Goal: Task Accomplishment & Management: Use online tool/utility

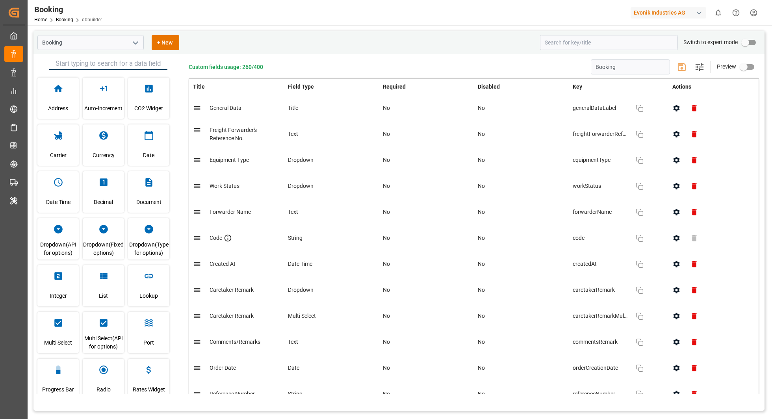
scroll to position [1513, 0]
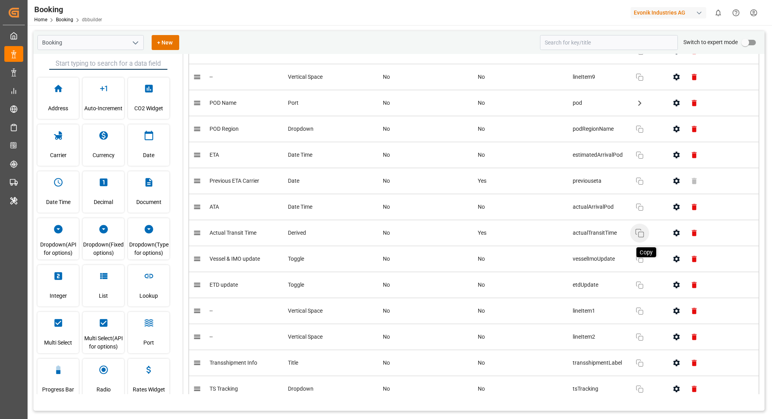
click at [640, 232] on rect "button" at bounding box center [640, 234] width 5 height 5
click at [675, 230] on icon "button" at bounding box center [676, 233] width 6 height 7
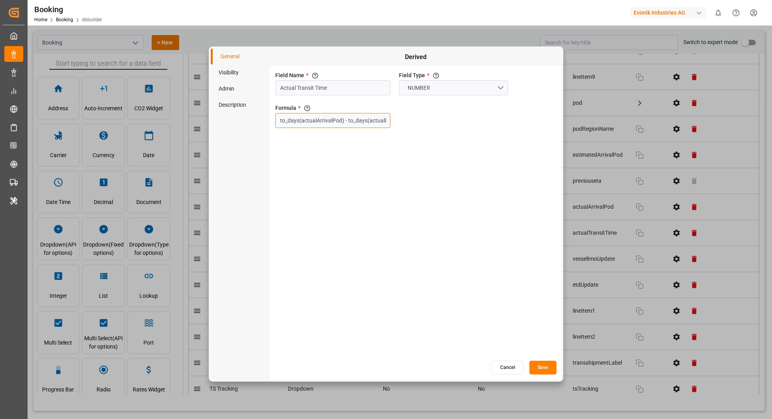
click at [366, 124] on input "to_days(actualArrivalPod) - to_days(actualDeparturePol)" at bounding box center [332, 120] width 115 height 15
click at [497, 367] on button "Cancel" at bounding box center [507, 368] width 32 height 14
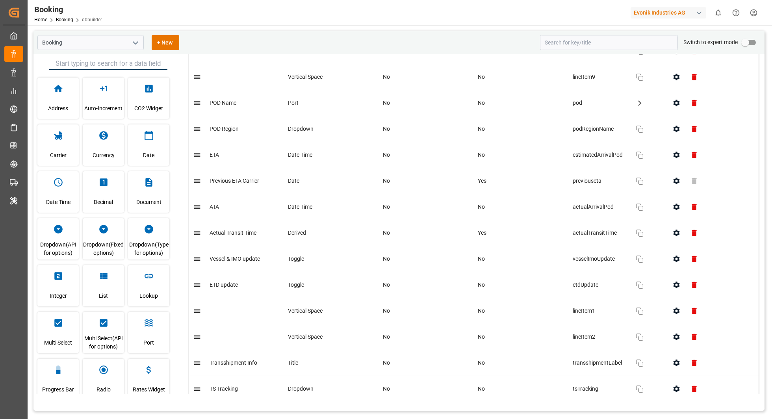
scroll to position [2650, 0]
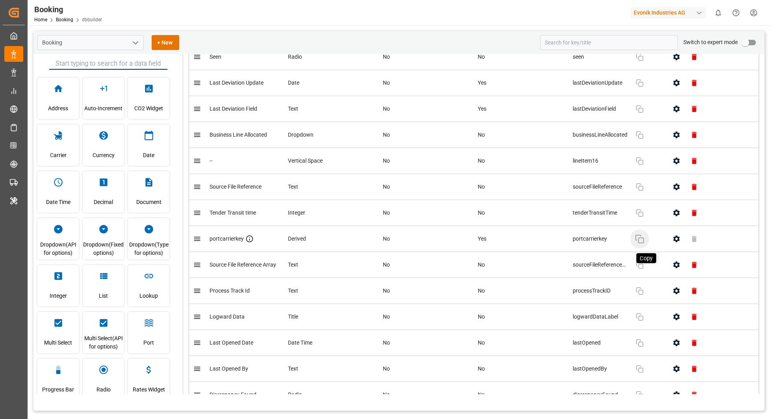
click at [640, 234] on icon "button" at bounding box center [639, 238] width 9 height 9
click at [673, 235] on icon "button" at bounding box center [676, 239] width 8 height 8
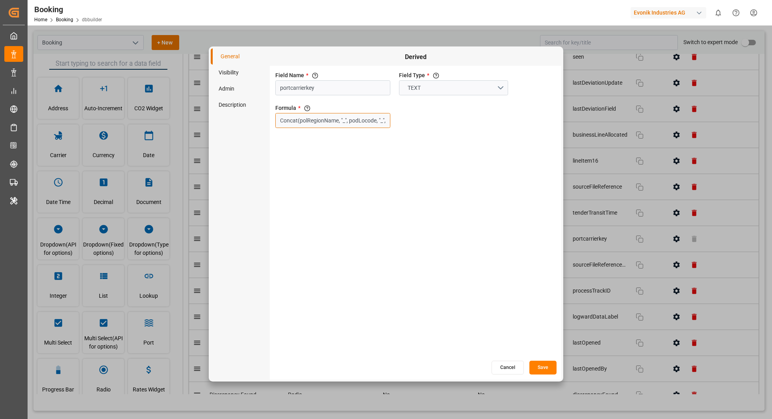
click at [336, 116] on input "Concat(polRegionName, "_", podLocode, "_", carrierScac, "_", businessLine)" at bounding box center [332, 120] width 115 height 15
click at [508, 369] on button "Cancel" at bounding box center [507, 368] width 32 height 14
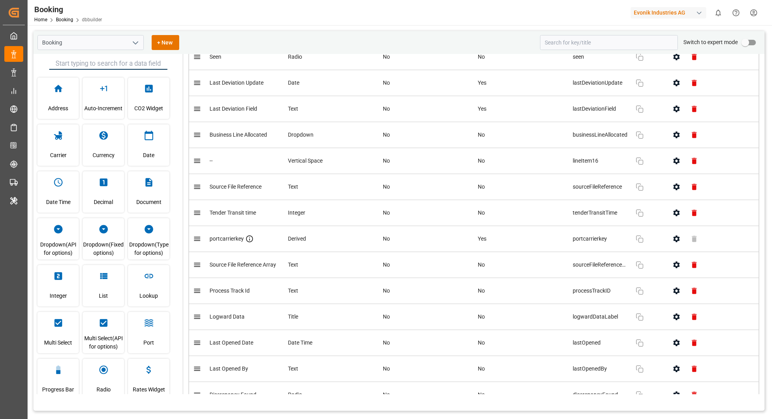
scroll to position [3452, 0]
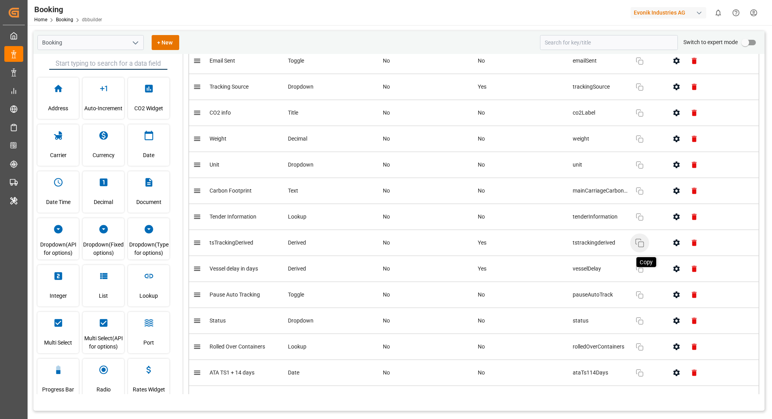
click at [638, 238] on icon "button" at bounding box center [639, 242] width 9 height 9
click at [675, 239] on icon "button" at bounding box center [676, 242] width 6 height 7
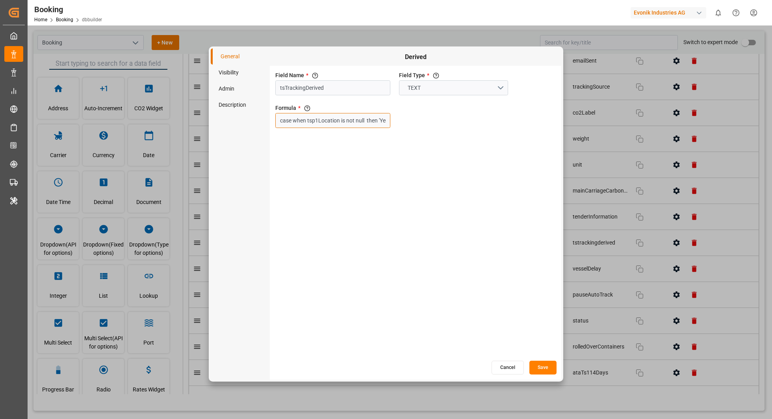
click at [335, 124] on input "case when tsp1Location is not null then 'Yes' else 'No' END" at bounding box center [332, 120] width 115 height 15
click at [501, 370] on button "Cancel" at bounding box center [507, 368] width 32 height 14
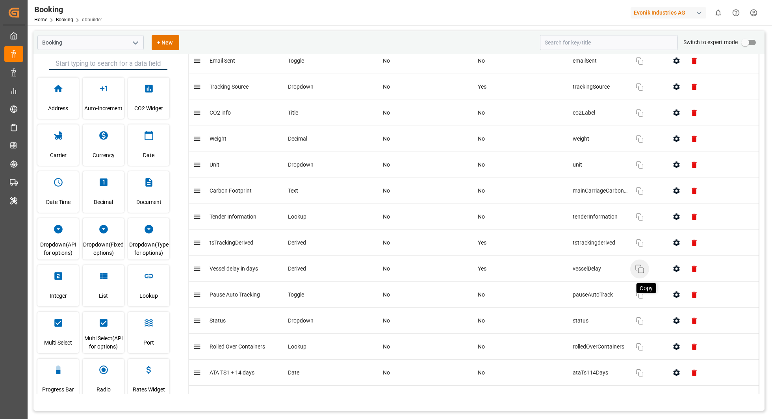
click at [636, 264] on icon "button" at bounding box center [639, 268] width 9 height 9
click at [673, 265] on icon "button" at bounding box center [676, 269] width 8 height 8
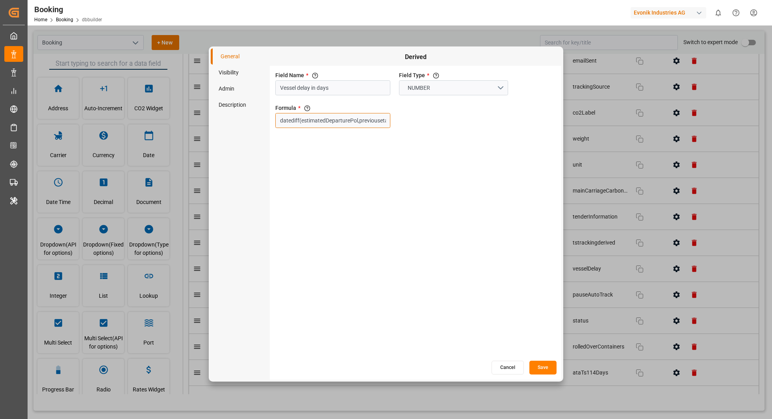
click at [347, 118] on input "datediff(estimatedDeparturePol,previouseta)" at bounding box center [332, 120] width 115 height 15
click at [508, 369] on button "Cancel" at bounding box center [507, 368] width 32 height 14
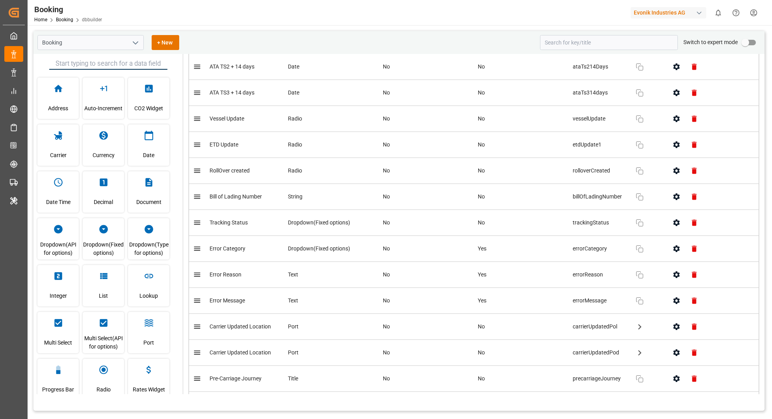
scroll to position [3788, 0]
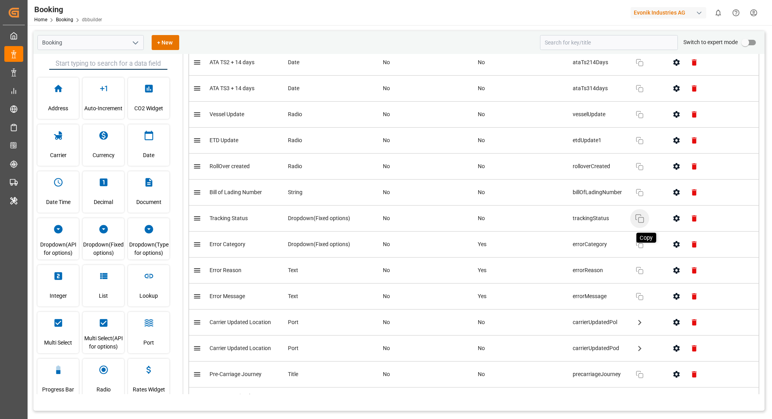
click at [640, 214] on icon "button" at bounding box center [639, 218] width 9 height 9
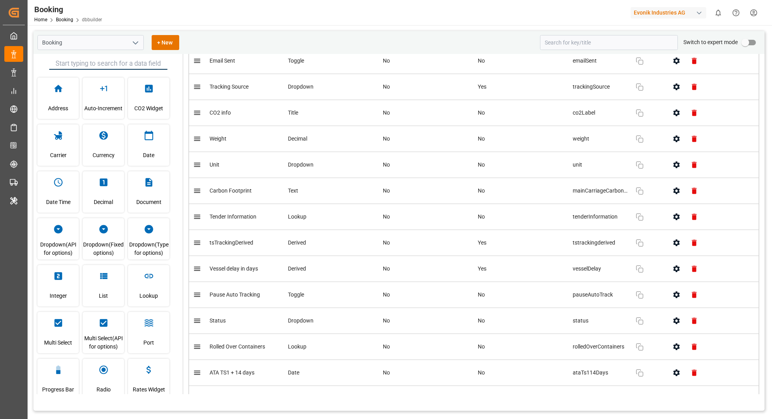
scroll to position [1513, 0]
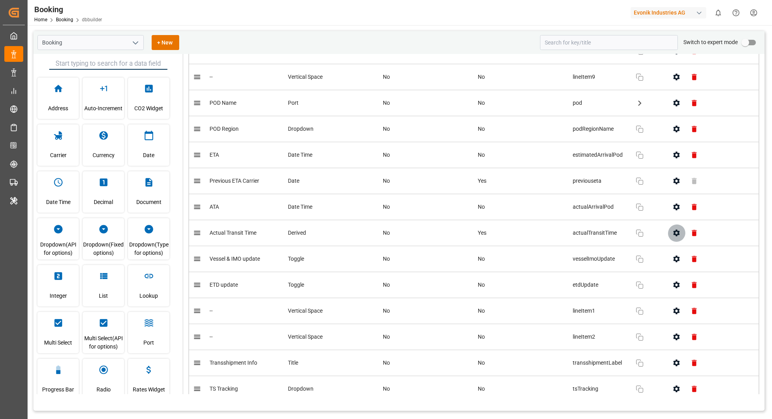
click at [679, 230] on icon "button" at bounding box center [676, 233] width 6 height 7
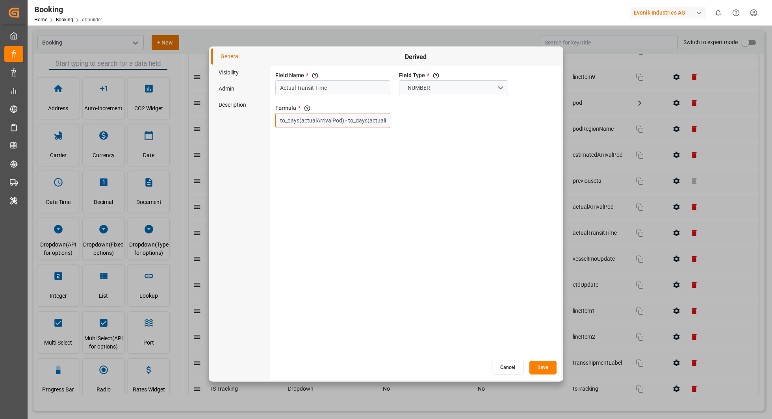
click at [349, 119] on input "to_days(actualArrivalPod) - to_days(actualDeparturePol)" at bounding box center [332, 120] width 115 height 15
click at [513, 367] on button "Cancel" at bounding box center [507, 368] width 32 height 14
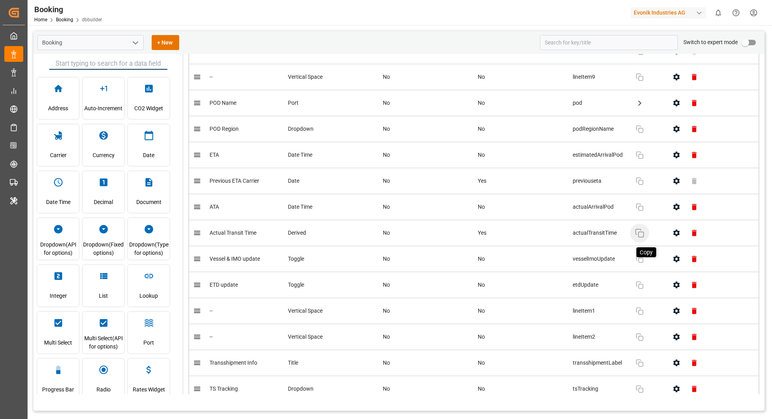
click at [638, 232] on rect "button" at bounding box center [640, 234] width 5 height 5
click at [134, 41] on icon "open menu" at bounding box center [135, 42] width 9 height 9
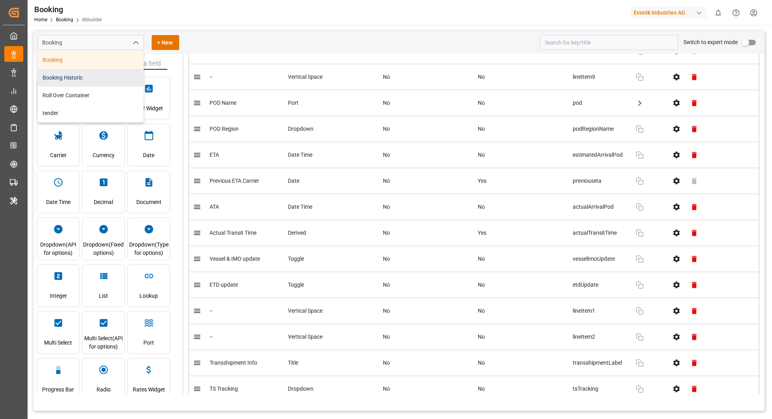
click at [82, 76] on div "Booking Historic" at bounding box center [91, 78] width 106 height 18
type input "Booking Historic"
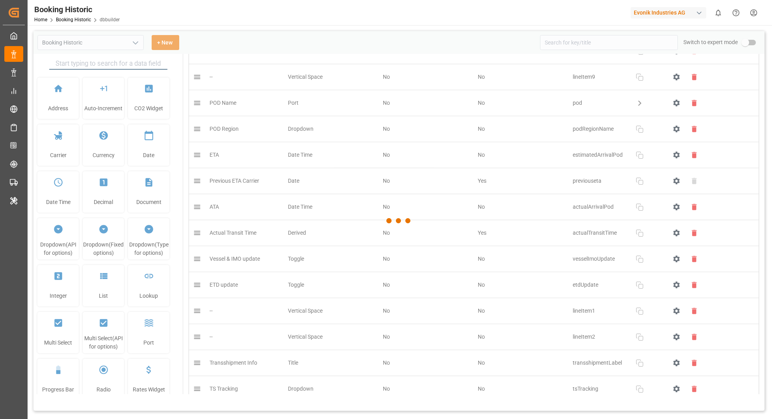
type input "Booking Historic"
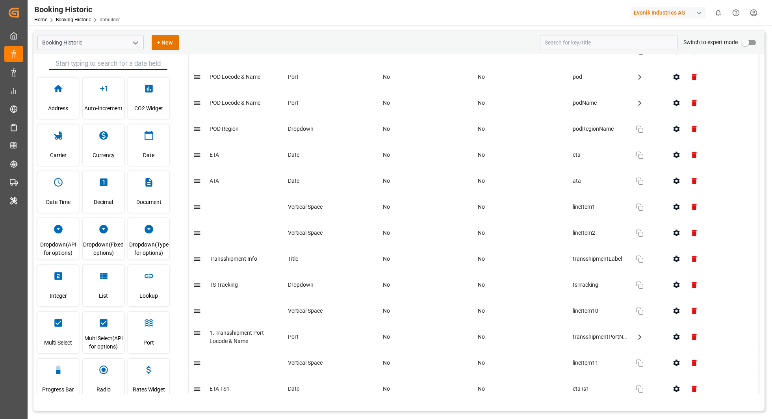
scroll to position [2992, 0]
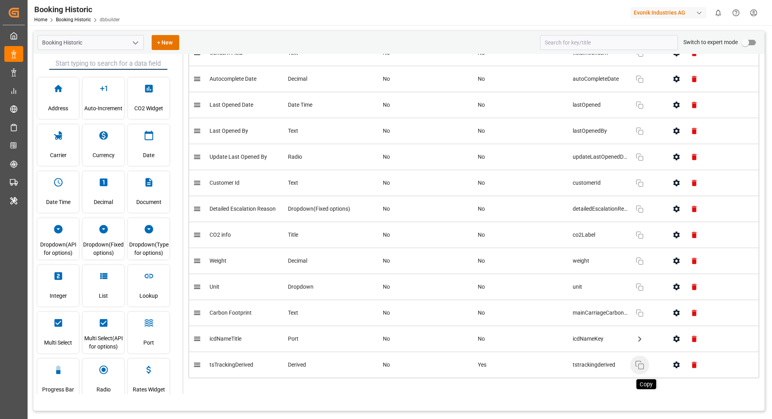
click at [640, 360] on icon "button" at bounding box center [639, 364] width 9 height 9
click at [677, 361] on icon "button" at bounding box center [676, 365] width 8 height 8
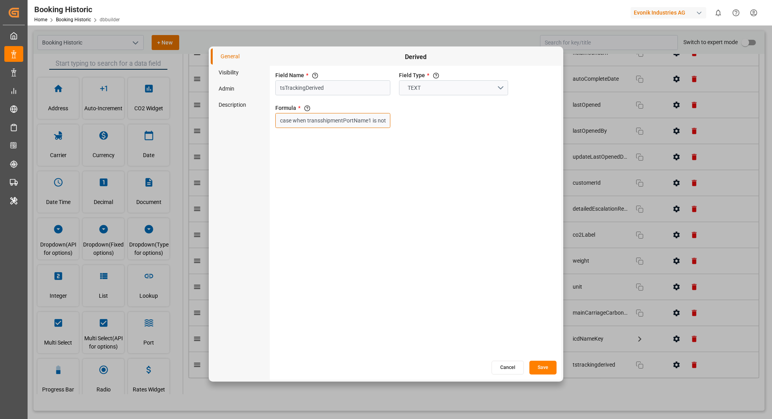
click at [355, 123] on input "case when transshipmentPortName1 is not null then 'Yes' else 'No' END" at bounding box center [332, 120] width 115 height 15
click at [510, 370] on button "Cancel" at bounding box center [507, 368] width 32 height 14
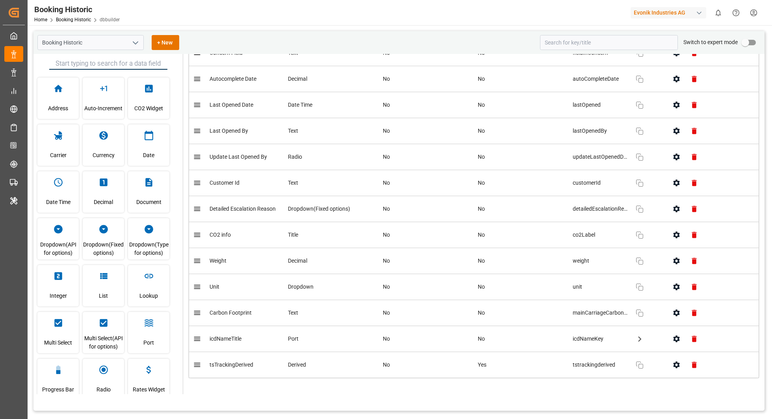
click at [136, 45] on icon "open menu" at bounding box center [135, 42] width 9 height 9
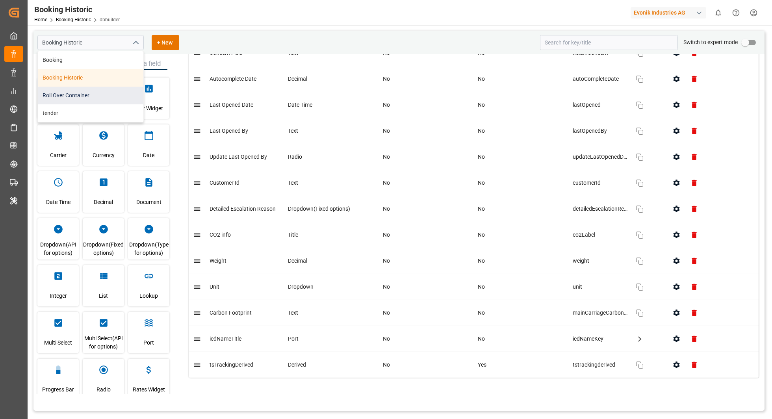
click at [91, 93] on div "Roll Over Container" at bounding box center [91, 96] width 106 height 18
type input "Roll Over Container"
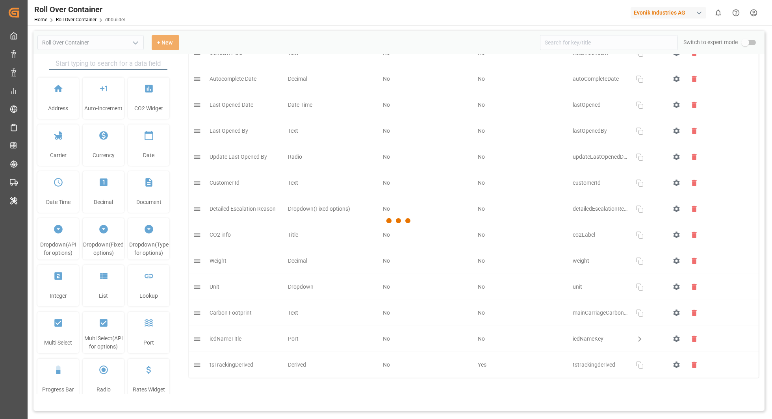
type input "Roll Over Container"
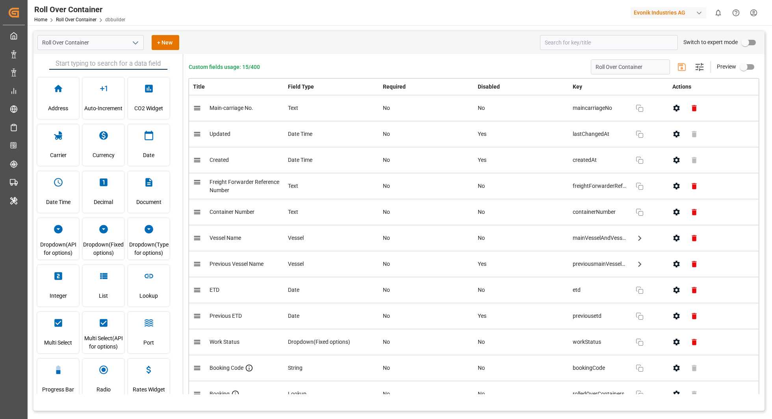
click at [134, 44] on icon "open menu" at bounding box center [135, 42] width 9 height 9
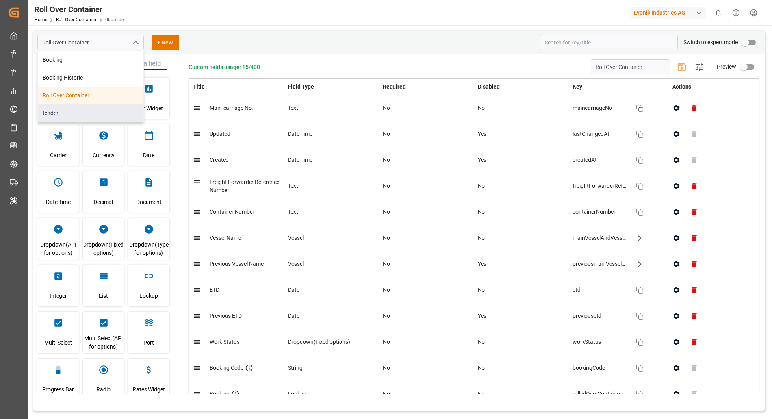
click at [77, 110] on div "tender" at bounding box center [91, 113] width 106 height 18
type input "tender"
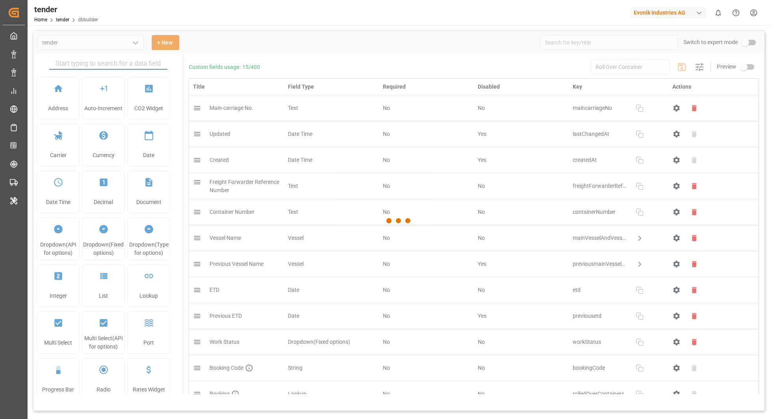
type input "tender"
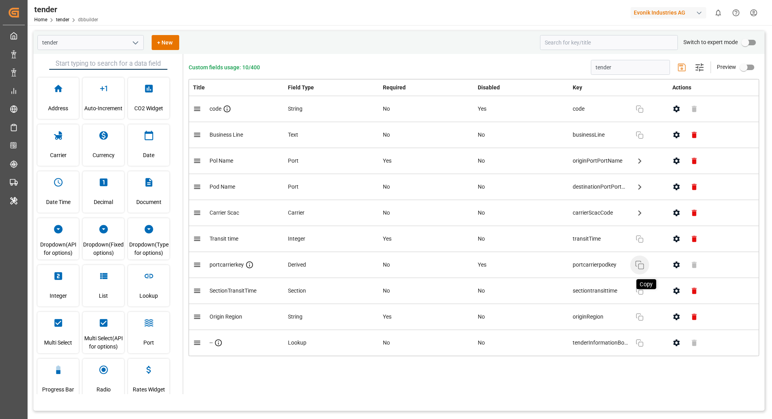
click at [640, 262] on icon "button" at bounding box center [639, 264] width 9 height 9
click at [675, 265] on icon "button" at bounding box center [676, 264] width 6 height 7
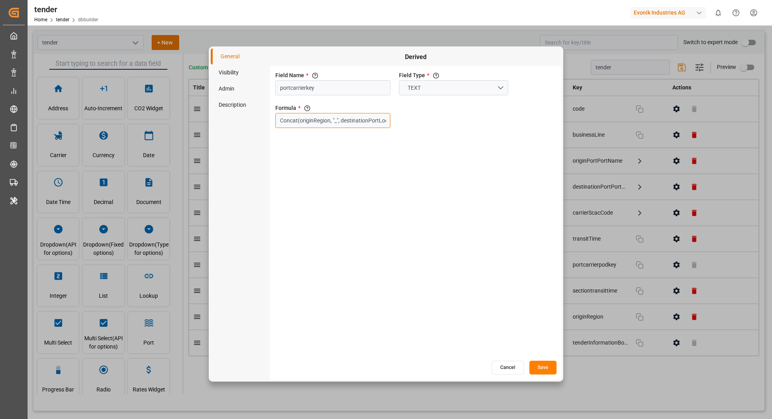
click at [352, 127] on input "Concat(originRegion, "_", destinationPortLocode, "_", carrierScacCode, "_", bus…" at bounding box center [332, 120] width 115 height 15
click at [496, 366] on button "Cancel" at bounding box center [507, 368] width 32 height 14
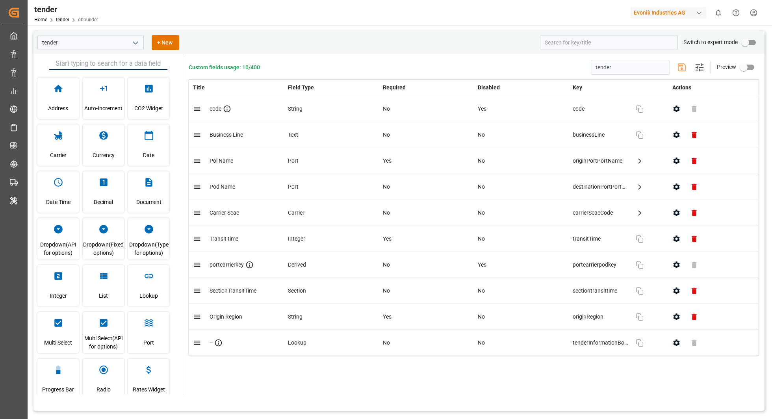
click at [137, 42] on polyline "open menu" at bounding box center [135, 43] width 5 height 2
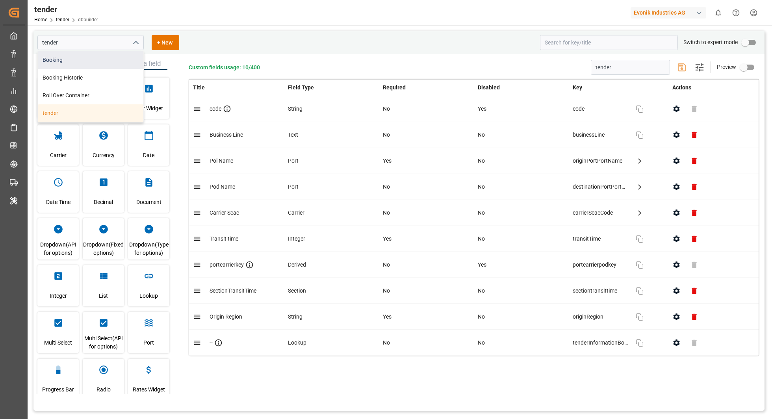
click at [76, 58] on div "Booking" at bounding box center [91, 60] width 106 height 18
type input "Booking"
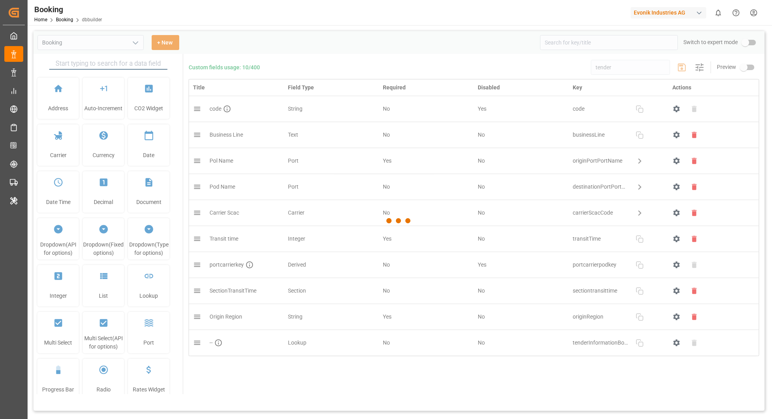
type input "Booking"
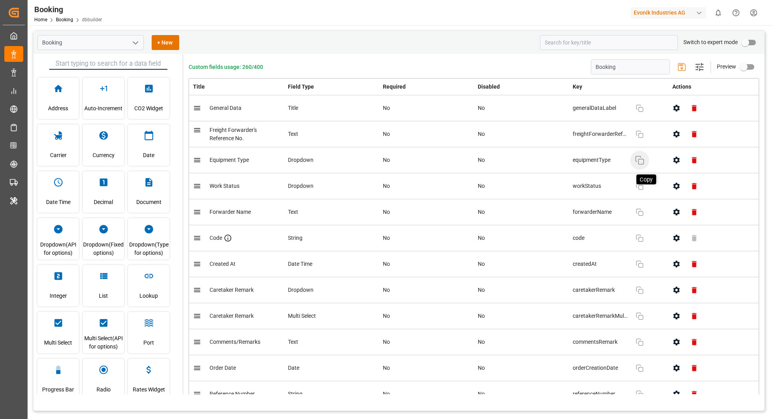
click at [639, 161] on icon "button" at bounding box center [639, 160] width 9 height 9
click at [636, 154] on button "Copy" at bounding box center [639, 160] width 19 height 19
click at [640, 188] on icon "button" at bounding box center [639, 186] width 9 height 9
click at [672, 162] on icon "button" at bounding box center [676, 160] width 8 height 8
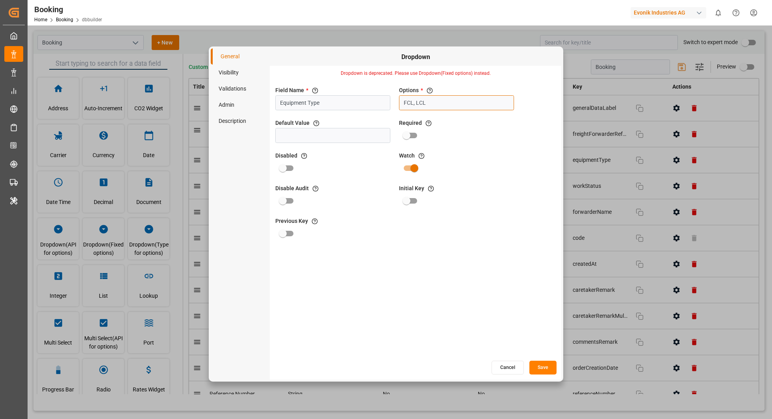
click at [455, 105] on input "FCL, LCL" at bounding box center [456, 102] width 115 height 15
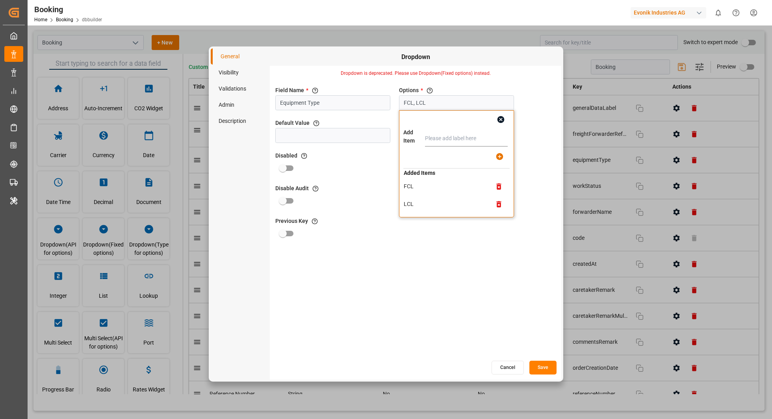
click at [501, 119] on icon "button" at bounding box center [501, 119] width 8 height 8
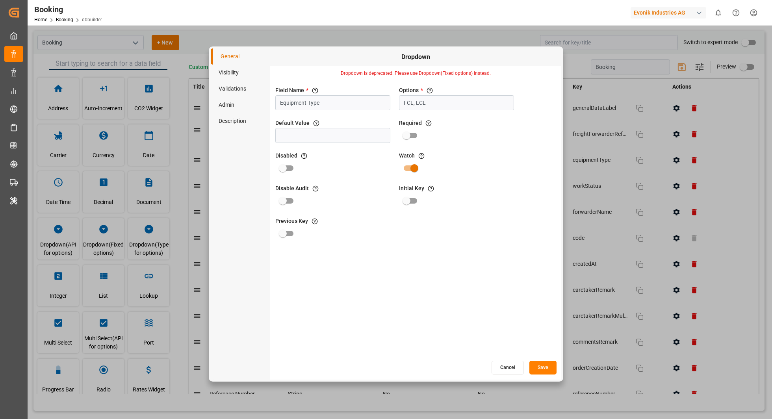
click at [510, 364] on button "Cancel" at bounding box center [507, 368] width 32 height 14
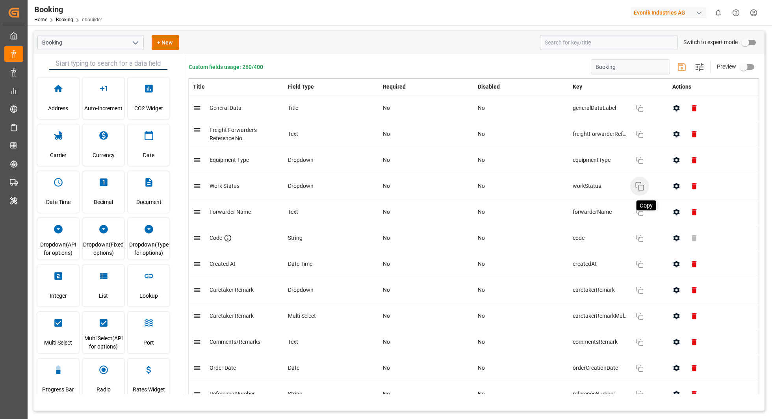
click at [640, 184] on icon "button" at bounding box center [639, 186] width 9 height 9
click at [670, 187] on button "button" at bounding box center [677, 186] width 18 height 18
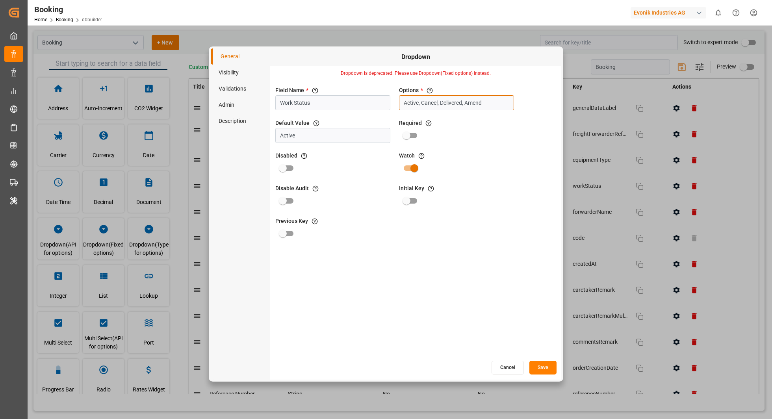
click at [488, 97] on input "Active, Cancel, Delivered, Amend" at bounding box center [456, 102] width 115 height 15
click at [414, 186] on td "Active" at bounding box center [444, 186] width 83 height 9
click at [505, 364] on button "Cancel" at bounding box center [507, 368] width 32 height 14
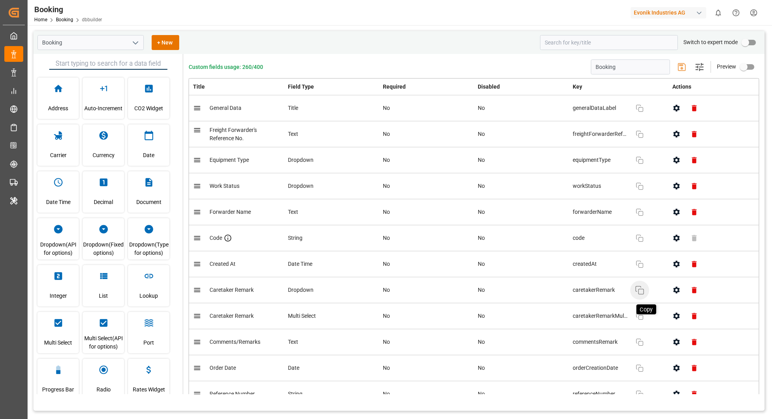
click at [643, 286] on icon "button" at bounding box center [639, 290] width 9 height 9
click at [670, 289] on button "button" at bounding box center [677, 290] width 18 height 18
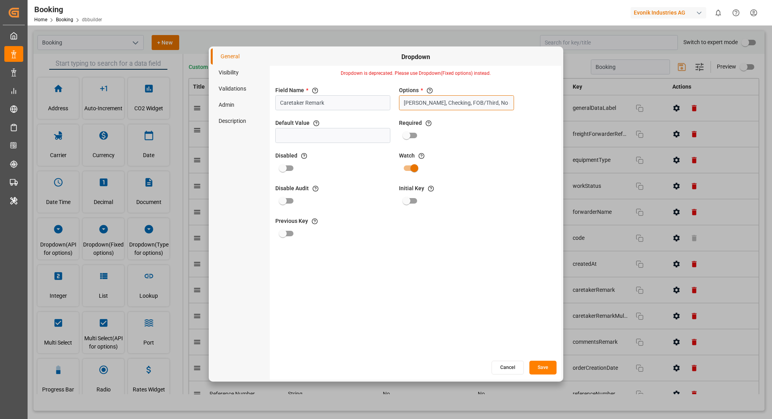
click at [439, 106] on input "[PERSON_NAME], Checking, FOB/Third, No action required, Too late for interventi…" at bounding box center [456, 102] width 115 height 15
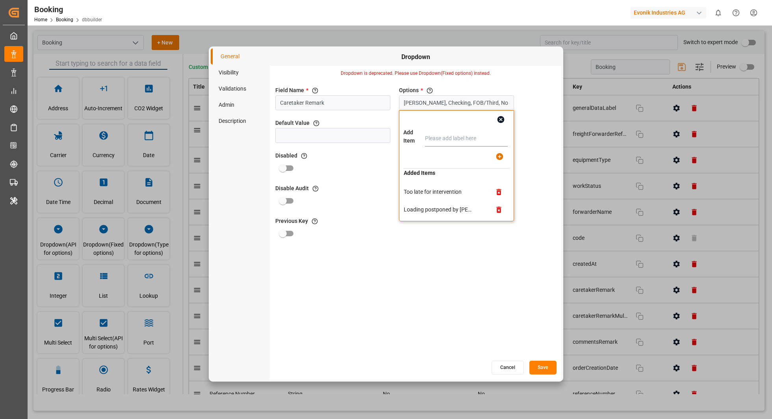
scroll to position [64, 0]
click at [407, 211] on td "Loading postponed by [PERSON_NAME]" at bounding box center [444, 211] width 83 height 9
click at [501, 118] on icon "button" at bounding box center [500, 119] width 7 height 7
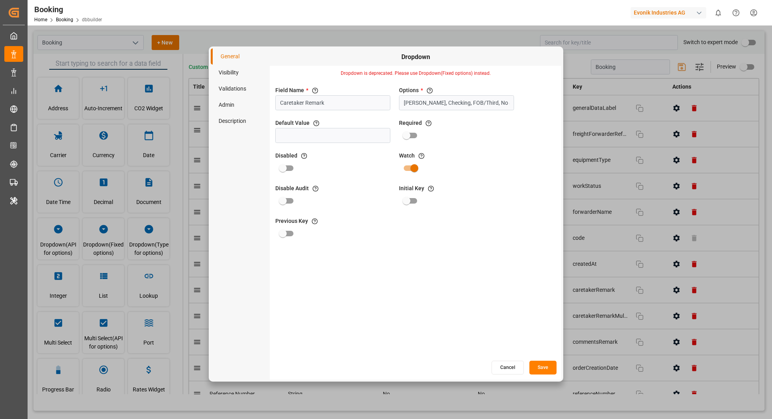
click at [508, 371] on button "Cancel" at bounding box center [507, 368] width 32 height 14
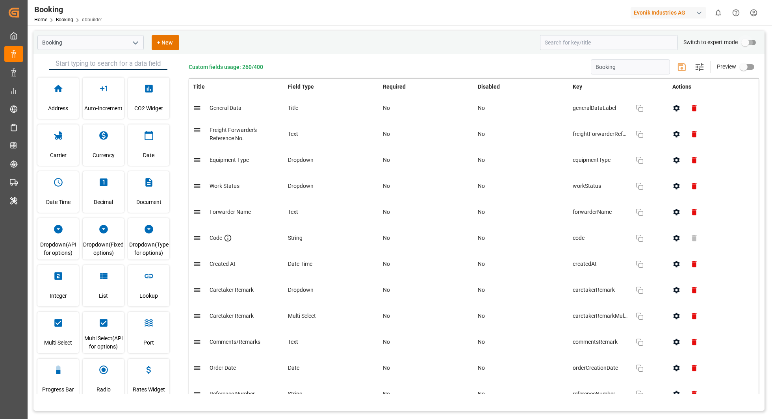
click at [747, 42] on input "primary checkbox" at bounding box center [745, 42] width 45 height 15
checkbox input "true"
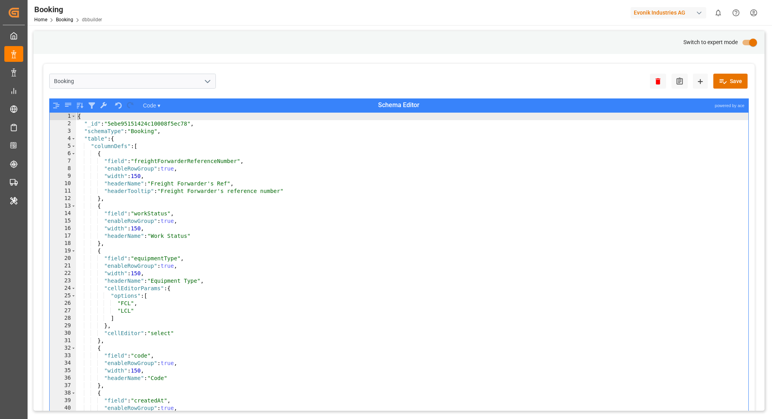
type textarea ""width": 150,"
click at [637, 178] on div "{ "_id" : "5ebe95151424c10008f5ec78" , "schemaType" : "Booking" , "table" : { "…" at bounding box center [412, 279] width 673 height 332
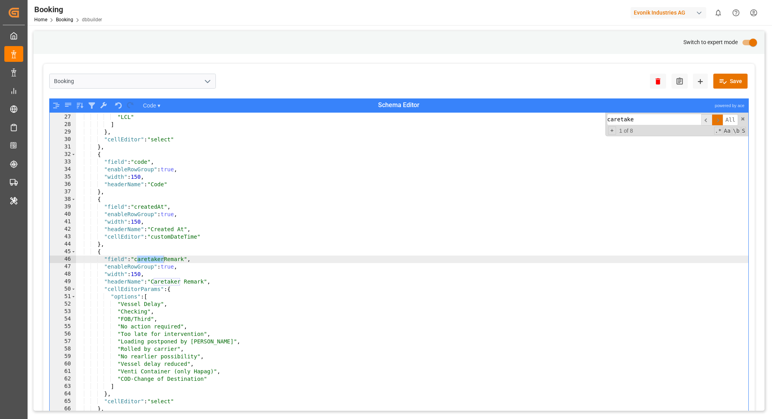
scroll to position [51, 0]
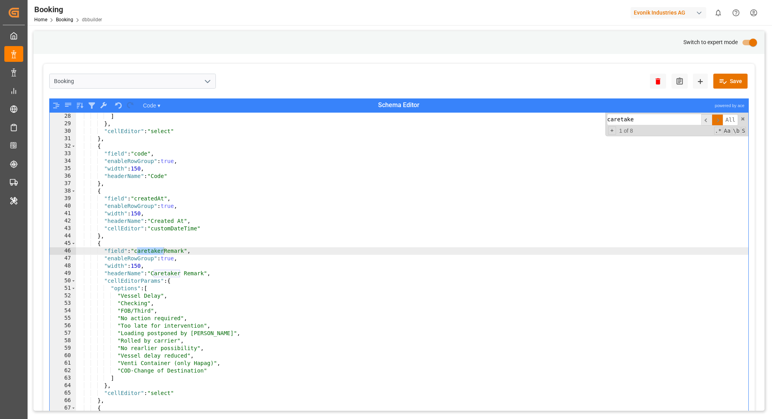
type input "caretake"
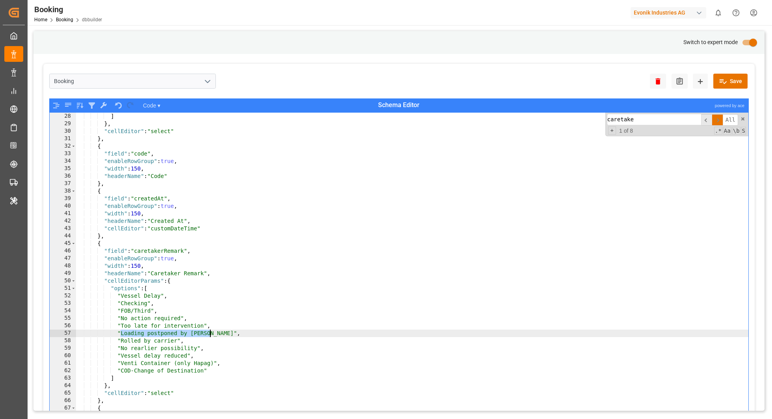
drag, startPoint x: 120, startPoint y: 332, endPoint x: 208, endPoint y: 331, distance: 88.2
click at [208, 331] on div "] } , "cellEditor" : "select" } , { "field" : "code" , "enableRowGroup" : true …" at bounding box center [412, 279] width 673 height 332
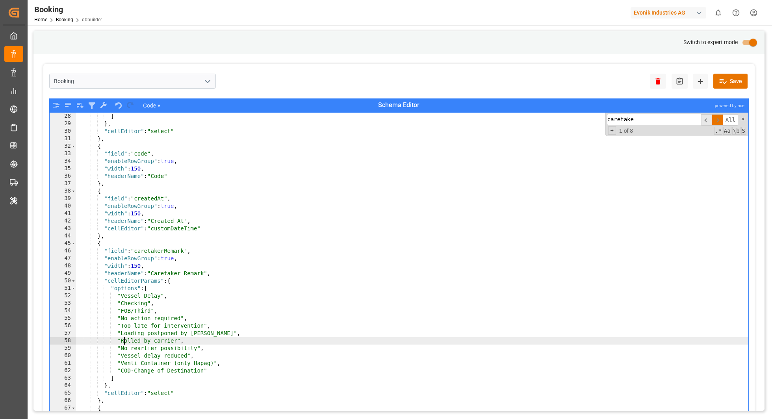
drag, startPoint x: 122, startPoint y: 341, endPoint x: 143, endPoint y: 341, distance: 20.5
click at [139, 341] on div "] } , "cellEditor" : "select" } , { "field" : "code" , "enableRowGroup" : true …" at bounding box center [412, 279] width 673 height 332
drag, startPoint x: 121, startPoint y: 341, endPoint x: 180, endPoint y: 341, distance: 58.7
click at [180, 341] on div "] } , "cellEditor" : "select" } , { "field" : "code" , "enableRowGroup" : true …" at bounding box center [412, 279] width 673 height 332
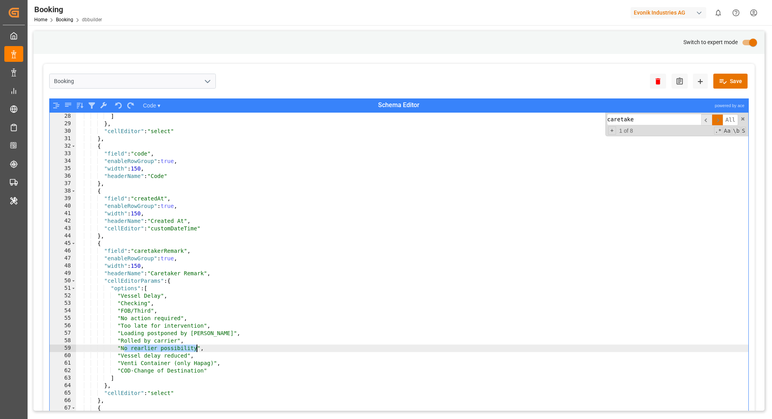
drag, startPoint x: 122, startPoint y: 349, endPoint x: 197, endPoint y: 351, distance: 74.8
click at [197, 351] on div "] } , "cellEditor" : "select" } , { "field" : "code" , "enableRowGroup" : true …" at bounding box center [412, 279] width 673 height 332
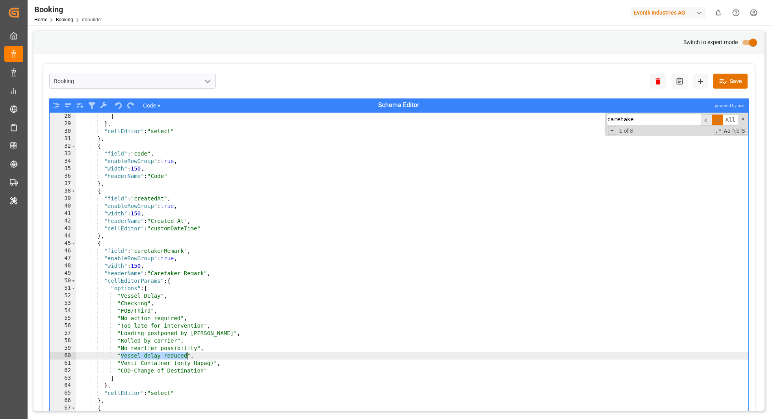
drag, startPoint x: 122, startPoint y: 355, endPoint x: 187, endPoint y: 357, distance: 65.0
click at [187, 357] on div "] } , "cellEditor" : "select" } , { "field" : "code" , "enableRowGroup" : true …" at bounding box center [412, 279] width 673 height 332
drag, startPoint x: 122, startPoint y: 361, endPoint x: 213, endPoint y: 363, distance: 90.2
click at [213, 363] on div "] } , "cellEditor" : "select" } , { "field" : "code" , "enableRowGroup" : true …" at bounding box center [412, 279] width 673 height 332
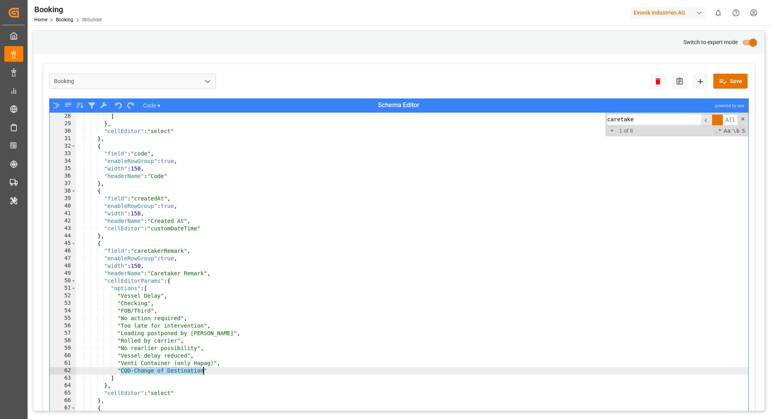
drag, startPoint x: 121, startPoint y: 371, endPoint x: 203, endPoint y: 374, distance: 82.0
click at [203, 374] on div "] } , "cellEditor" : "select" } , { "field" : "code" , "enableRowGroup" : true …" at bounding box center [412, 279] width 673 height 332
type textarea ""COD-Change of Destination""
click at [749, 45] on input "primary checkbox" at bounding box center [753, 42] width 45 height 15
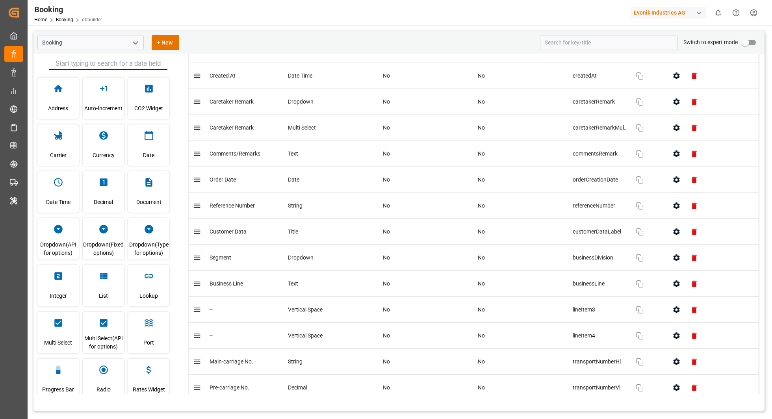
scroll to position [207, 0]
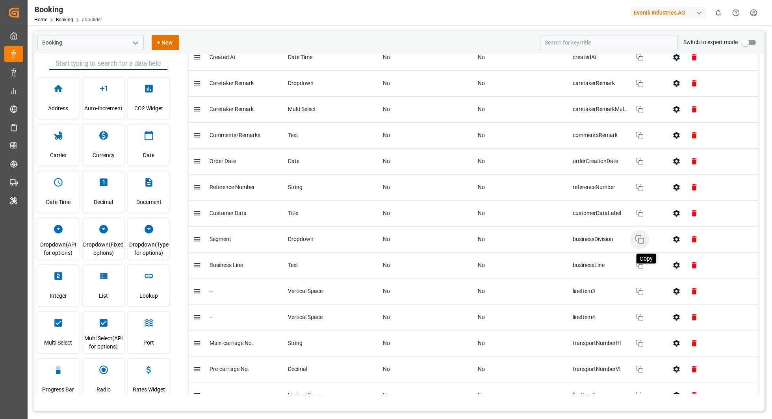
click at [642, 237] on icon "button" at bounding box center [639, 239] width 9 height 9
click at [674, 236] on icon "button" at bounding box center [676, 239] width 6 height 7
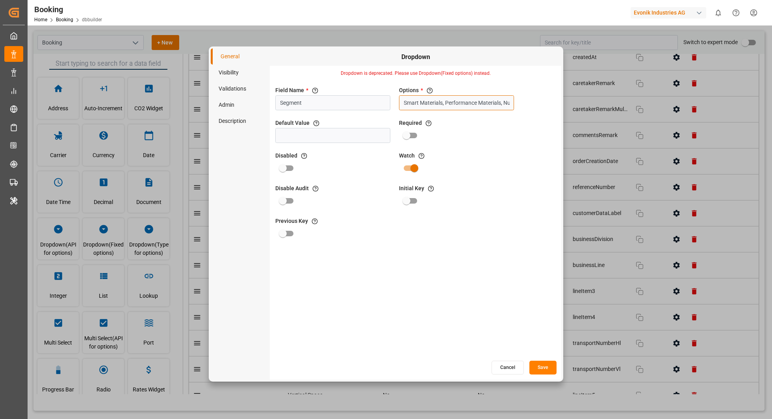
click at [467, 99] on input "Smart Materials, Performance Materials, Nutrition & Care, Specialty Additives, …" at bounding box center [456, 102] width 115 height 15
click at [499, 364] on button "Cancel" at bounding box center [507, 368] width 32 height 14
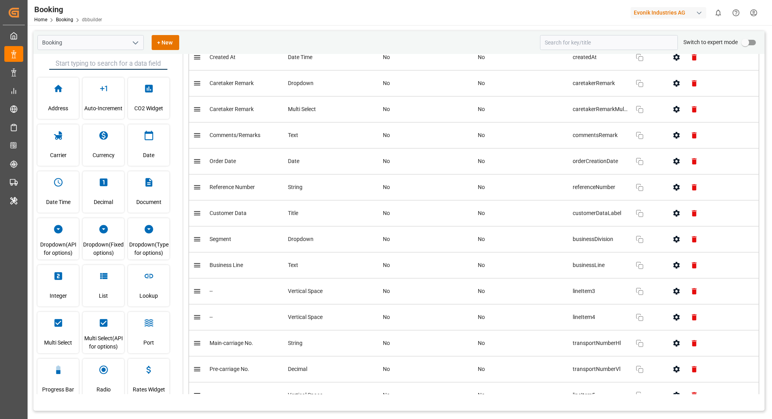
click at [745, 39] on input "primary checkbox" at bounding box center [745, 42] width 45 height 15
checkbox input "true"
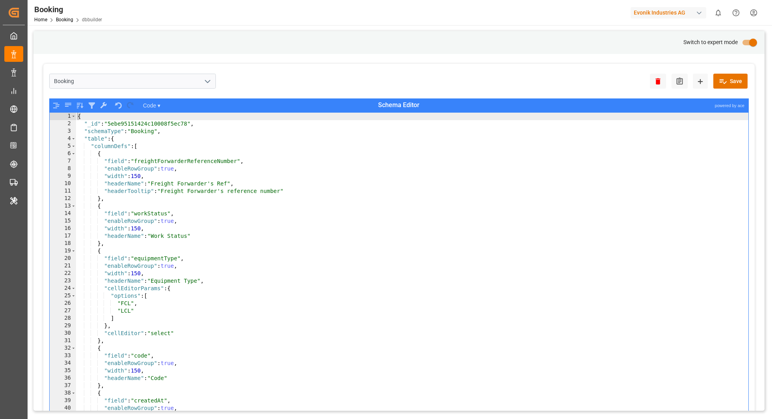
type textarea ""table": {"
click at [693, 138] on div "{ "_id" : "5ebe95151424c10008f5ec78" , "schemaType" : "Booking" , "table" : { "…" at bounding box center [412, 279] width 673 height 332
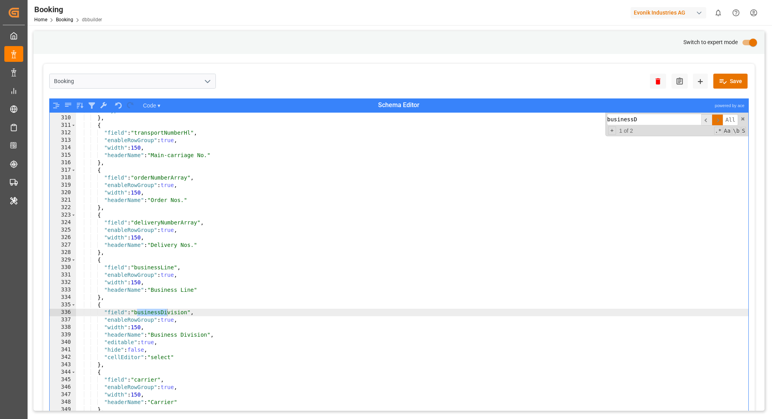
scroll to position [2666, 0]
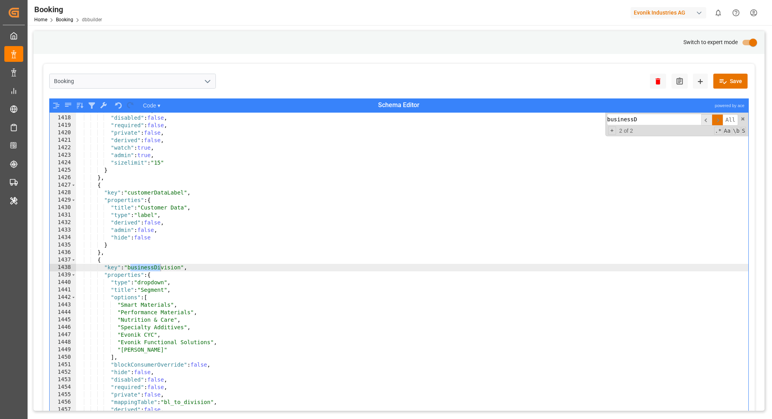
type input "businessD"
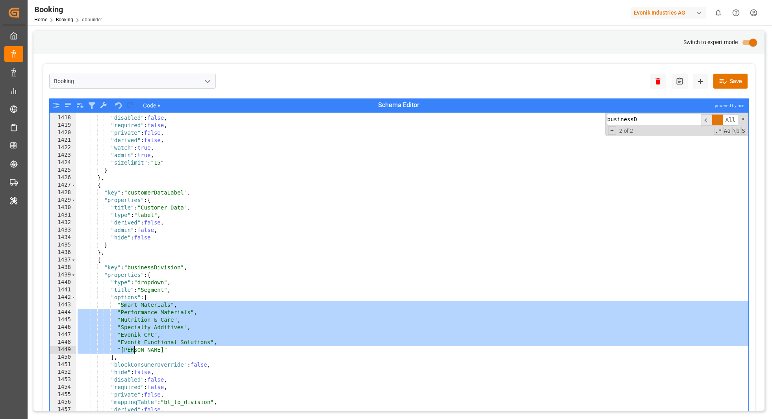
drag, startPoint x: 121, startPoint y: 307, endPoint x: 135, endPoint y: 348, distance: 43.2
click at [135, 348] on div ""hide" : false , "disabled" : false , "required" : false , "private" : false , …" at bounding box center [412, 273] width 673 height 332
type textarea ""Evonik Functional Solutions", "[PERSON_NAME]""
click at [748, 41] on input "primary checkbox" at bounding box center [753, 42] width 45 height 15
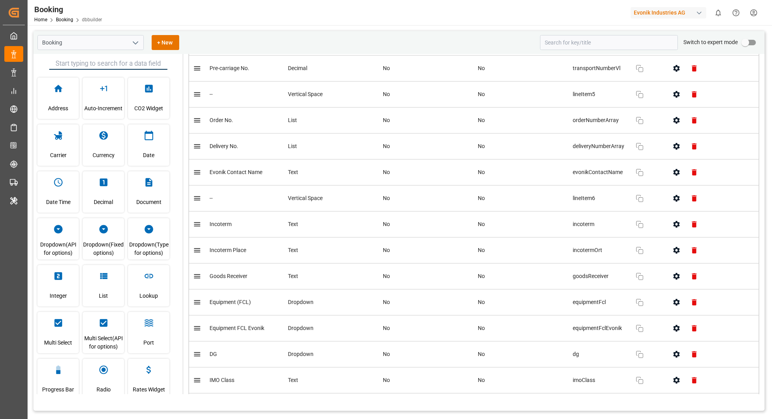
scroll to position [524, 0]
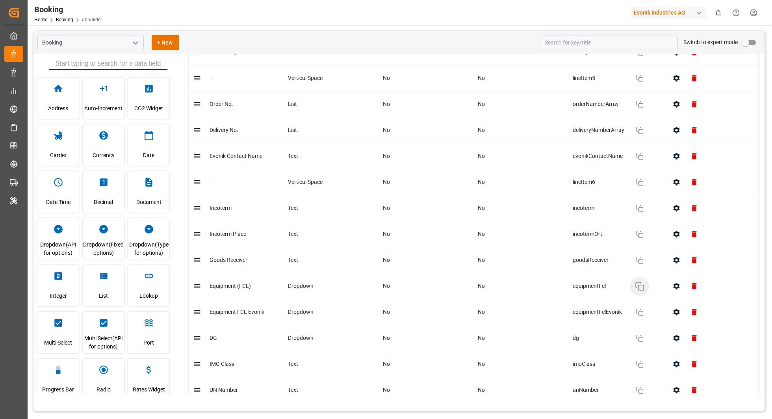
click at [645, 282] on button "Copy" at bounding box center [639, 286] width 19 height 19
click at [677, 284] on icon "button" at bounding box center [676, 286] width 6 height 7
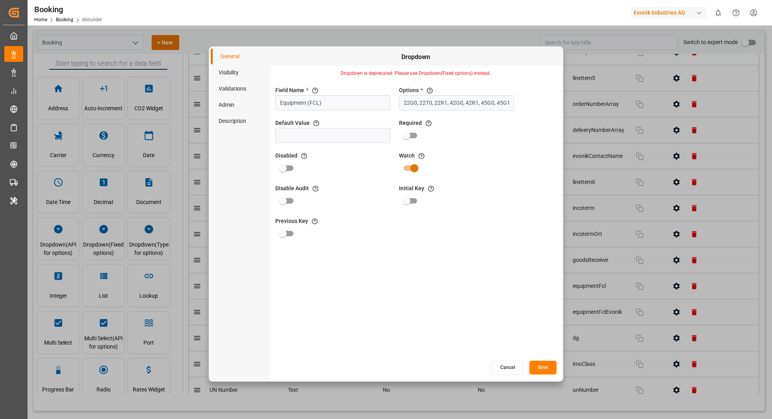
click at [506, 367] on button "Cancel" at bounding box center [507, 368] width 32 height 14
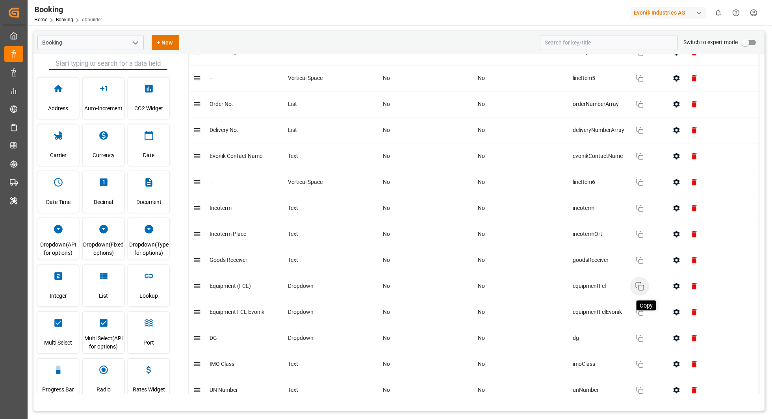
click at [638, 282] on icon "button" at bounding box center [639, 286] width 9 height 9
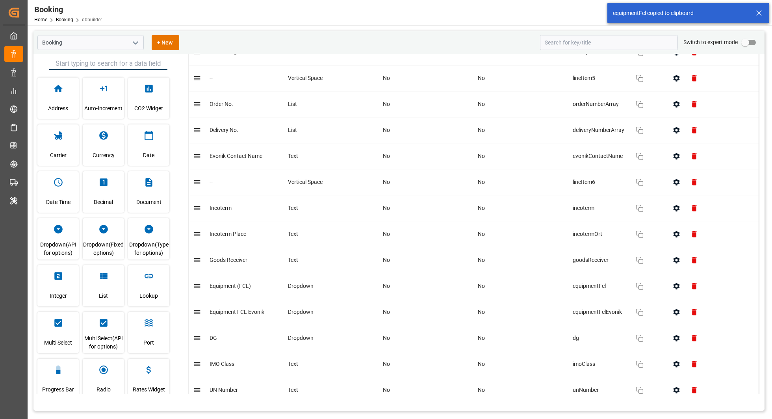
click at [752, 41] on input "primary checkbox" at bounding box center [745, 42] width 45 height 15
checkbox input "true"
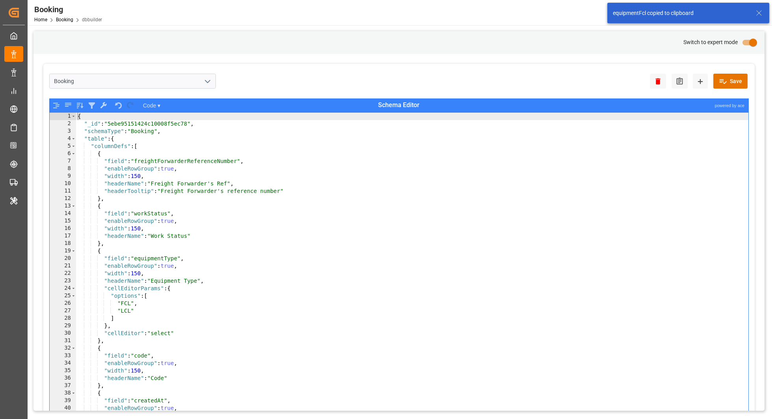
type textarea "},"
click at [603, 197] on div "{ "_id" : "5ebe95151424c10008f5ec78" , "schemaType" : "Booking" , "table" : { "…" at bounding box center [412, 279] width 673 height 332
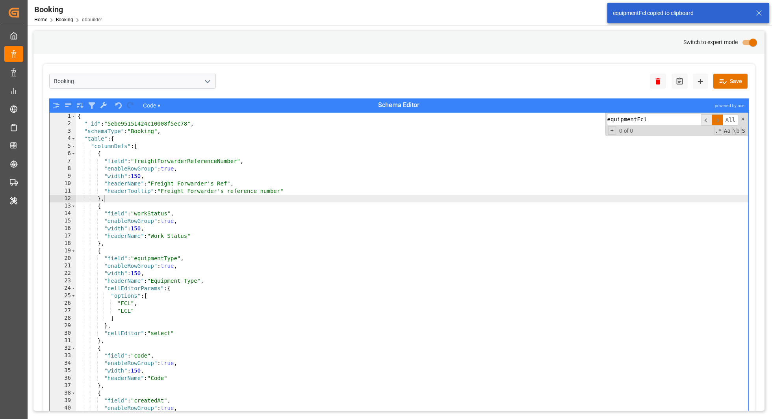
scroll to position [675, 0]
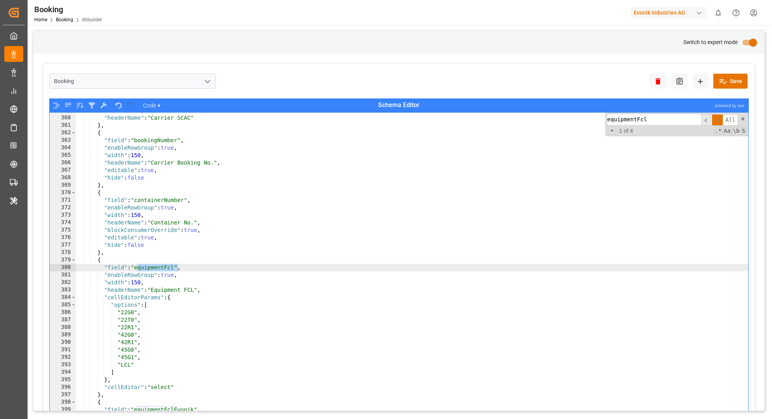
type input "equipmentFcl"
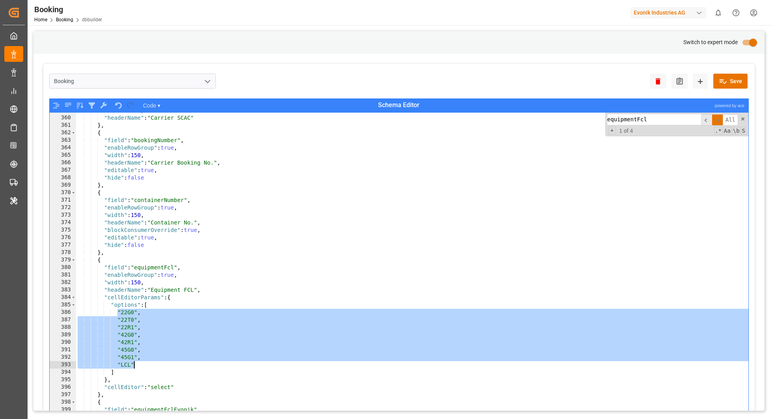
drag, startPoint x: 117, startPoint y: 313, endPoint x: 134, endPoint y: 363, distance: 52.6
click at [134, 363] on div ""width" : 150 , "headerName" : "Carrier SCAC" } , { "field" : "bookingNumber" ,…" at bounding box center [412, 273] width 673 height 332
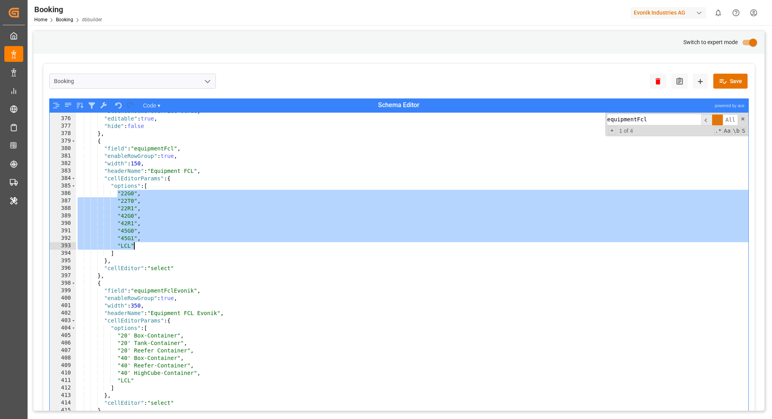
scroll to position [712, 0]
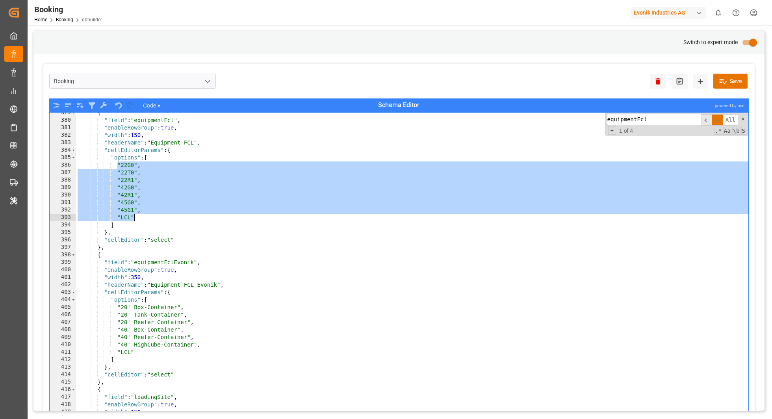
click at [182, 262] on div "{ "field" : "equipmentFcl" , "enableRowGroup" : true , "width" : 150 , "headerN…" at bounding box center [412, 275] width 673 height 332
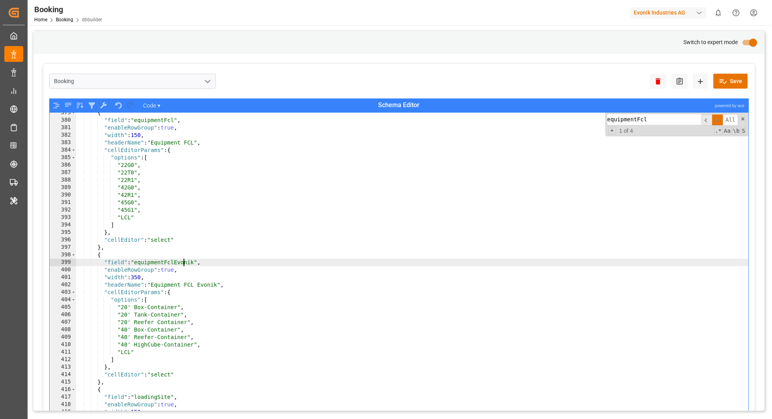
click at [182, 262] on div "{ "field" : "equipmentFcl" , "enableRowGroup" : true , "width" : 150 , "headerN…" at bounding box center [412, 275] width 673 height 332
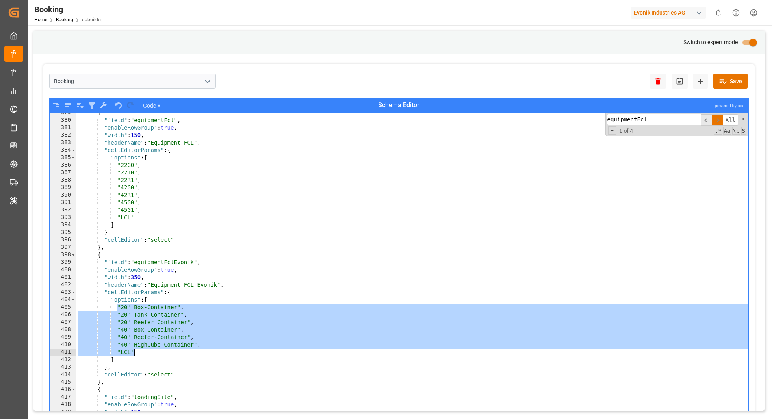
drag, startPoint x: 117, startPoint y: 306, endPoint x: 136, endPoint y: 352, distance: 50.5
click at [136, 352] on div "{ "field" : "equipmentFcl" , "enableRowGroup" : true , "width" : 150 , "headerN…" at bounding box center [412, 275] width 673 height 332
type textarea ""40' HighCube-Container", "LCL""
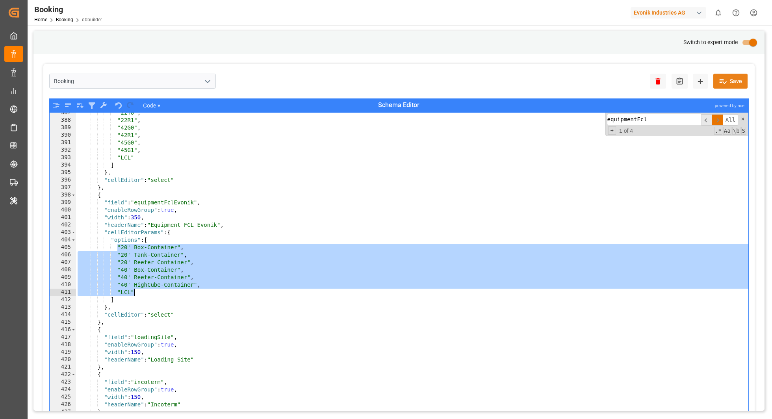
click at [735, 77] on button "Save" at bounding box center [730, 81] width 34 height 15
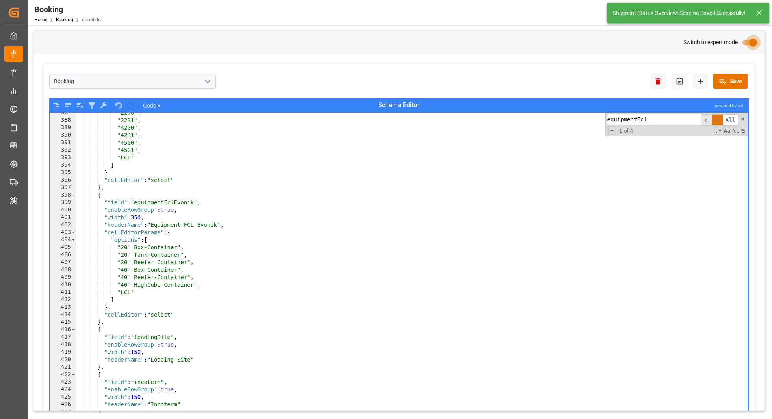
click at [751, 39] on input "primary checkbox" at bounding box center [753, 42] width 45 height 15
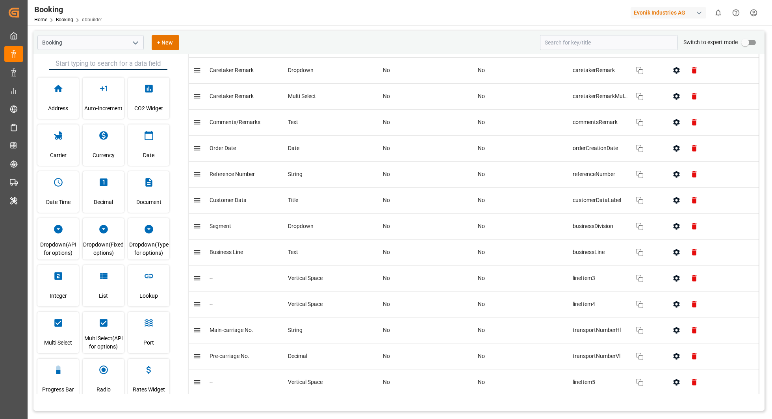
scroll to position [582, 0]
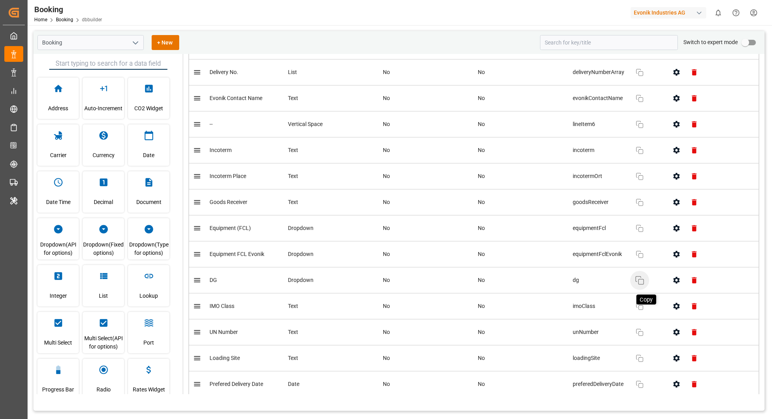
click at [643, 279] on rect "button" at bounding box center [640, 281] width 5 height 5
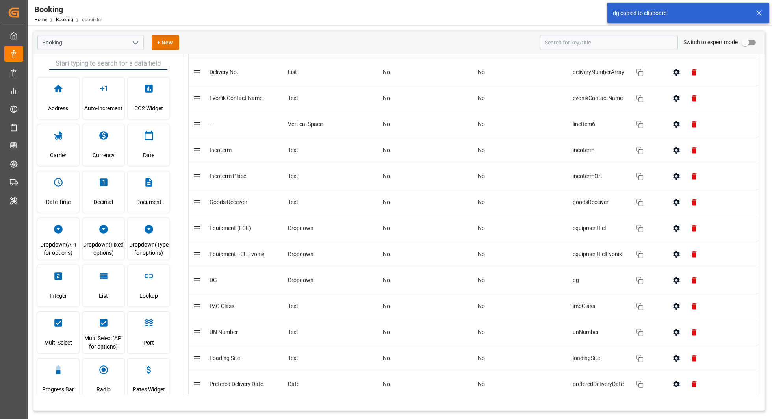
click at [673, 278] on icon "button" at bounding box center [676, 280] width 8 height 8
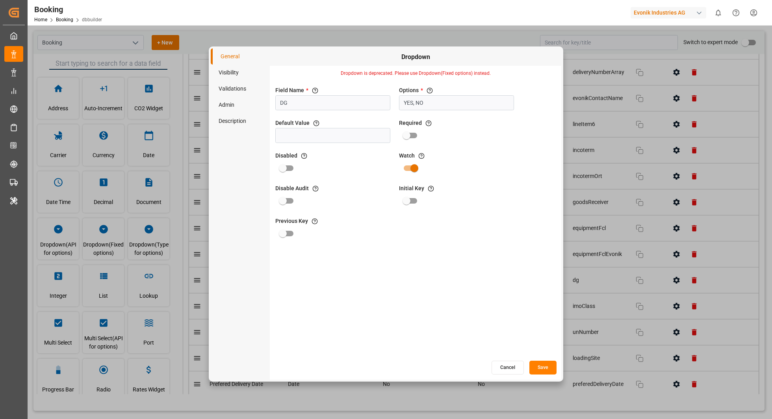
click at [500, 364] on button "Cancel" at bounding box center [507, 368] width 32 height 14
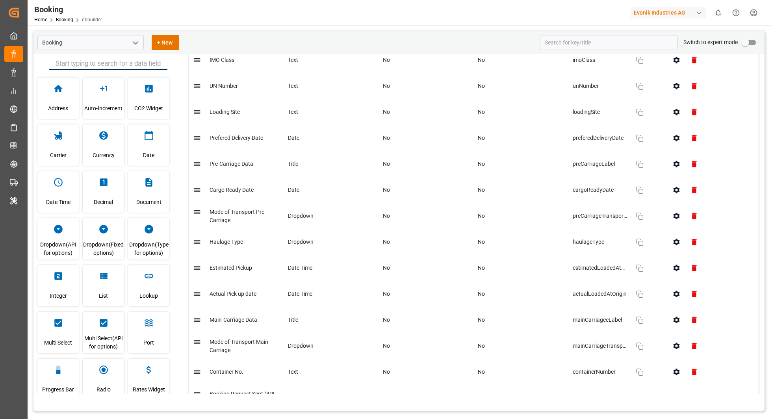
scroll to position [848, 0]
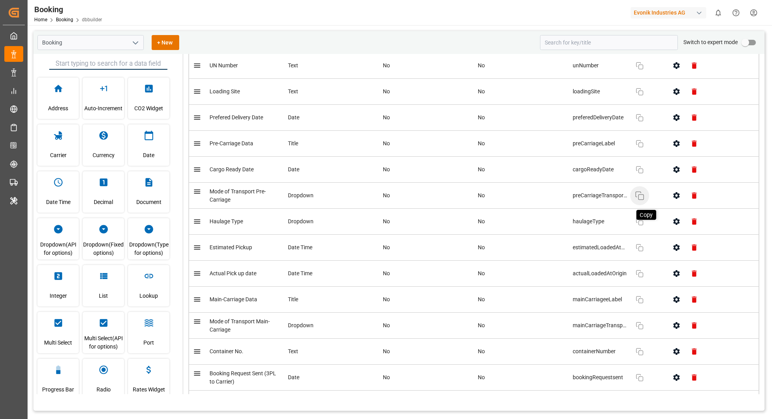
click at [638, 191] on icon "button" at bounding box center [639, 195] width 9 height 9
click at [669, 191] on button "button" at bounding box center [677, 196] width 18 height 18
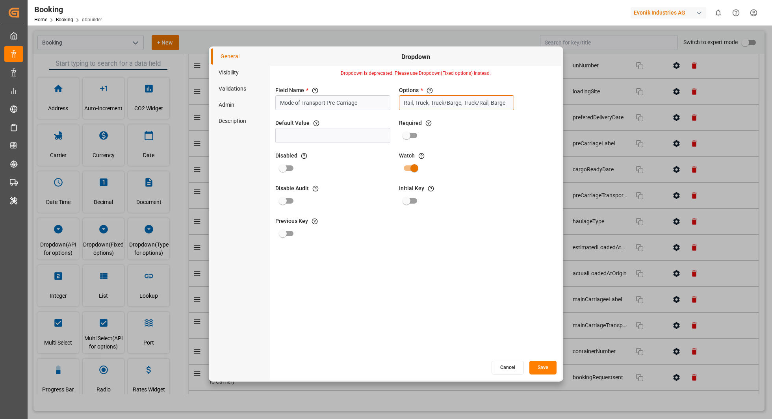
click at [455, 96] on input "Rail, Truck, Truck/Barge, Truck/Rail, Barge" at bounding box center [456, 102] width 115 height 15
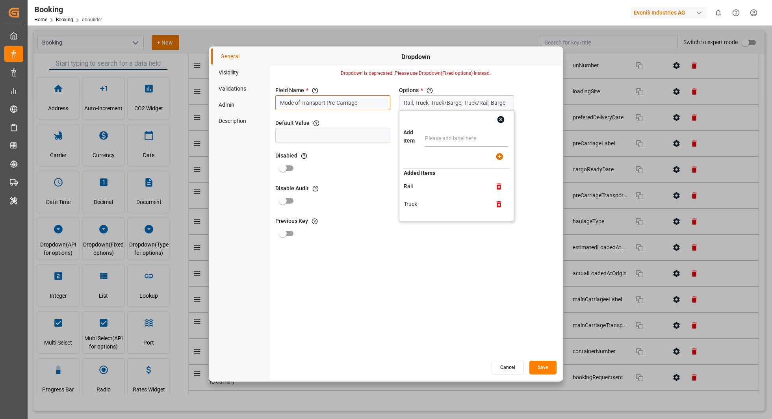
click at [320, 97] on input "Mode of Transport Pre-Carriage" at bounding box center [332, 102] width 115 height 15
click at [501, 370] on button "Cancel" at bounding box center [507, 368] width 32 height 14
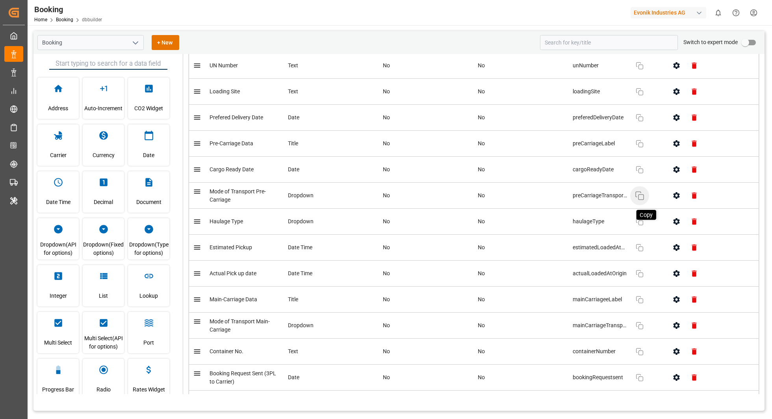
click at [643, 192] on icon "button" at bounding box center [639, 195] width 9 height 9
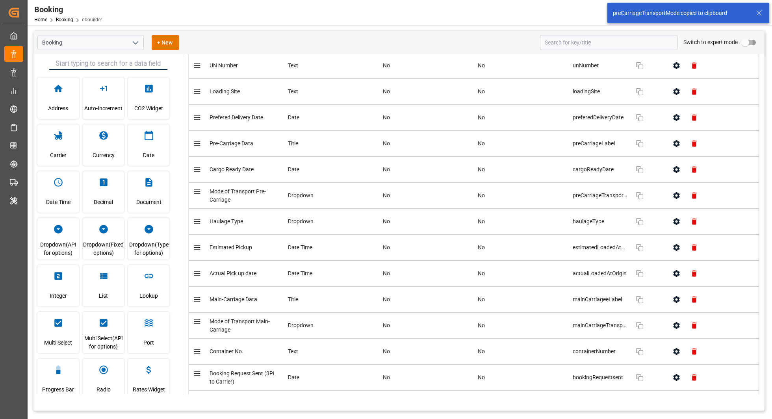
click at [751, 46] on input "primary checkbox" at bounding box center [745, 42] width 45 height 15
checkbox input "true"
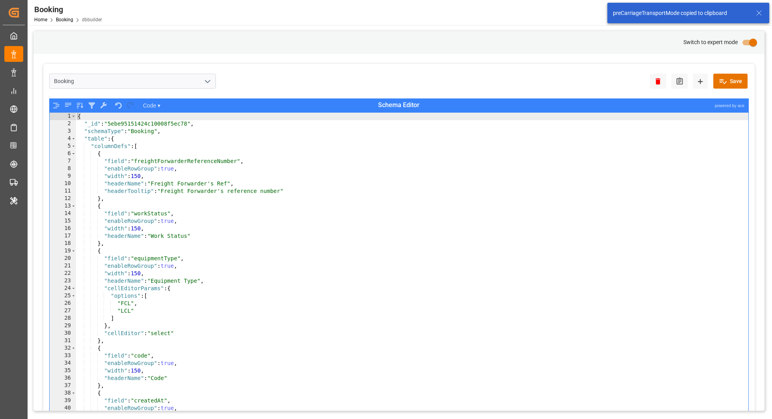
type textarea ""headerTooltip": "Freight Forwarder's reference number""
click at [715, 190] on div "{ "_id" : "5ebe95151424c10008f5ec78" , "schemaType" : "Booking" , "table" : { "…" at bounding box center [412, 279] width 673 height 332
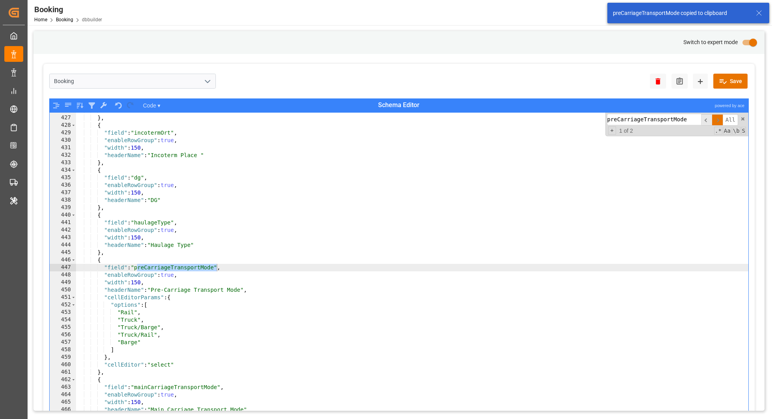
scroll to position [801, 0]
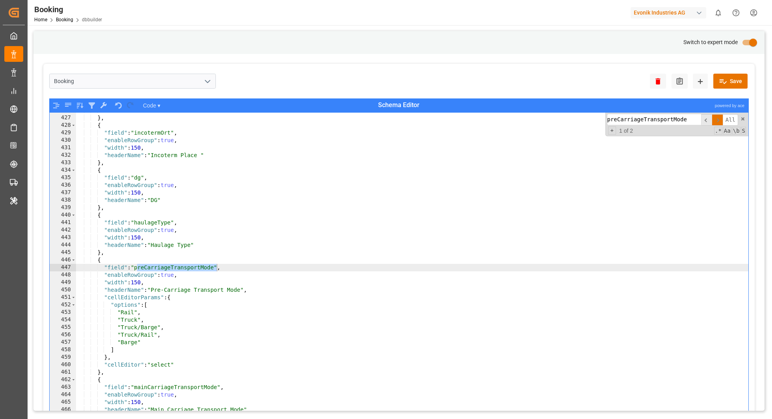
type input "preCarriageTransportMode"
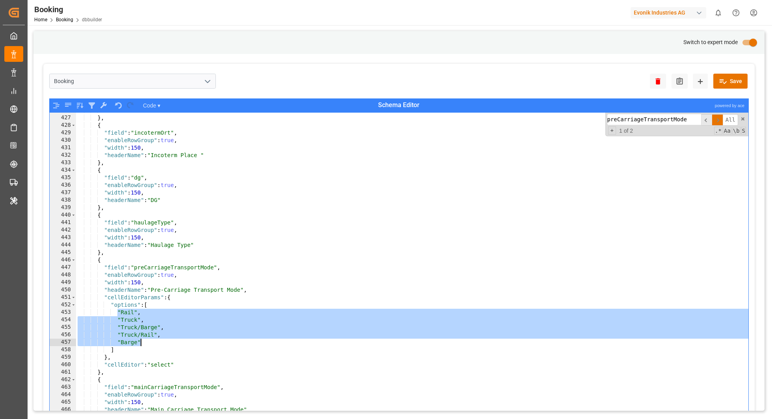
drag, startPoint x: 116, startPoint y: 313, endPoint x: 143, endPoint y: 343, distance: 41.0
click at [143, 343] on div ""headerName" : "Incoterm" } , { "field" : "incotermOrt" , "enableRowGroup" : tr…" at bounding box center [412, 273] width 673 height 332
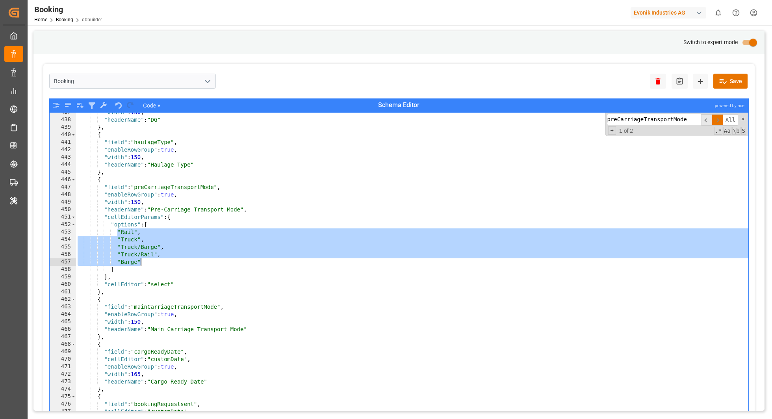
scroll to position [821, 0]
click at [192, 306] on div ""width" : 150 , "headerName" : "DG" } , { "field" : "haulageType" , "enableRowG…" at bounding box center [412, 275] width 673 height 332
type textarea ""field": "mainCarriageTransportMode","
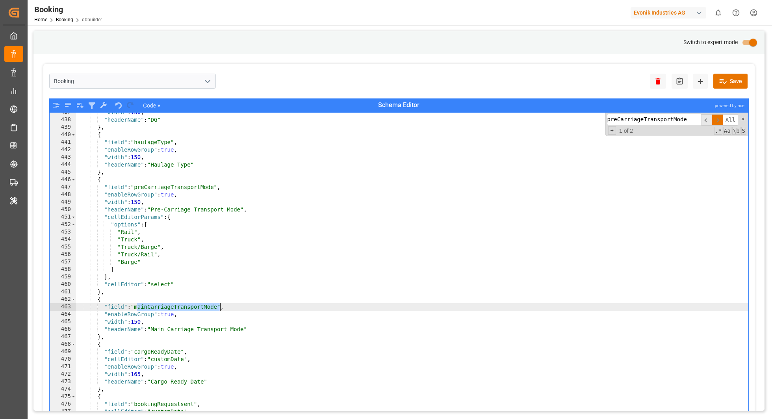
click at [192, 306] on div ""width" : 150 , "headerName" : "DG" } , { "field" : "haulageType" , "enableRowG…" at bounding box center [412, 275] width 673 height 332
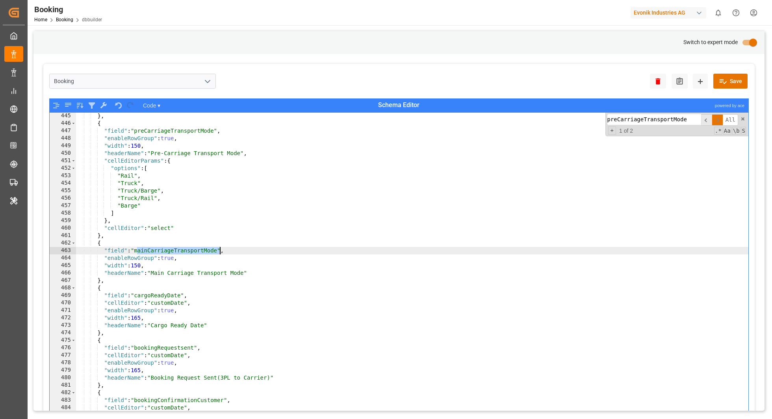
scroll to position [842, 0]
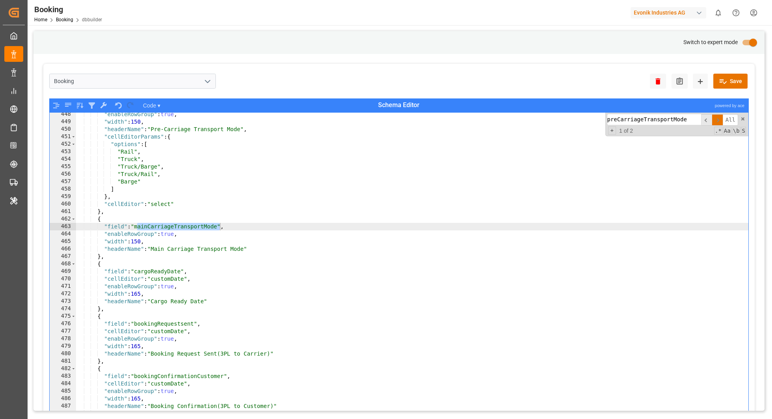
click at [646, 114] on div "preCarriageTransportMode ​ ​ All" at bounding box center [672, 119] width 131 height 11
click at [646, 114] on input "preCarriageTransportMode" at bounding box center [654, 119] width 94 height 11
paste input "main"
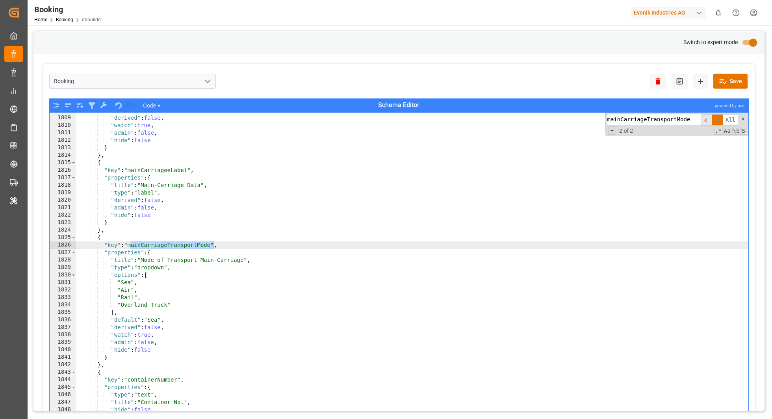
scroll to position [3405, 0]
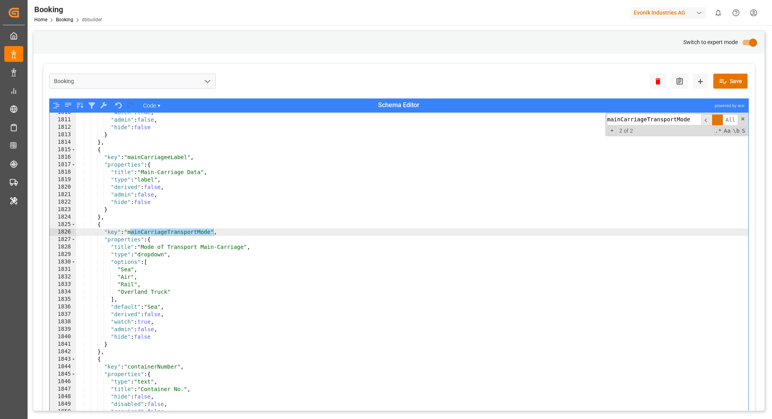
type input "mainCarriageTransportMode"
click at [135, 232] on div ""watch" : true , "admin" : false , "hide" : false } } , { "key" : "mainCarriage…" at bounding box center [412, 275] width 673 height 332
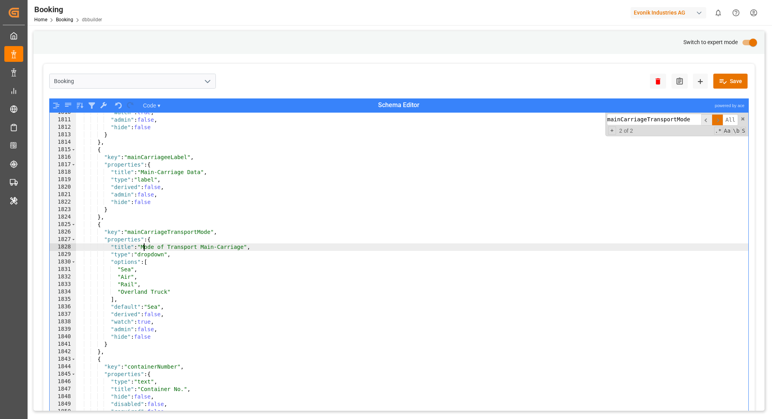
drag, startPoint x: 145, startPoint y: 248, endPoint x: 157, endPoint y: 248, distance: 12.6
click at [146, 248] on div ""watch" : true , "admin" : false , "hide" : false } } , { "key" : "mainCarriage…" at bounding box center [412, 275] width 673 height 332
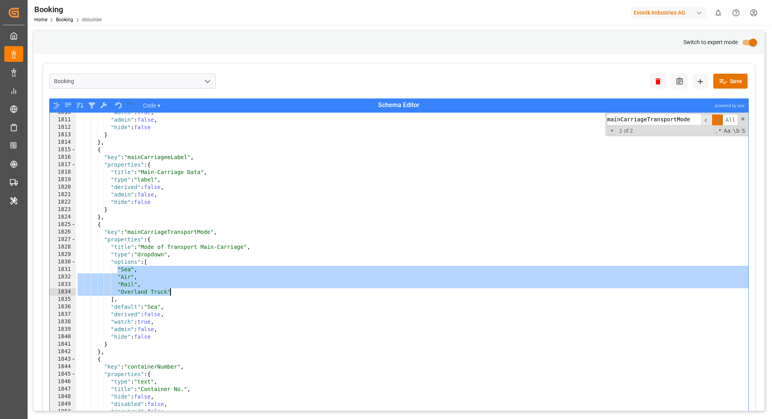
drag, startPoint x: 119, startPoint y: 268, endPoint x: 171, endPoint y: 293, distance: 58.0
click at [171, 293] on div ""watch" : true , "admin" : false , "hide" : false } } , { "key" : "mainCarriage…" at bounding box center [412, 275] width 673 height 332
type textarea ""Rail", "Overland Truck""
click at [748, 45] on input "primary checkbox" at bounding box center [753, 42] width 45 height 15
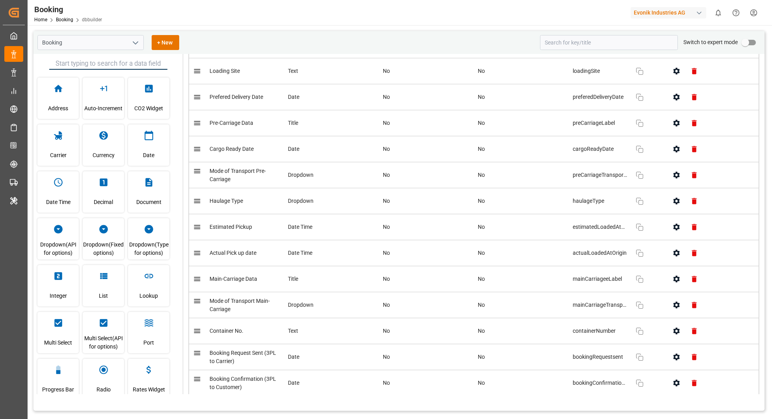
scroll to position [879, 0]
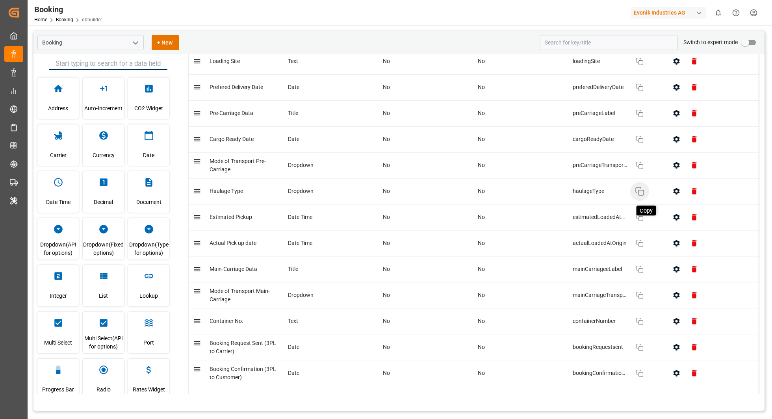
click at [642, 188] on icon "button" at bounding box center [639, 191] width 9 height 9
click at [643, 187] on icon "button" at bounding box center [639, 191] width 9 height 9
click at [675, 189] on icon "button" at bounding box center [676, 191] width 8 height 8
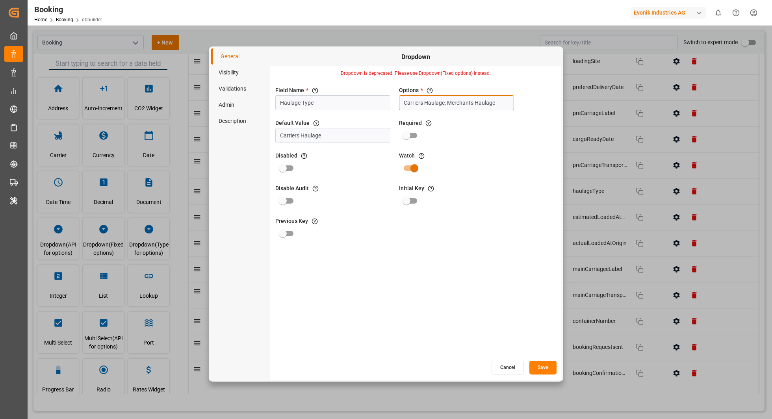
click at [476, 100] on input "Carriers Haulage, Merchants Haulage" at bounding box center [456, 102] width 115 height 15
drag, startPoint x: 443, startPoint y: 184, endPoint x: 404, endPoint y: 188, distance: 40.0
click at [403, 188] on td "Carriers Haulage" at bounding box center [444, 186] width 83 height 9
copy td "Carriers Haulage"
drag, startPoint x: 451, startPoint y: 203, endPoint x: 403, endPoint y: 204, distance: 47.7
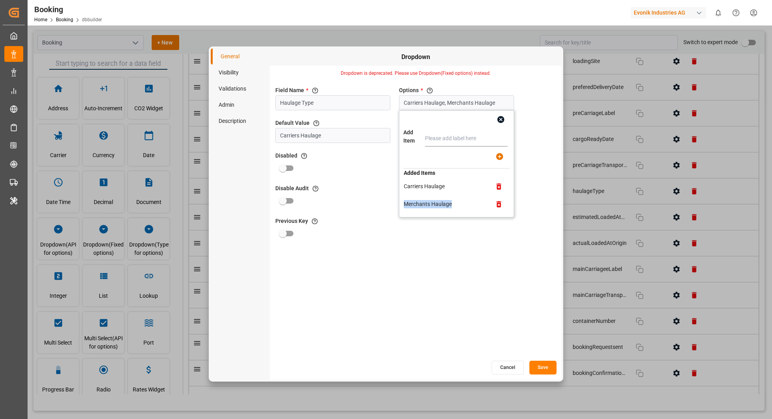
click at [403, 204] on td "Merchants Haulage" at bounding box center [444, 204] width 83 height 9
copy td "Merchants Haulage"
click at [509, 367] on button "Cancel" at bounding box center [507, 368] width 32 height 14
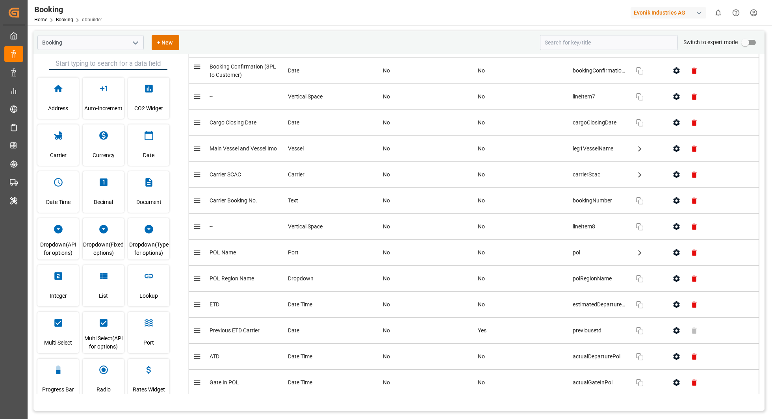
scroll to position [1233, 0]
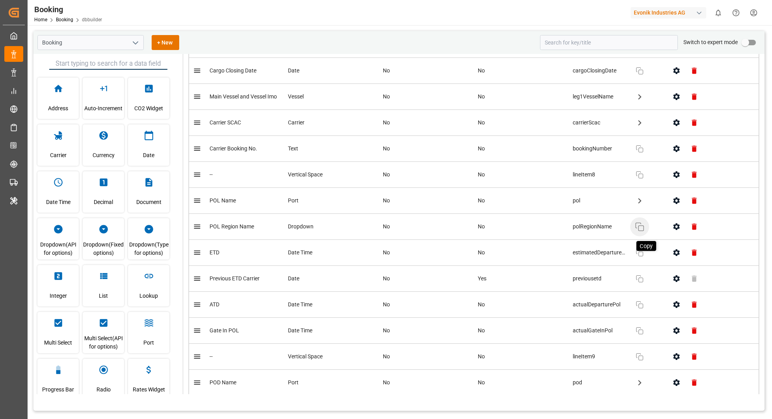
click at [636, 222] on icon "button" at bounding box center [639, 226] width 9 height 9
click at [670, 220] on button "button" at bounding box center [677, 227] width 18 height 18
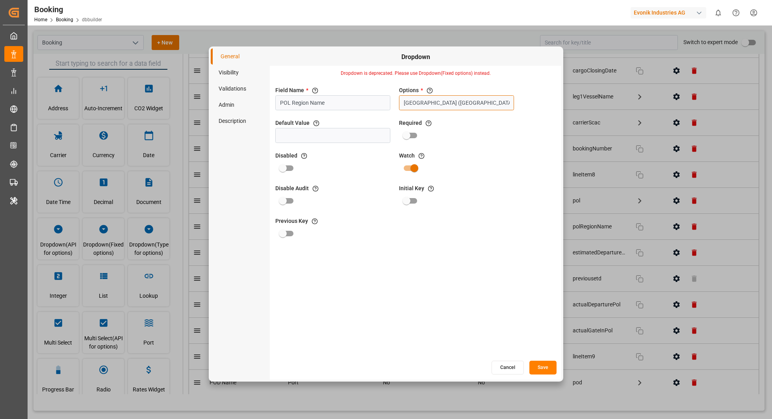
click at [452, 102] on input "[GEOGRAPHIC_DATA] ([GEOGRAPHIC_DATA]), [GEOGRAPHIC_DATA] ([GEOGRAPHIC_DATA]), […" at bounding box center [456, 102] width 115 height 15
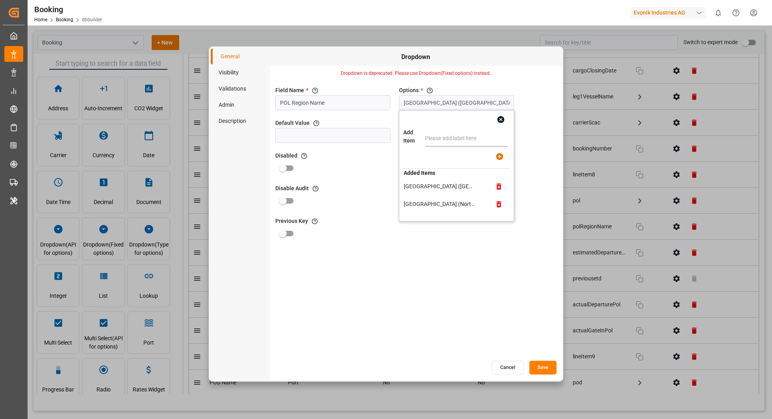
click at [510, 365] on button "Cancel" at bounding box center [507, 368] width 32 height 14
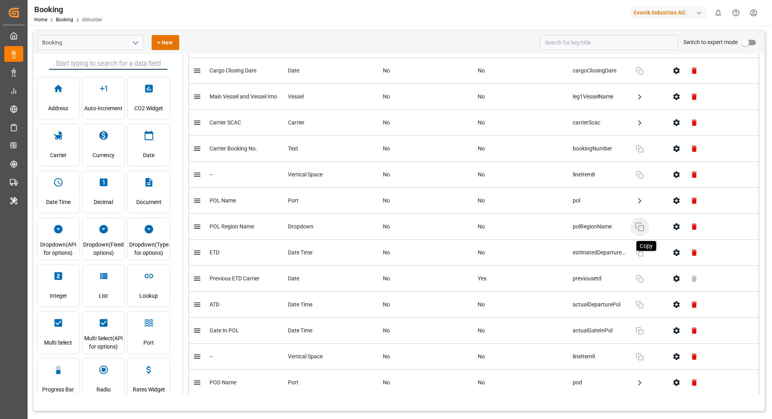
click at [642, 222] on icon "button" at bounding box center [639, 226] width 9 height 9
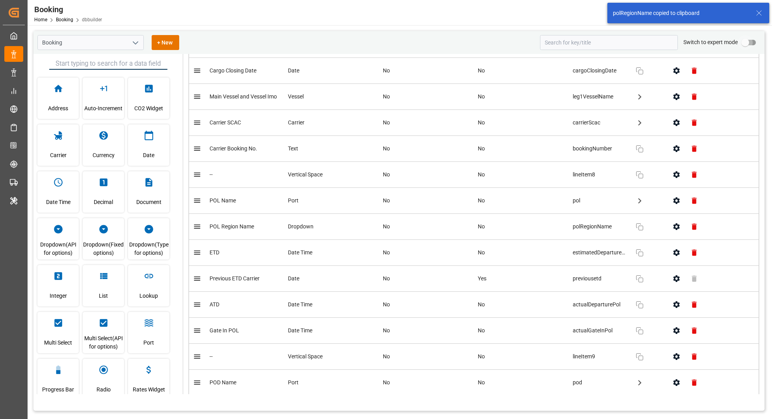
click at [752, 41] on input "primary checkbox" at bounding box center [745, 42] width 45 height 15
checkbox input "true"
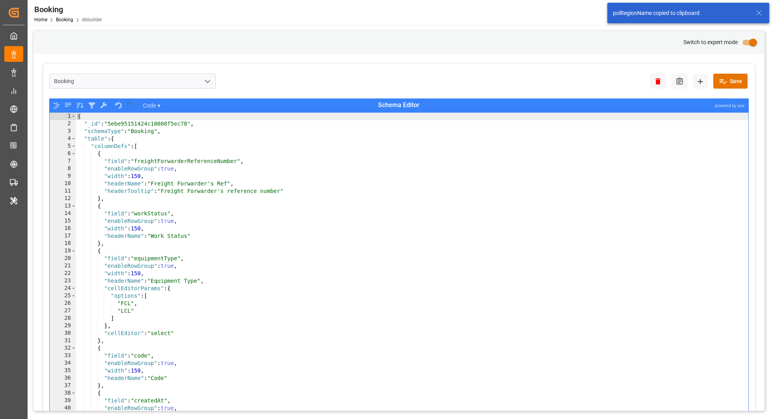
type textarea ""width": 150,"
click at [653, 172] on div "{ "_id" : "5ebe95151424c10008f5ec78" , "schemaType" : "Booking" , "table" : { "…" at bounding box center [412, 279] width 673 height 332
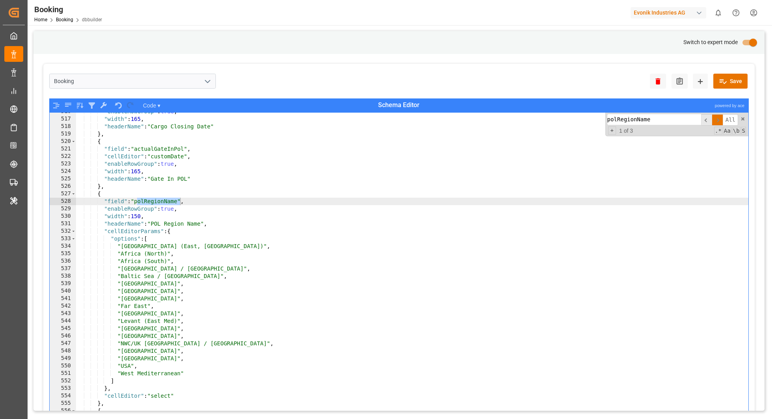
scroll to position [970, 0]
type input "polRegionName"
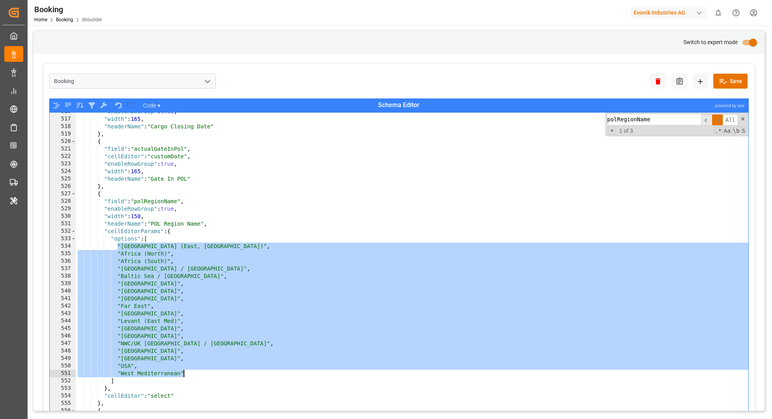
drag, startPoint x: 118, startPoint y: 246, endPoint x: 188, endPoint y: 373, distance: 145.4
click at [188, 373] on div ""enableRowGroup" : true , "width" : 165 , "headerName" : "Cargo Closing Date" }…" at bounding box center [412, 274] width 673 height 332
type textarea ""USA", "West Mediterranean""
click at [740, 39] on input "primary checkbox" at bounding box center [753, 42] width 45 height 15
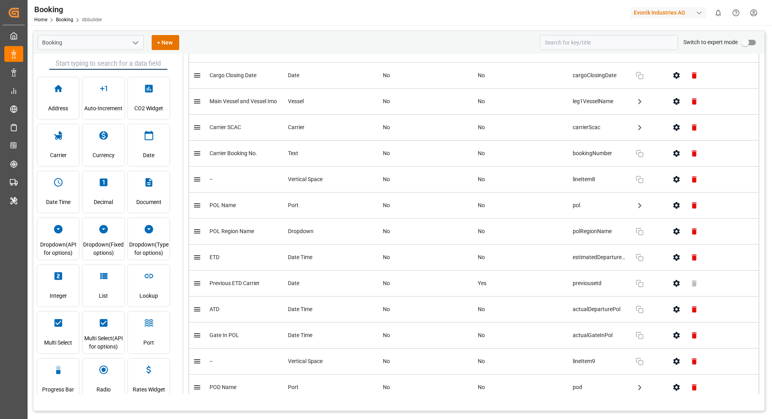
scroll to position [1409, 0]
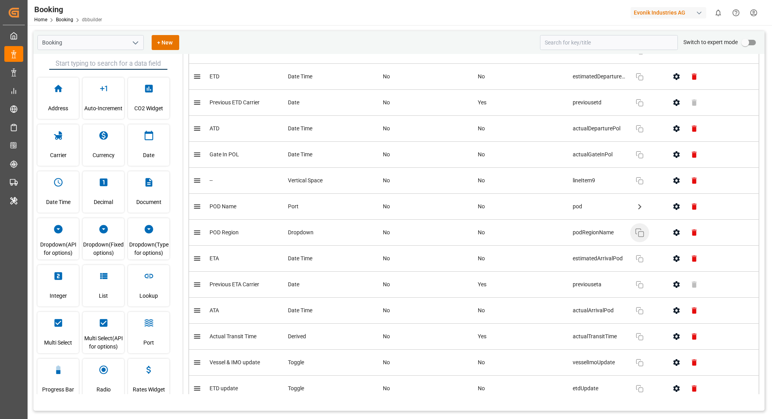
click at [646, 228] on button "Copy" at bounding box center [639, 232] width 19 height 19
click at [642, 232] on rect "button" at bounding box center [640, 234] width 5 height 5
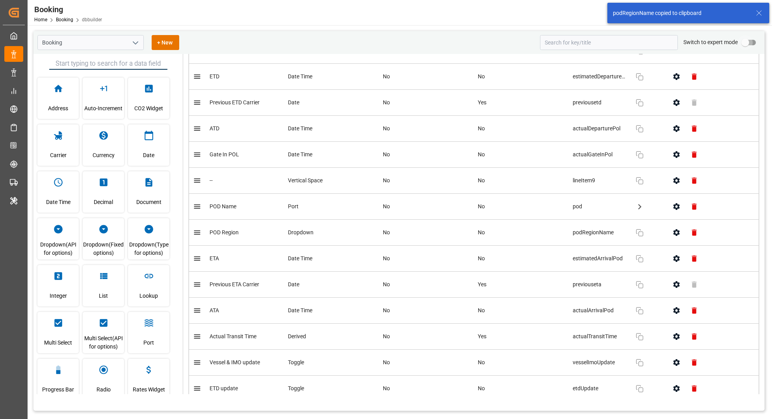
click at [752, 42] on input "primary checkbox" at bounding box center [745, 42] width 45 height 15
checkbox input "true"
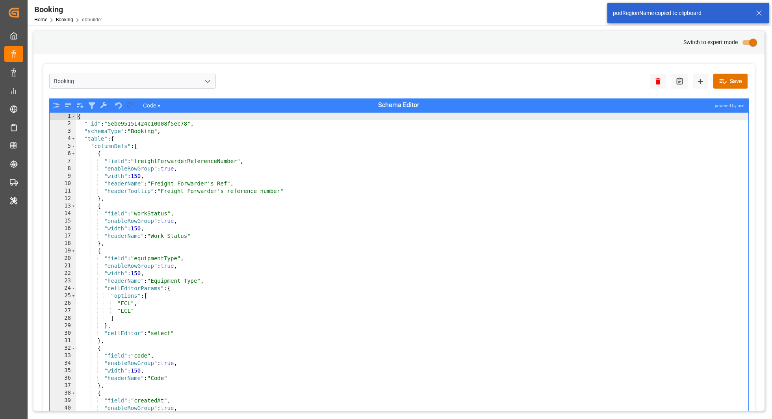
type textarea "{"
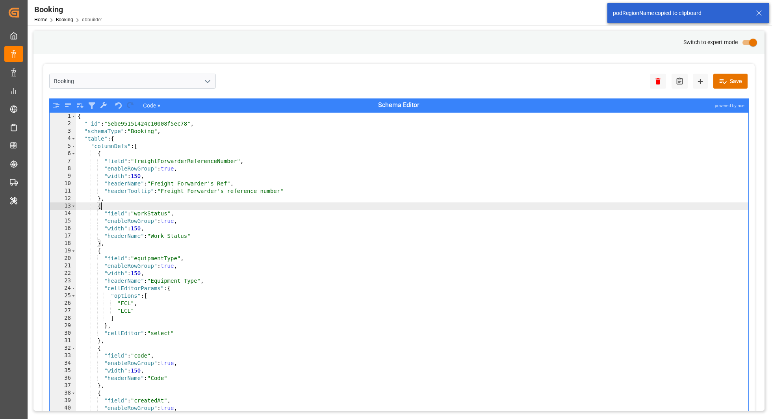
click at [668, 204] on div "{ "_id" : "5ebe95151424c10008f5ec78" , "schemaType" : "Booking" , "table" : { "…" at bounding box center [412, 279] width 673 height 332
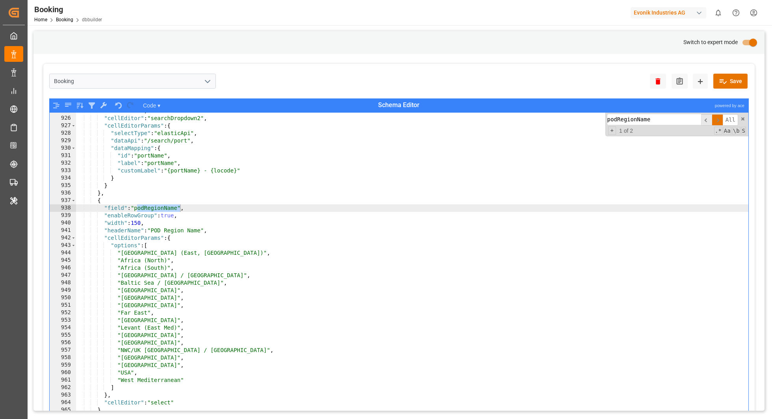
scroll to position [1745, 0]
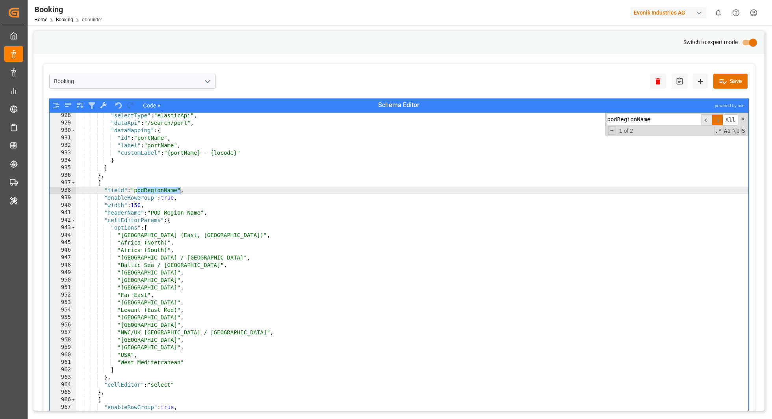
type input "podRegionName"
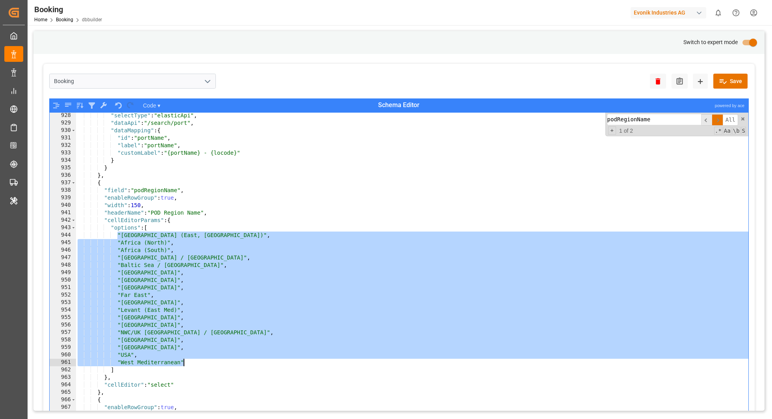
drag, startPoint x: 116, startPoint y: 236, endPoint x: 188, endPoint y: 361, distance: 144.3
click at [188, 361] on div ""selectType" : "elasticApi" , "dataApi" : "/search/port" , "dataMapping" : { "i…" at bounding box center [412, 278] width 673 height 332
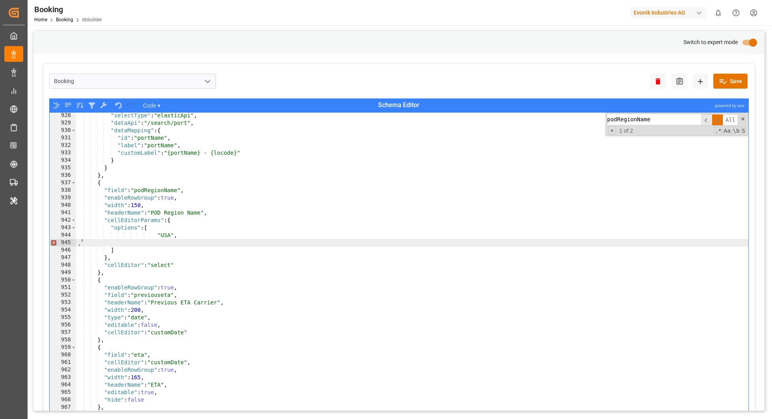
scroll to position [0, 0]
type textarea ""USA", "West Mediterranean""
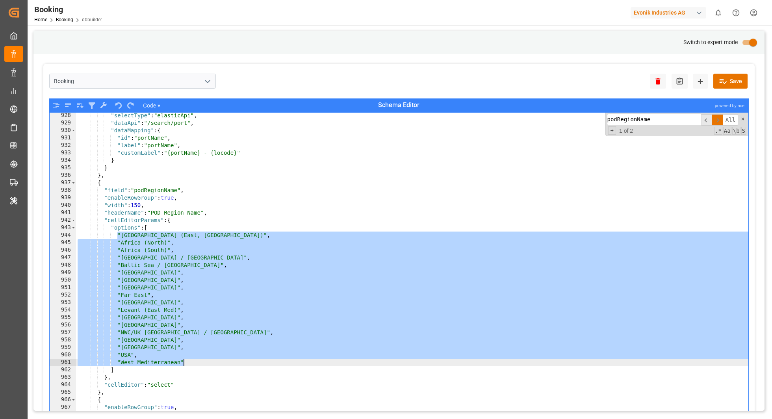
scroll to position [1745, 0]
click at [751, 41] on input "primary checkbox" at bounding box center [753, 42] width 45 height 15
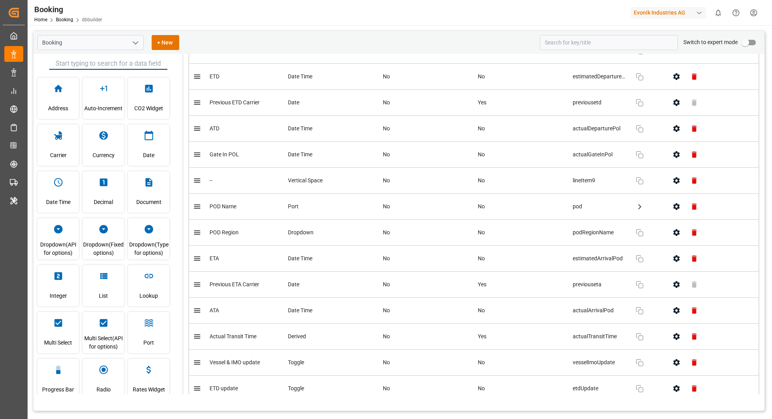
scroll to position [1668, 0]
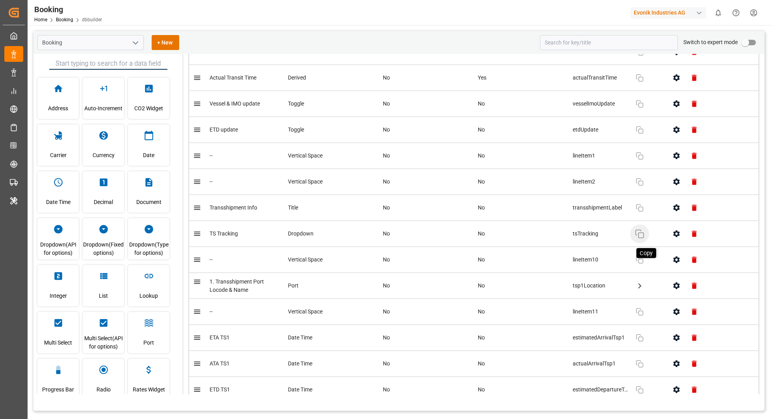
click at [637, 229] on icon "button" at bounding box center [639, 233] width 9 height 9
click at [678, 225] on button "button" at bounding box center [677, 234] width 18 height 18
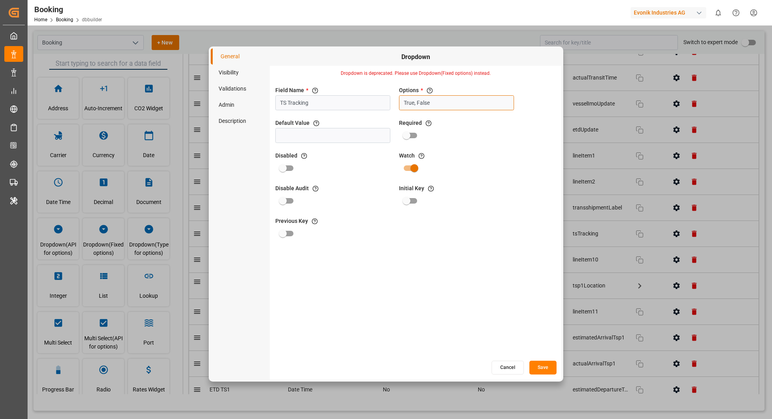
click at [452, 102] on input "True, False" at bounding box center [456, 102] width 115 height 15
click at [511, 364] on button "Cancel" at bounding box center [507, 368] width 32 height 14
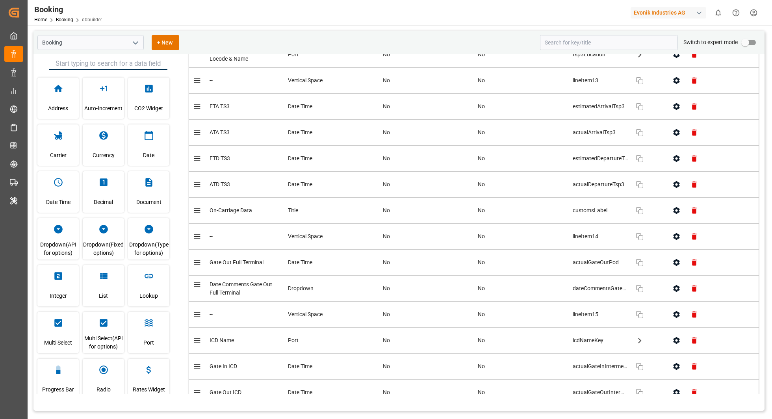
scroll to position [2256, 0]
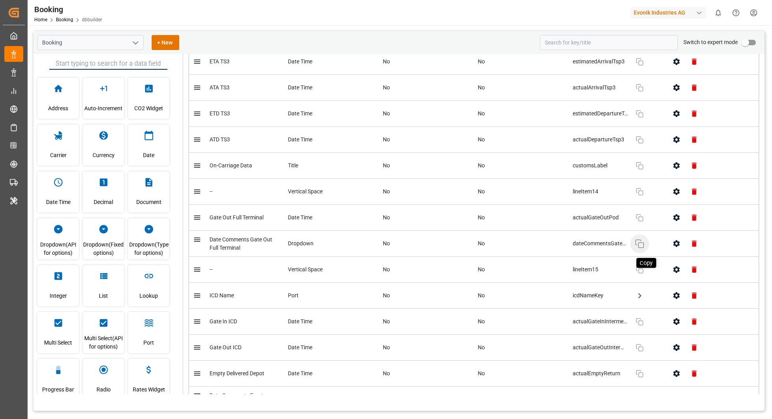
click at [642, 239] on icon "button" at bounding box center [639, 243] width 9 height 9
click at [675, 240] on icon "button" at bounding box center [676, 243] width 6 height 7
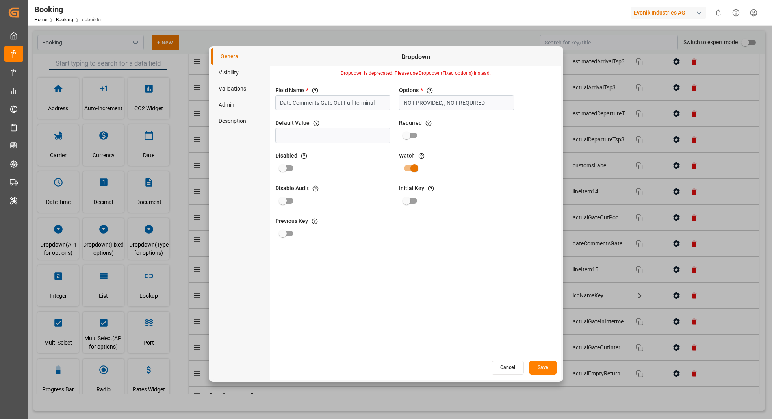
click at [351, 112] on div "Field Name * The title of the field that will be shown in UI Date Comments Gate…" at bounding box center [415, 220] width 291 height 279
click at [369, 98] on input "Date Comments Gate Out Full Terminal" at bounding box center [332, 102] width 115 height 15
click at [427, 105] on input "NOT PROVIDED, , NOT REQUIRED" at bounding box center [456, 102] width 115 height 15
click at [505, 367] on button "Cancel" at bounding box center [507, 368] width 32 height 14
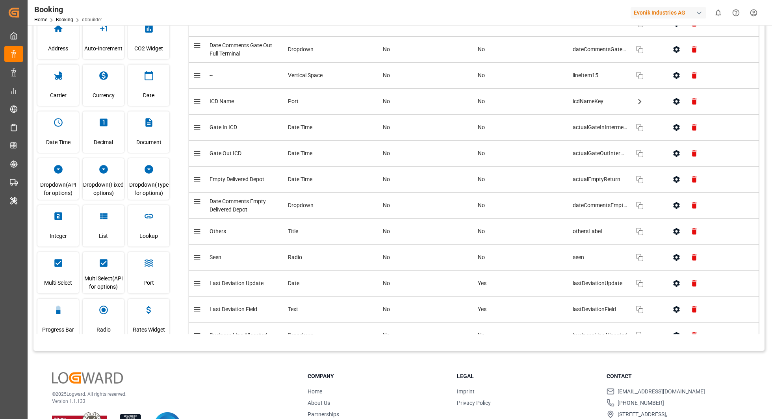
scroll to position [2381, 0]
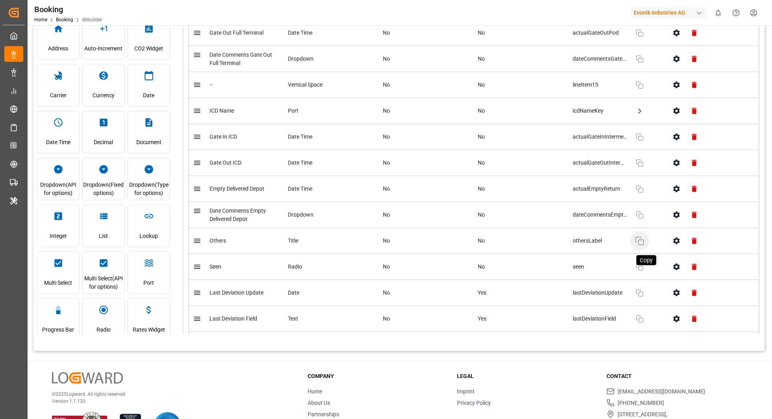
click at [642, 236] on icon "button" at bounding box center [639, 240] width 9 height 9
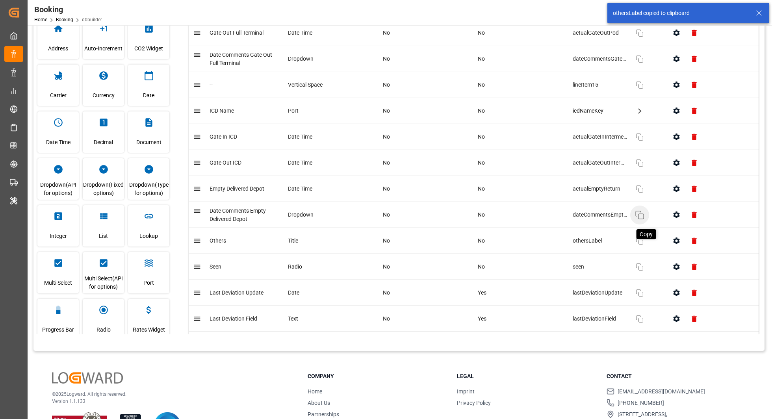
click at [641, 210] on icon "button" at bounding box center [639, 214] width 9 height 9
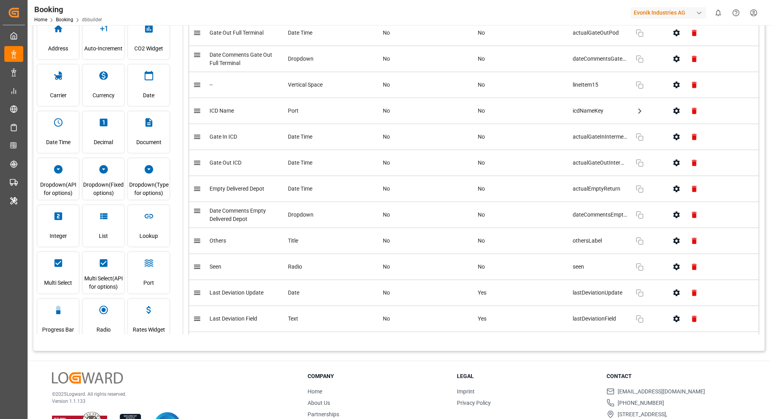
click at [679, 211] on icon "button" at bounding box center [676, 215] width 8 height 8
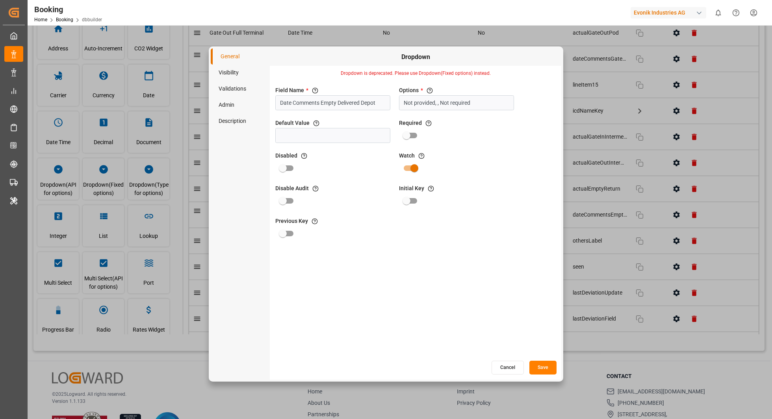
click at [510, 368] on button "Cancel" at bounding box center [507, 368] width 32 height 14
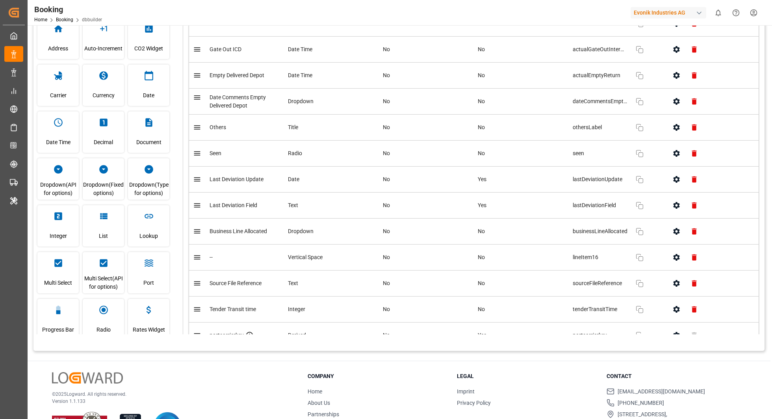
scroll to position [2488, 0]
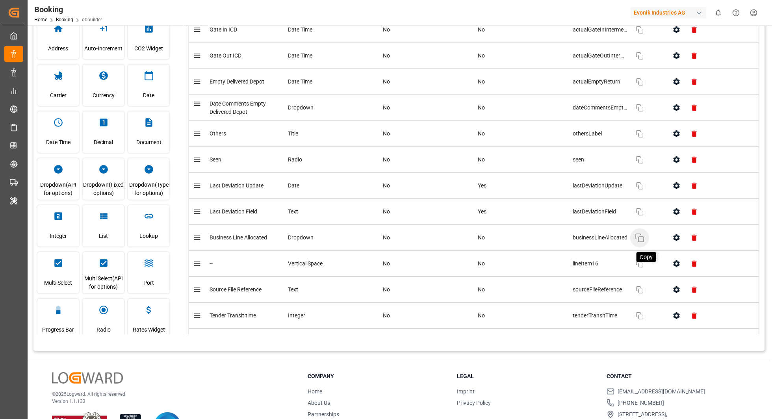
click at [643, 233] on icon "button" at bounding box center [639, 237] width 9 height 9
click at [675, 234] on icon "button" at bounding box center [676, 238] width 8 height 8
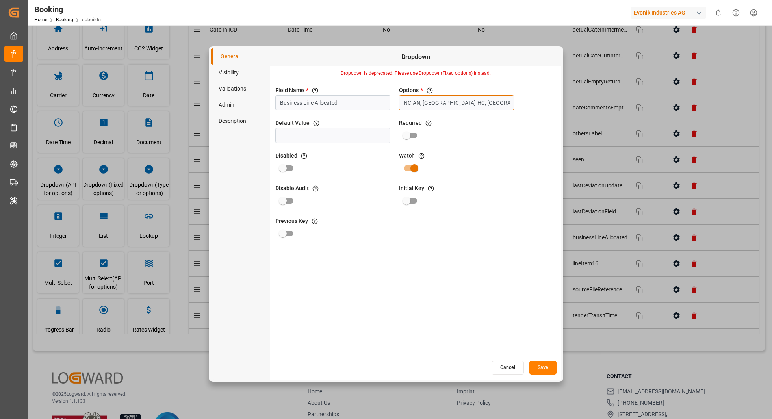
click at [457, 100] on input "NC-AN, [GEOGRAPHIC_DATA]-HC, [GEOGRAPHIC_DATA]-CS, SP-OA, SP-CAD, SP-CL, SP-OI,…" at bounding box center [456, 102] width 115 height 15
click at [506, 365] on button "Cancel" at bounding box center [507, 368] width 32 height 14
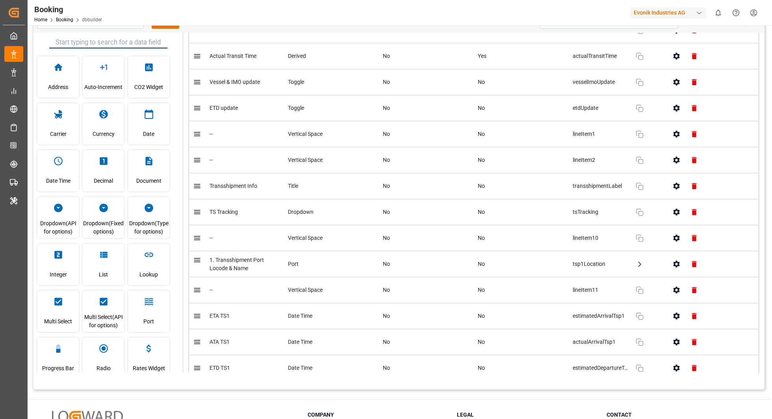
scroll to position [0, 0]
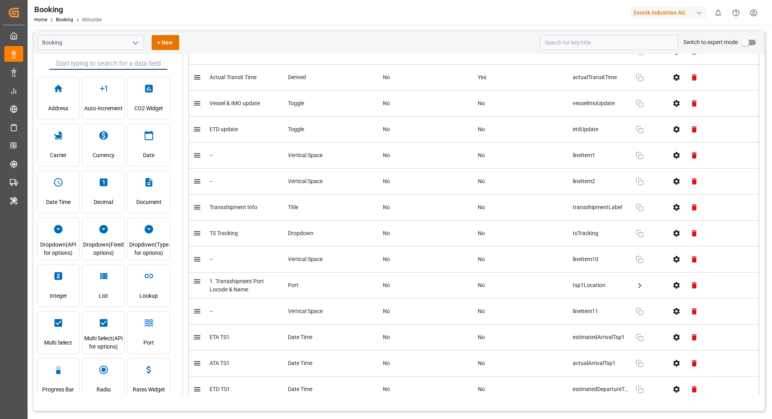
click at [751, 46] on input "primary checkbox" at bounding box center [745, 42] width 45 height 15
checkbox input "true"
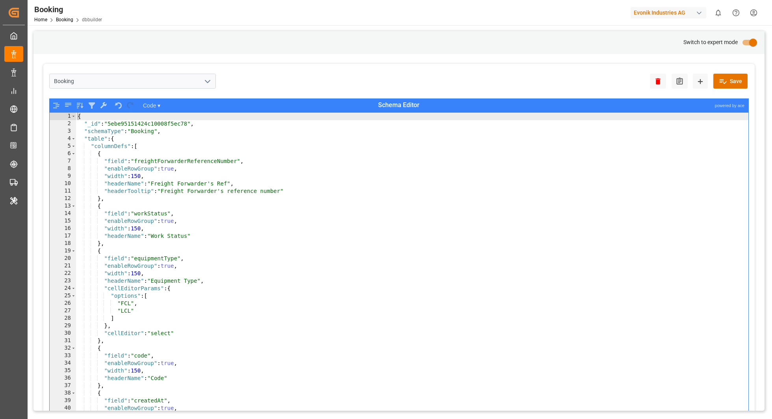
type textarea ""headerName": "Work Status""
click at [676, 233] on div "{ "_id" : "5ebe95151424c10008f5ec78" , "schemaType" : "Booking" , "table" : { "…" at bounding box center [412, 279] width 673 height 332
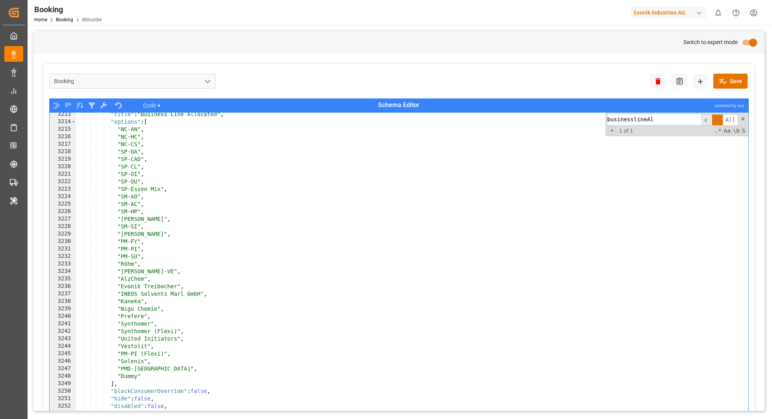
scroll to position [6045, 0]
type input "businesslineAl"
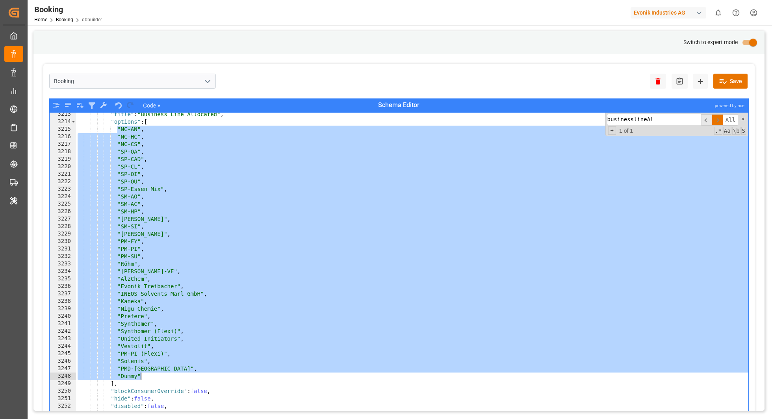
drag, startPoint x: 117, startPoint y: 129, endPoint x: 162, endPoint y: 377, distance: 251.8
click at [162, 377] on div ""title" : "Business Line Allocated" , "options" : [ "NC-AN" , "NC-HC" , "NC-CS"…" at bounding box center [412, 277] width 673 height 332
type textarea ""PMD-[GEOGRAPHIC_DATA]", "Dummy""
click at [757, 40] on input "primary checkbox" at bounding box center [753, 42] width 45 height 15
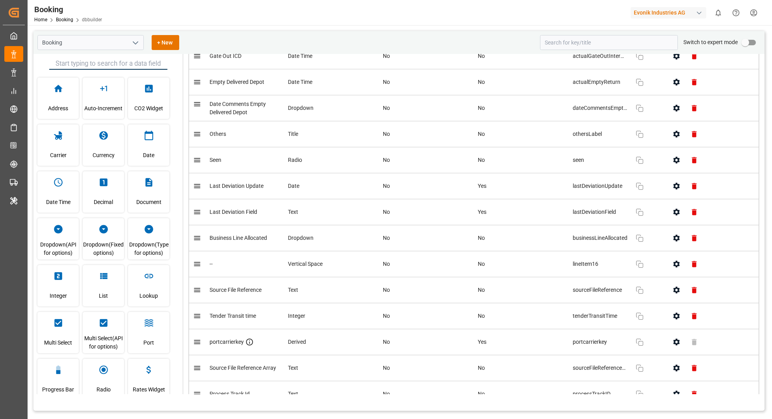
scroll to position [2857, 0]
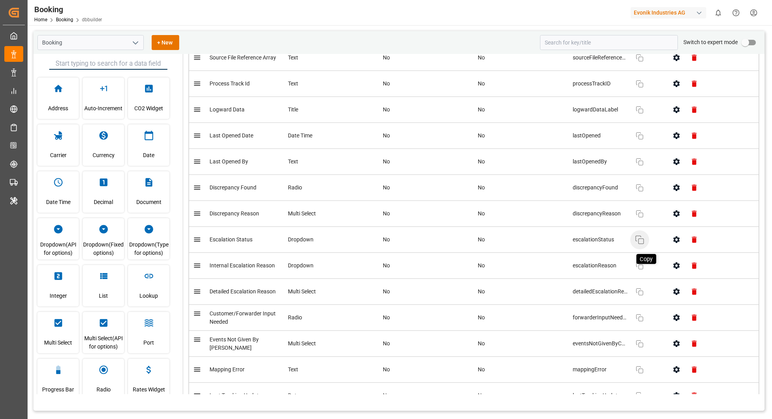
click at [638, 235] on icon "button" at bounding box center [639, 239] width 9 height 9
click at [669, 231] on button "button" at bounding box center [677, 240] width 18 height 18
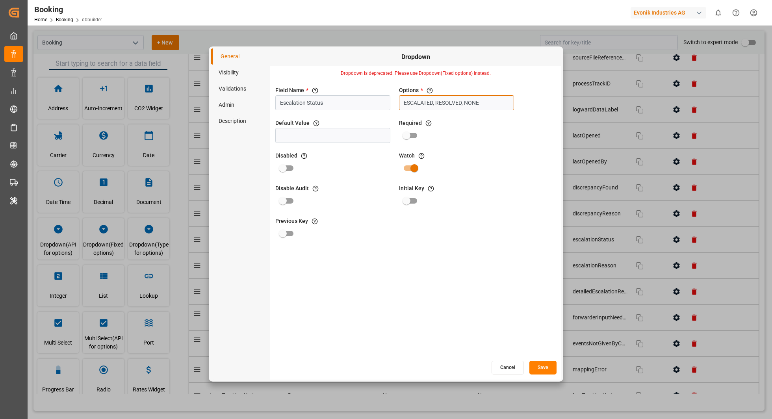
click at [505, 101] on input "ESCALATED, RESOLVED, NONE" at bounding box center [456, 102] width 115 height 15
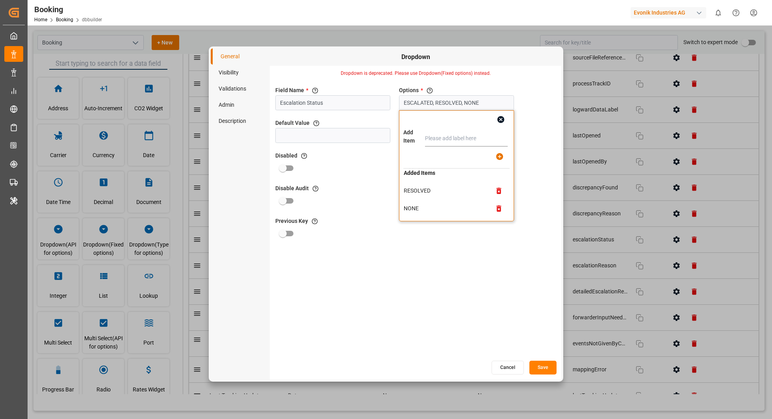
scroll to position [0, 0]
click at [503, 368] on button "Cancel" at bounding box center [507, 368] width 32 height 14
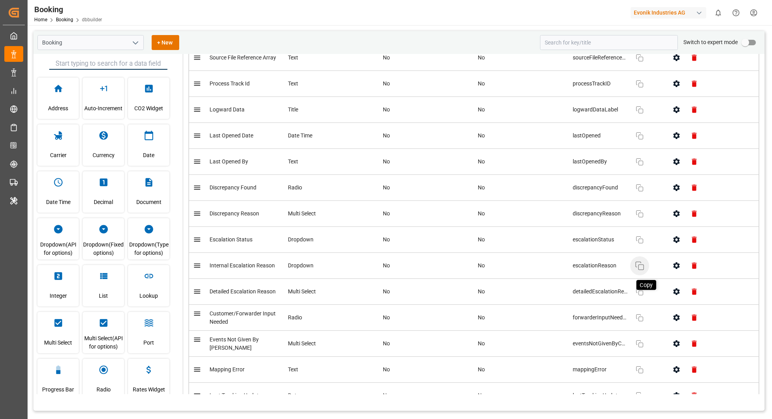
click at [638, 261] on icon "button" at bounding box center [639, 265] width 9 height 9
click at [640, 261] on icon "button" at bounding box center [639, 265] width 9 height 9
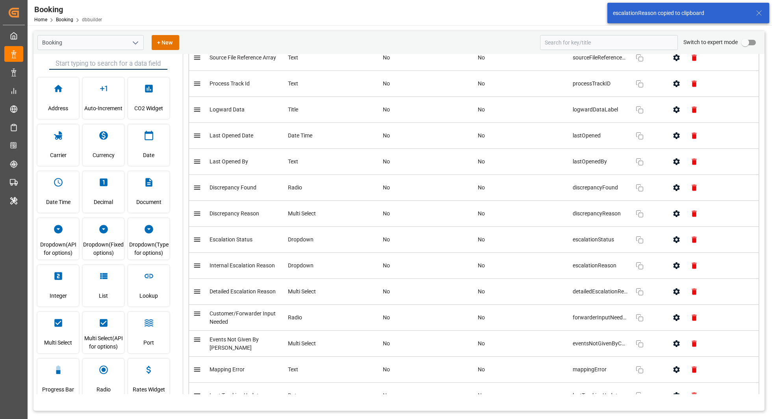
click at [743, 39] on input "primary checkbox" at bounding box center [745, 42] width 45 height 15
checkbox input "true"
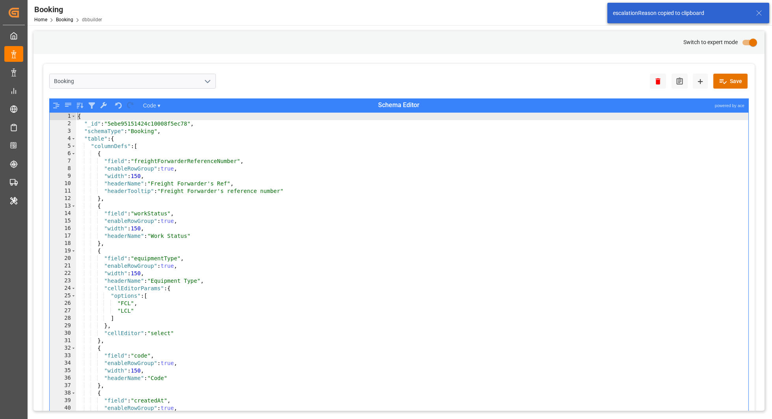
type textarea ""headerTooltip": "Freight Forwarder's reference number""
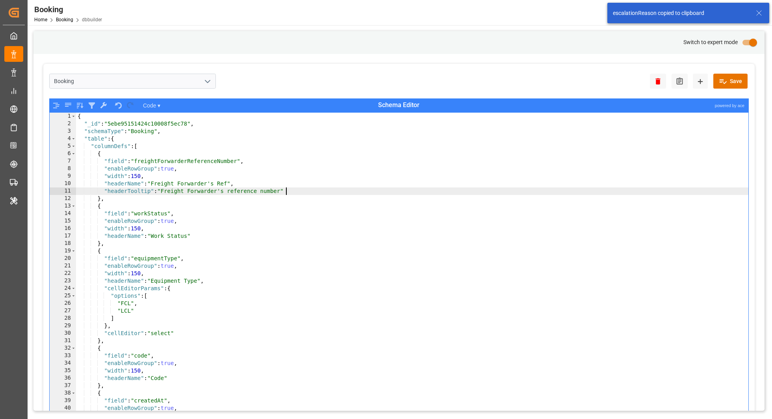
click at [660, 192] on div "{ "_id" : "5ebe95151424c10008f5ec78" , "schemaType" : "Booking" , "table" : { "…" at bounding box center [412, 279] width 673 height 332
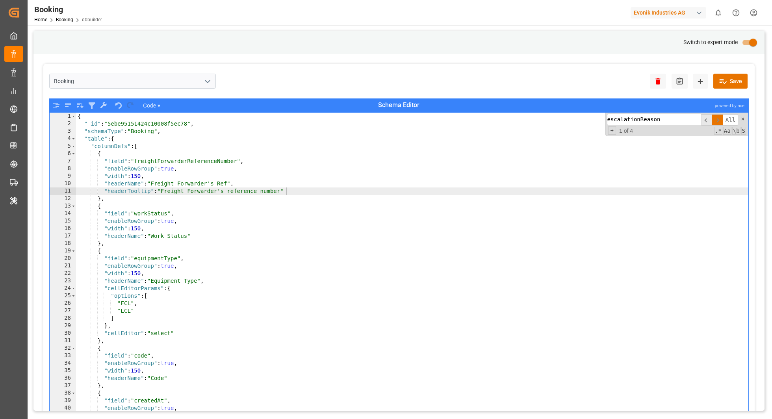
scroll to position [129, 0]
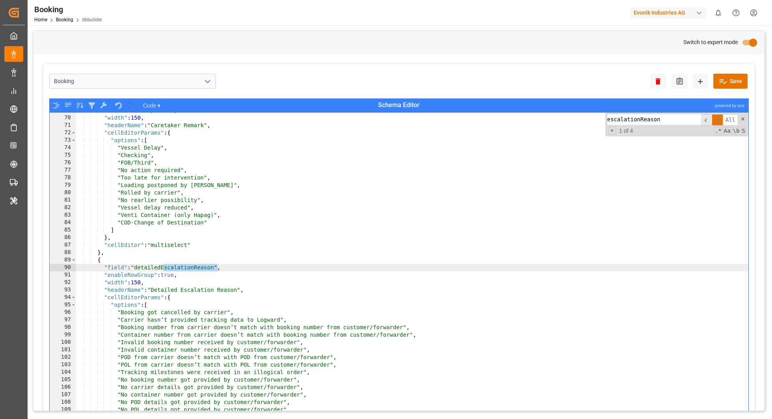
type input "escalationReason"
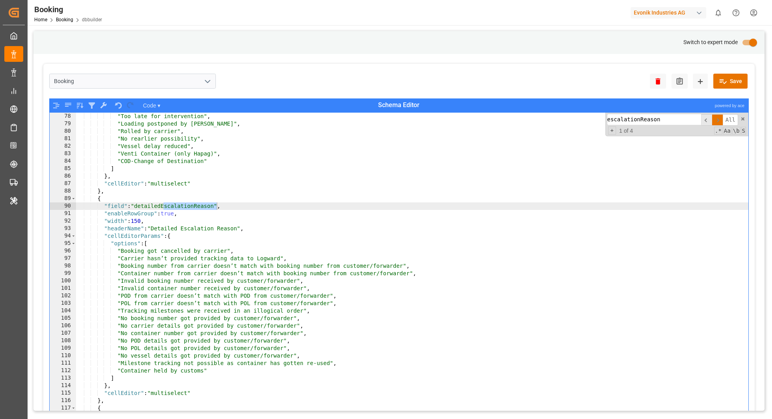
scroll to position [150, 0]
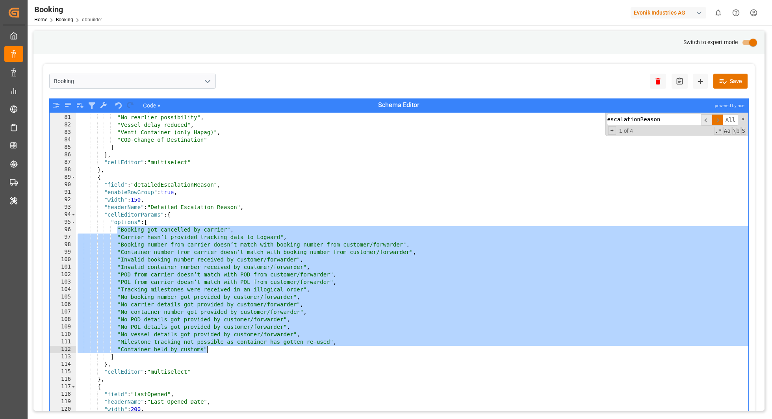
drag, startPoint x: 117, startPoint y: 229, endPoint x: 210, endPoint y: 349, distance: 151.9
click at [210, 349] on div ""Rolled by carrier" , "No rearlier possibility" , "Vessel delay reduced" , "Ven…" at bounding box center [412, 272] width 673 height 332
type textarea ""Milestone tracking not possible as container has gotten re-used", "Container h…"
click at [746, 41] on input "primary checkbox" at bounding box center [753, 42] width 45 height 15
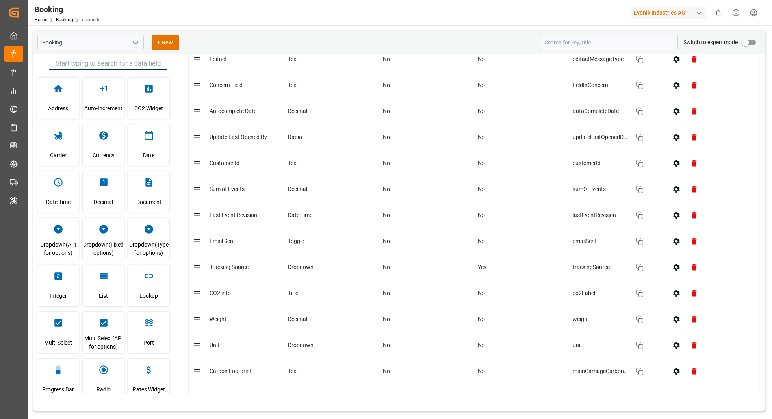
scroll to position [3274, 0]
click at [671, 256] on button "button" at bounding box center [677, 265] width 18 height 18
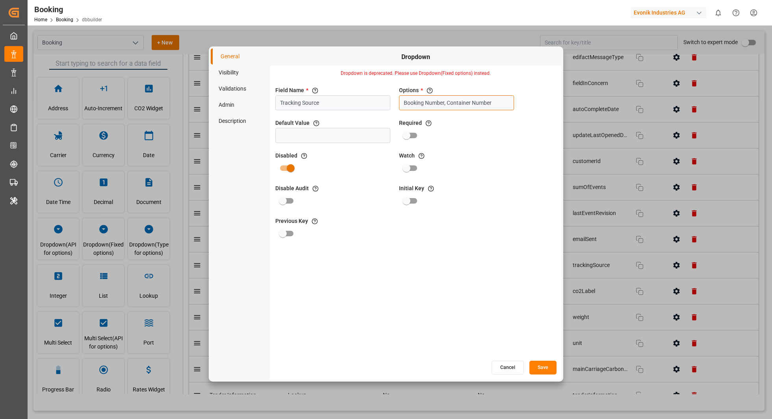
click at [442, 106] on input "Booking Number, Container Number" at bounding box center [456, 102] width 115 height 15
click at [296, 101] on input "Tracking Source" at bounding box center [332, 102] width 115 height 15
click at [504, 366] on button "Cancel" at bounding box center [507, 368] width 32 height 14
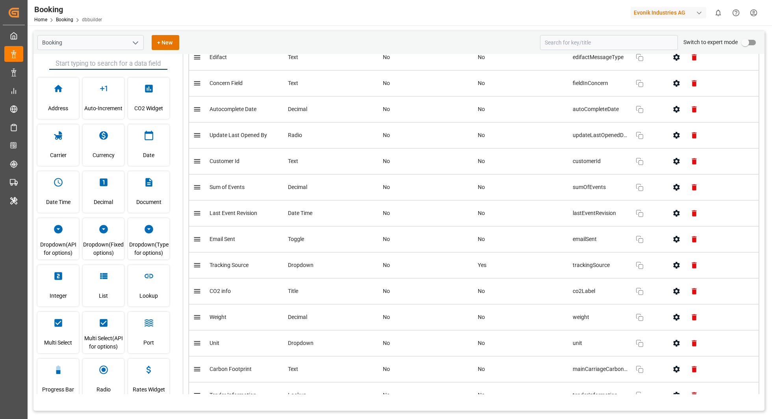
click at [643, 334] on td "unit Copy" at bounding box center [616, 343] width 95 height 26
click at [643, 334] on button "Copy" at bounding box center [639, 343] width 19 height 19
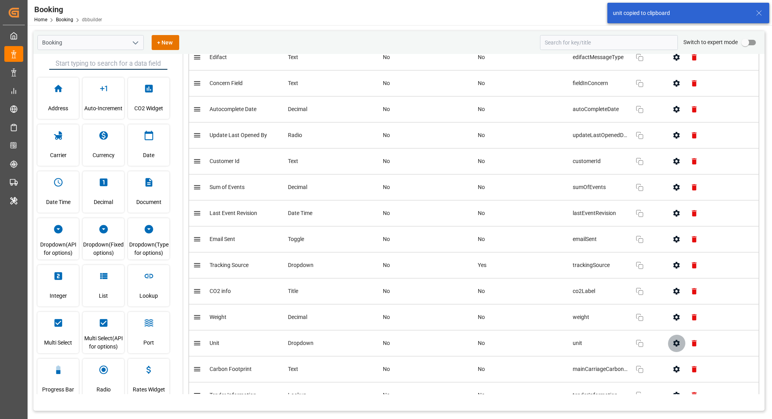
click at [671, 334] on button "button" at bounding box center [677, 343] width 18 height 18
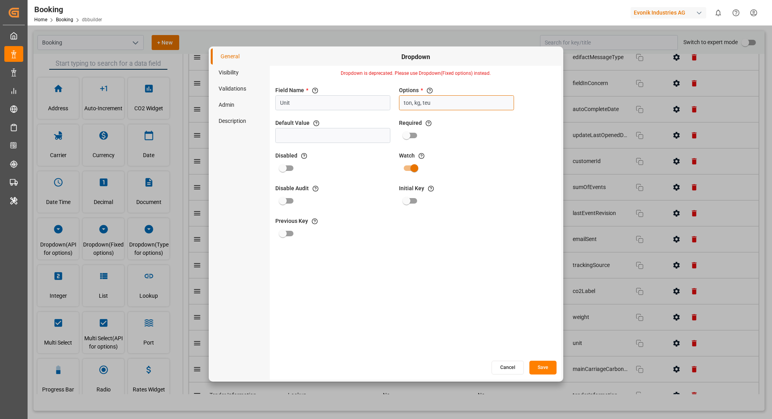
click at [439, 109] on input "ton, kg, teu" at bounding box center [456, 102] width 115 height 15
click at [503, 360] on div "Cancel Save" at bounding box center [415, 367] width 291 height 15
click at [504, 363] on button "Cancel" at bounding box center [507, 368] width 32 height 14
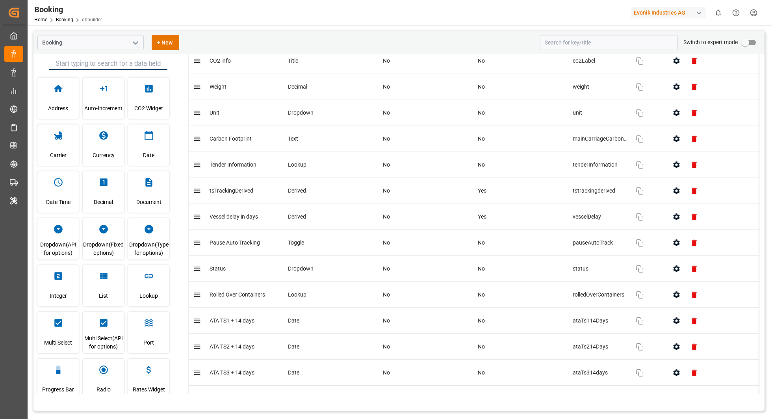
scroll to position [3508, 0]
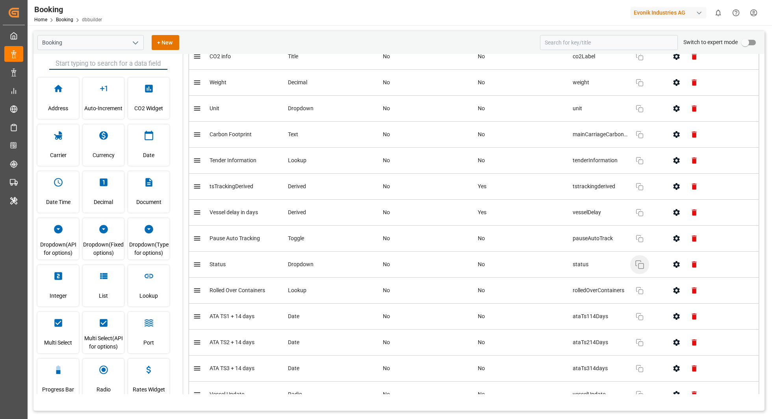
click at [634, 255] on button "Copy" at bounding box center [639, 264] width 19 height 19
click at [676, 260] on icon "button" at bounding box center [676, 264] width 8 height 8
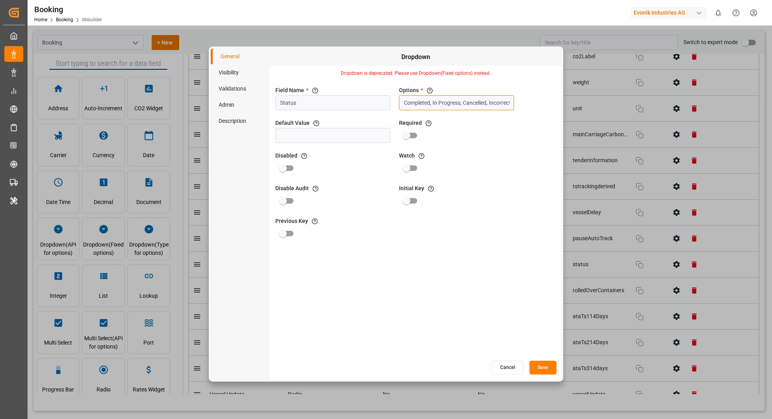
click at [477, 101] on input "Completed, In Progress, Cancelled, Incorrect" at bounding box center [456, 102] width 115 height 15
click at [498, 362] on button "Cancel" at bounding box center [507, 368] width 32 height 14
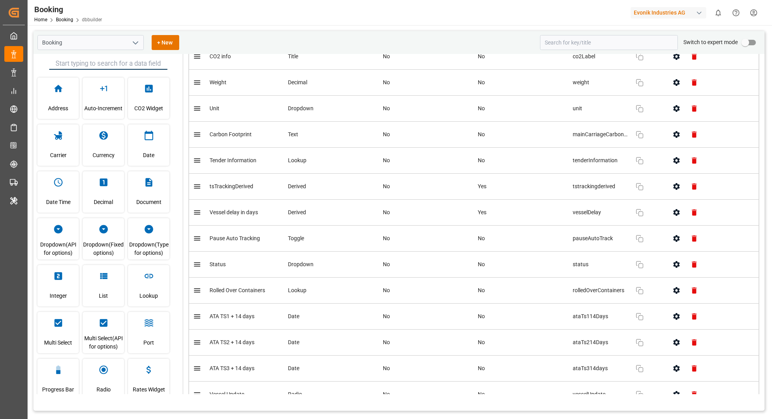
click at [747, 42] on input "primary checkbox" at bounding box center [745, 42] width 45 height 15
checkbox input "true"
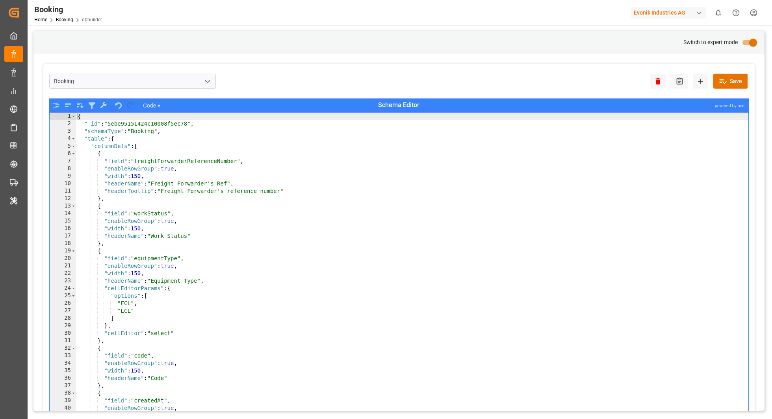
type textarea ""enableRowGroup": true,"
click at [677, 221] on div "{ "_id" : "5ebe95151424c10008f5ec78" , "schemaType" : "Booking" , "table" : { "…" at bounding box center [412, 279] width 673 height 332
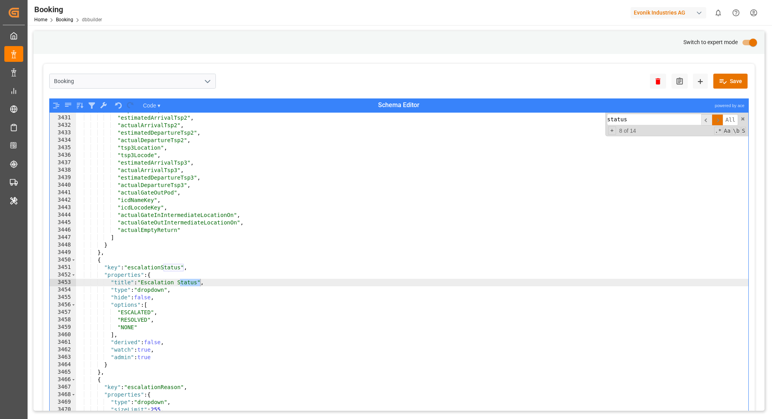
scroll to position [7298, 0]
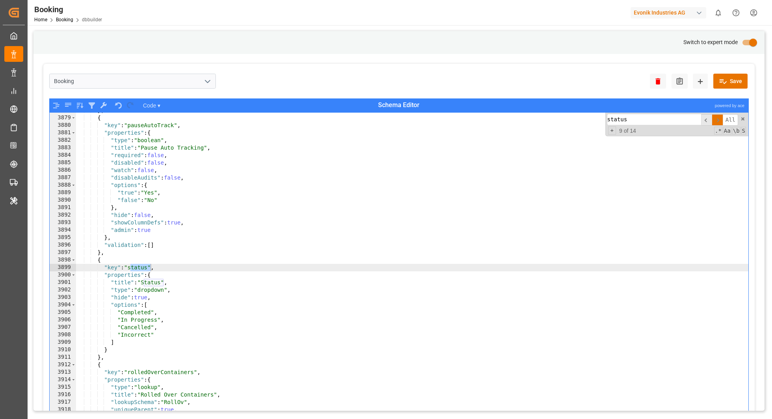
type input "status"
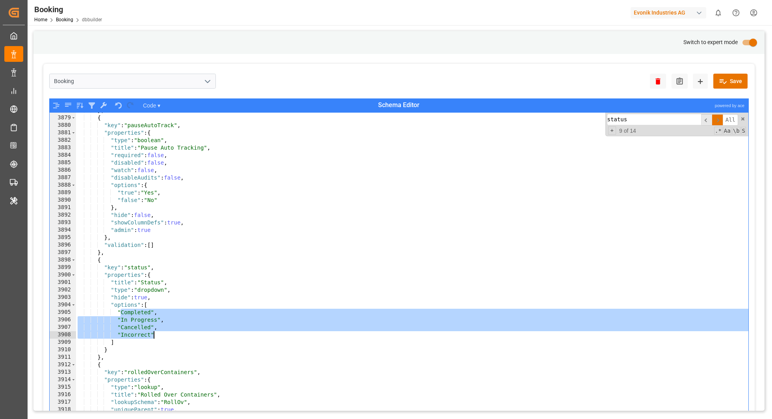
drag, startPoint x: 119, startPoint y: 311, endPoint x: 156, endPoint y: 334, distance: 43.4
click at [156, 334] on div "} , { "key" : "pauseAutoTrack" , "properties" : { "type" : "boolean" , "title" …" at bounding box center [412, 273] width 673 height 332
type textarea ""Cancelled", "Incorrect""
click at [751, 41] on input "primary checkbox" at bounding box center [753, 42] width 45 height 15
checkbox input "false"
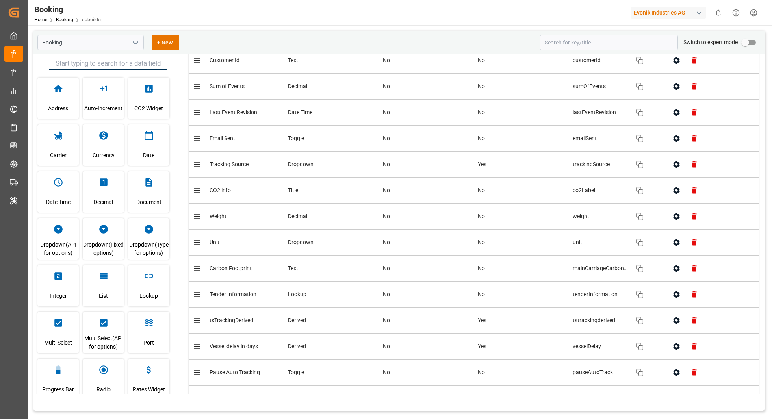
scroll to position [3762, 0]
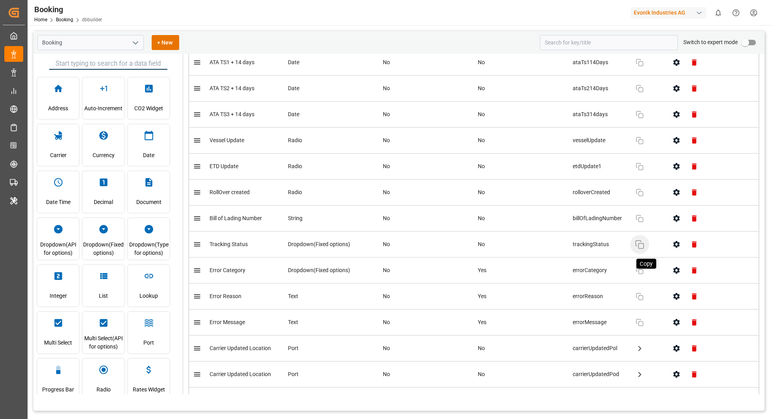
click at [641, 240] on icon "button" at bounding box center [639, 244] width 9 height 9
click at [641, 266] on icon "button" at bounding box center [639, 270] width 9 height 9
click at [633, 235] on button "Copy" at bounding box center [639, 244] width 19 height 19
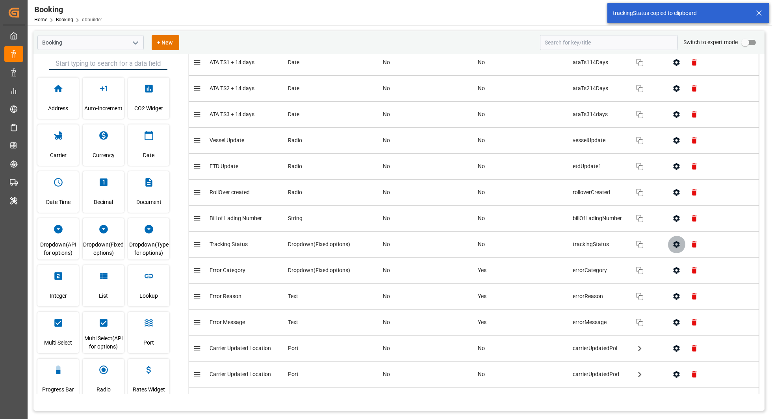
click at [677, 235] on button "button" at bounding box center [677, 244] width 18 height 18
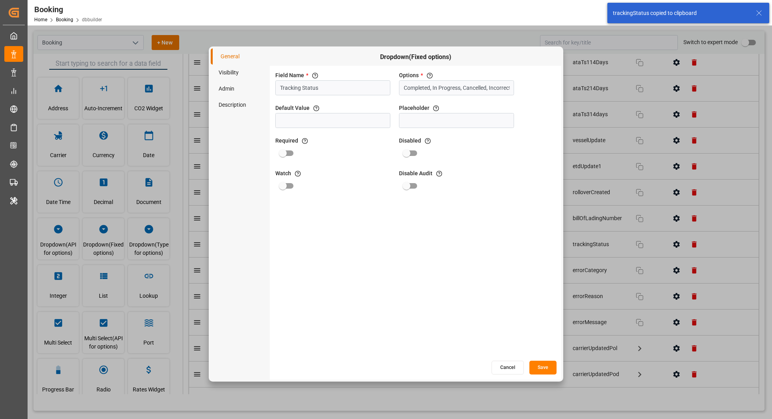
click at [469, 78] on div "Options * List the Items" at bounding box center [456, 75] width 115 height 8
click at [469, 87] on input "Completed, In Progress, Cancelled, Incorrect" at bounding box center [456, 87] width 115 height 15
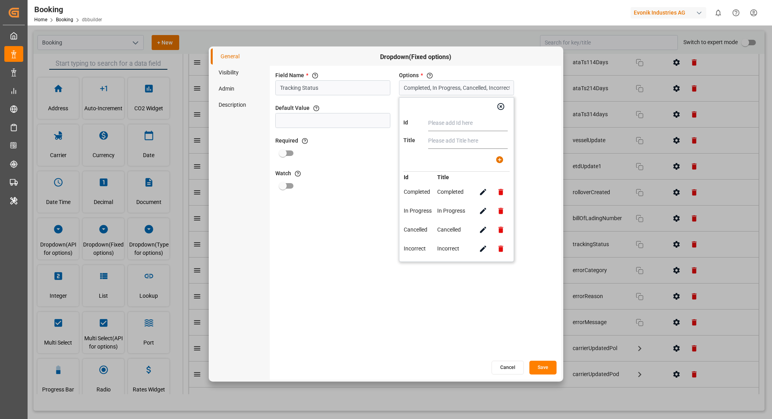
click at [494, 372] on button "Cancel" at bounding box center [507, 368] width 32 height 14
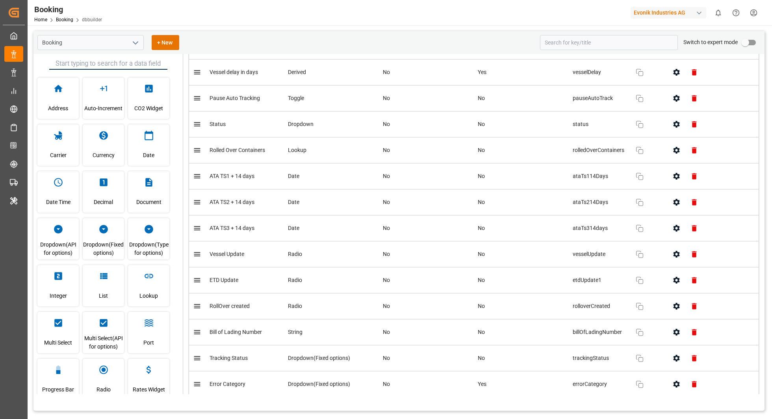
scroll to position [3647, 0]
click at [673, 122] on icon "button" at bounding box center [676, 126] width 8 height 8
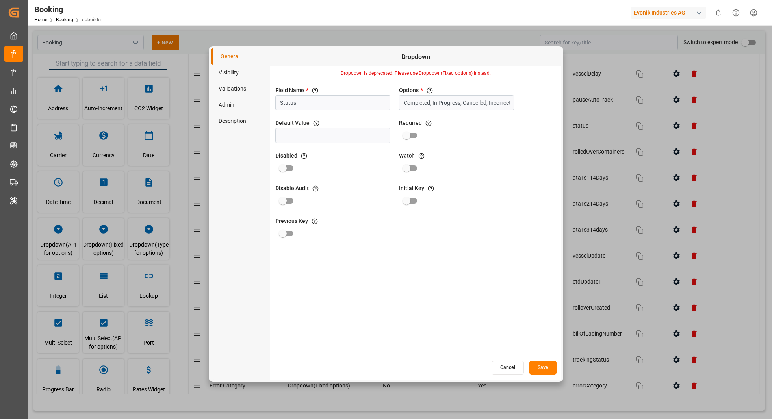
click at [502, 370] on button "Cancel" at bounding box center [507, 368] width 32 height 14
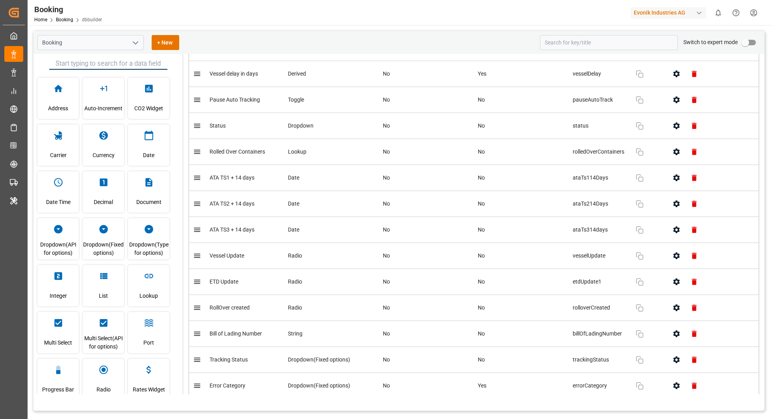
click at [673, 356] on icon "button" at bounding box center [676, 360] width 8 height 8
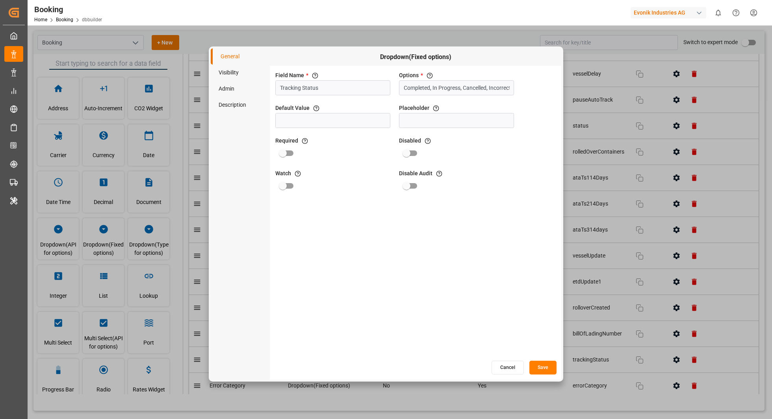
click at [500, 365] on button "Cancel" at bounding box center [507, 368] width 32 height 14
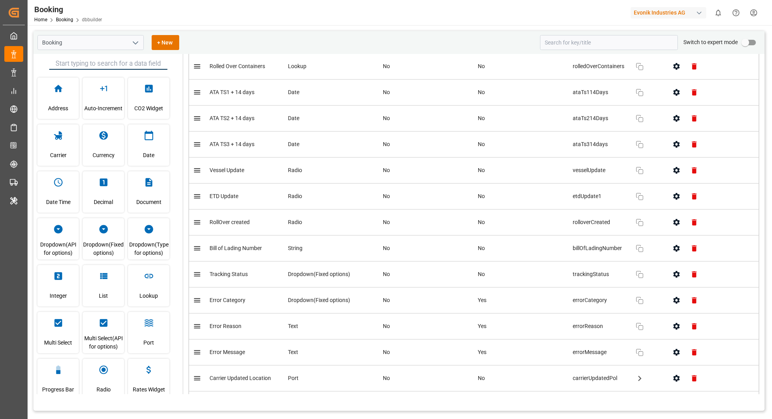
scroll to position [3768, 0]
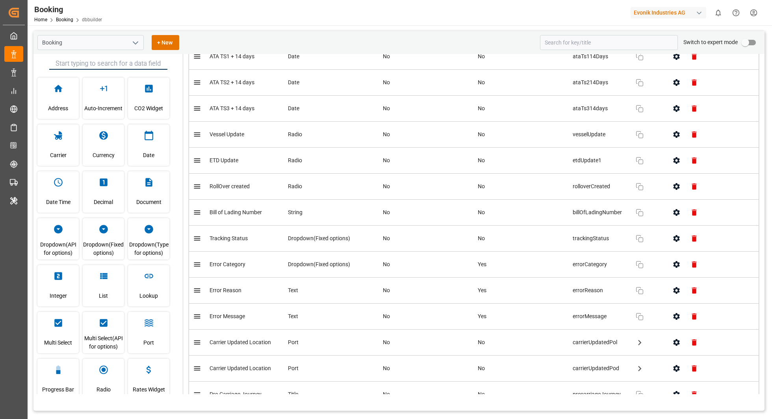
click at [665, 252] on td at bounding box center [711, 265] width 95 height 26
click at [673, 260] on icon "button" at bounding box center [676, 264] width 8 height 8
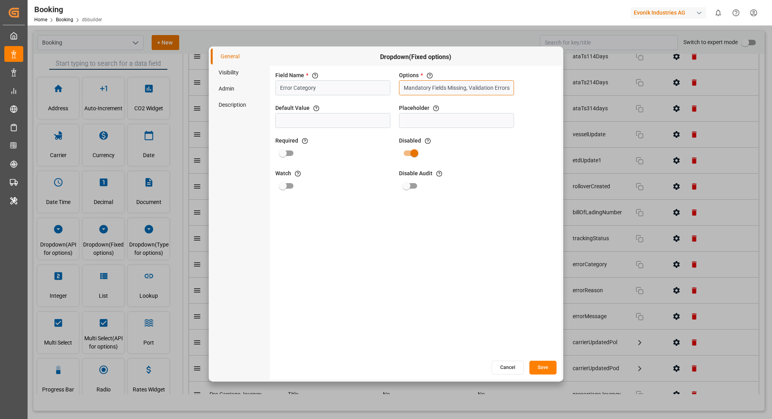
click at [483, 89] on input "Mandatory Fields Missing, Validation Errors" at bounding box center [456, 87] width 115 height 15
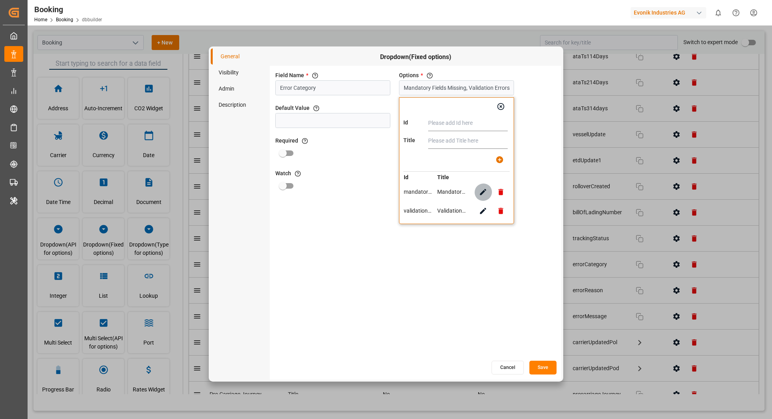
click at [486, 190] on icon "button" at bounding box center [483, 192] width 8 height 8
type input "mandatoryfieldmissing"
type input "Mandatory Fields Missing"
click at [459, 139] on input "Mandatory Fields Missing" at bounding box center [468, 141] width 80 height 16
click at [479, 210] on icon "button" at bounding box center [483, 211] width 8 height 8
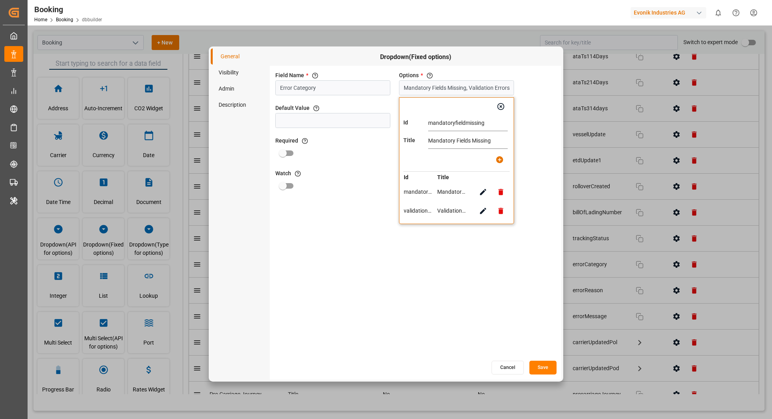
type input "validationerrors"
type input "Validation Errors"
click at [448, 127] on input "validationerrors" at bounding box center [468, 123] width 80 height 16
click at [448, 133] on input "Validation Errors" at bounding box center [468, 141] width 80 height 16
click at [502, 363] on button "Cancel" at bounding box center [507, 368] width 32 height 14
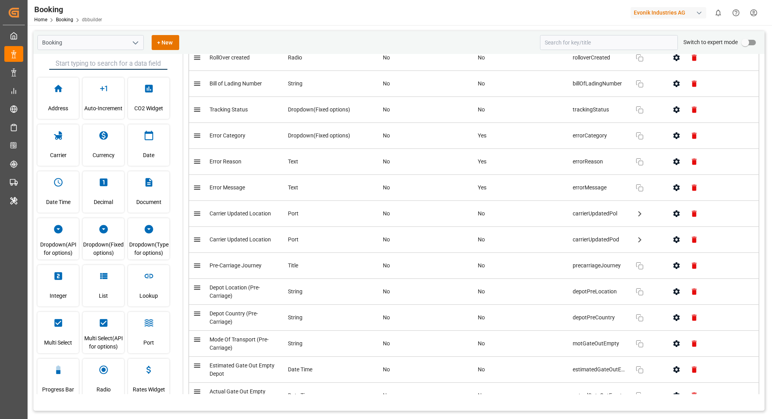
scroll to position [0, 0]
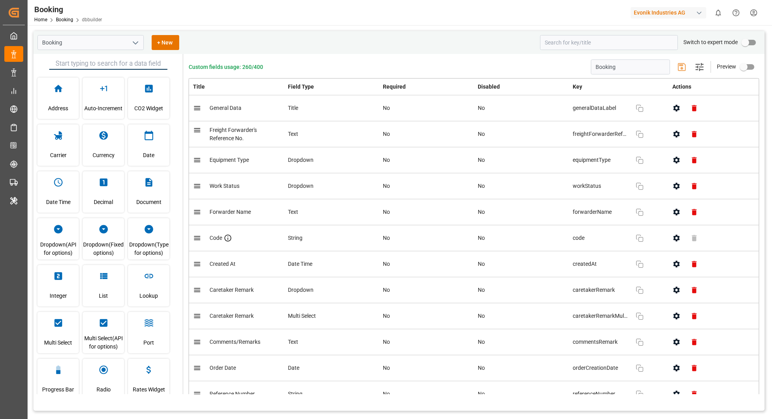
click at [676, 159] on icon "button" at bounding box center [676, 160] width 8 height 8
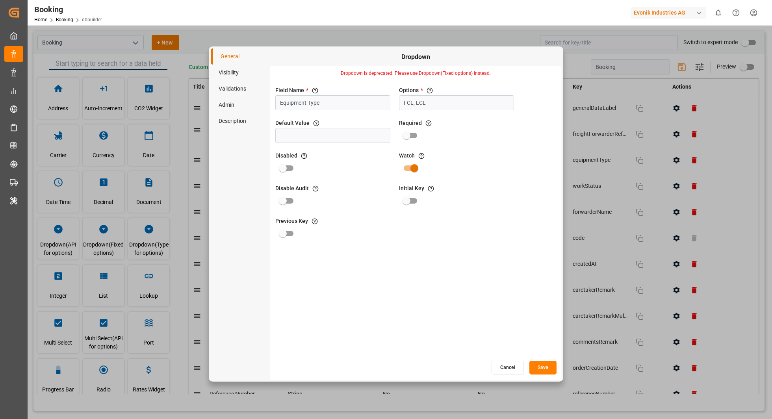
click at [507, 366] on button "Cancel" at bounding box center [507, 368] width 32 height 14
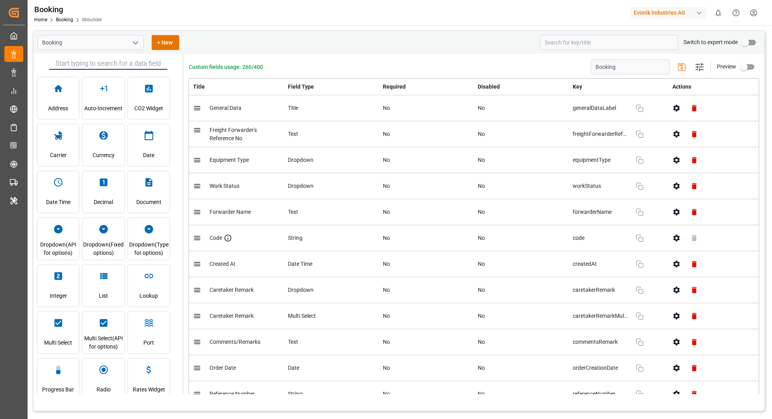
click at [678, 187] on icon "button" at bounding box center [676, 186] width 8 height 8
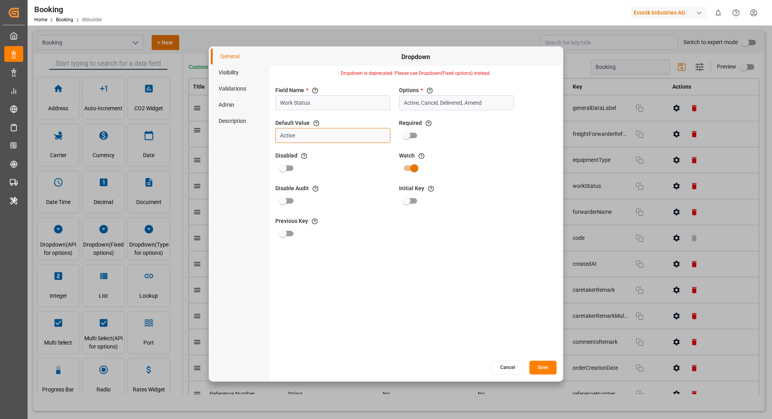
click at [349, 135] on input "Active" at bounding box center [332, 135] width 115 height 15
click at [506, 365] on button "Cancel" at bounding box center [507, 368] width 32 height 14
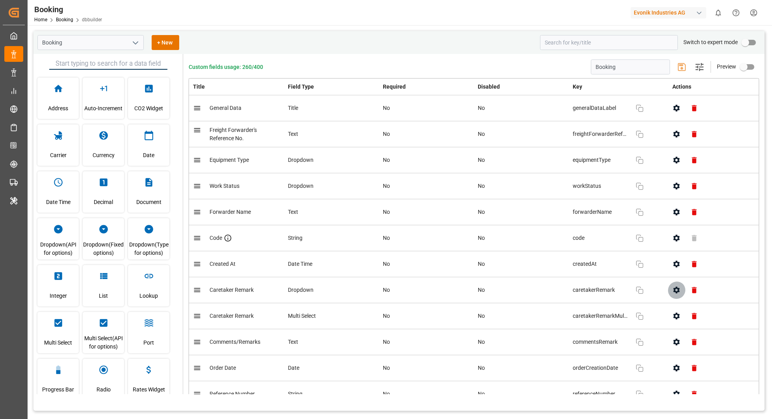
click at [671, 288] on button "button" at bounding box center [677, 290] width 18 height 18
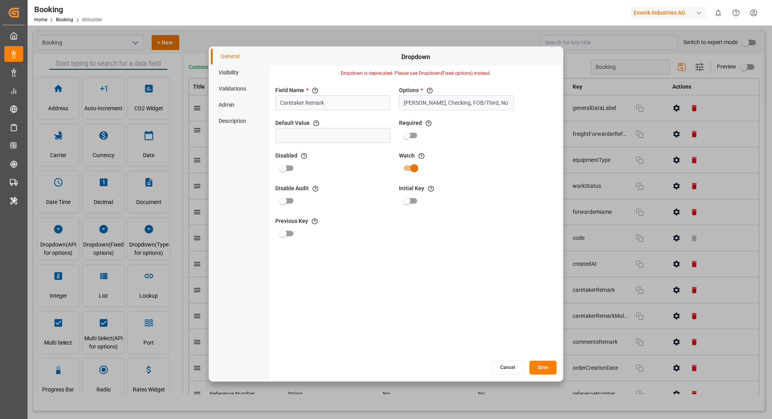
click at [516, 363] on button "Cancel" at bounding box center [507, 368] width 32 height 14
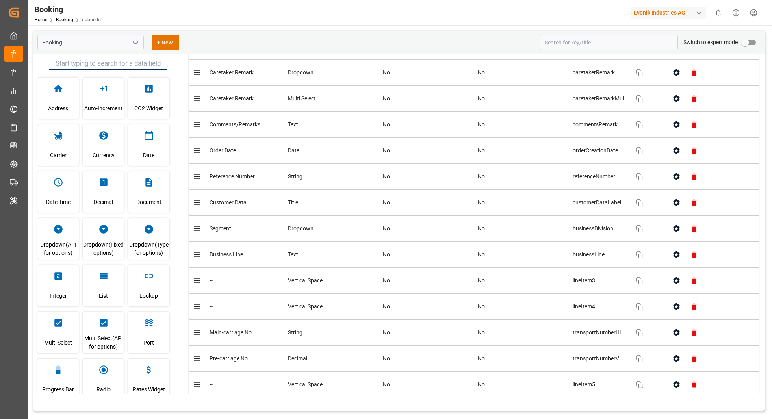
scroll to position [232, 0]
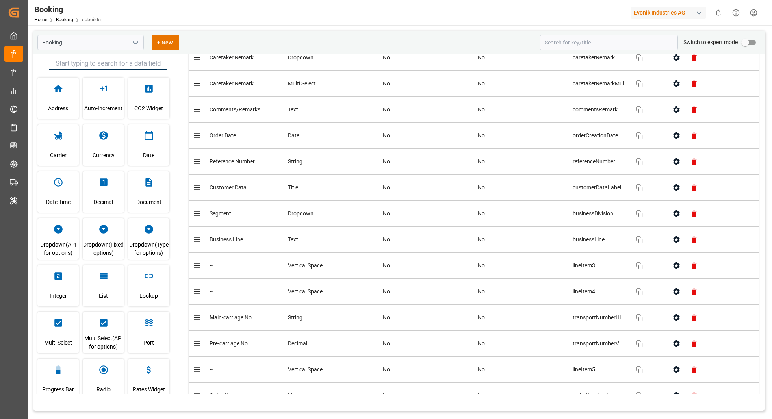
click at [673, 212] on icon "button" at bounding box center [676, 214] width 8 height 8
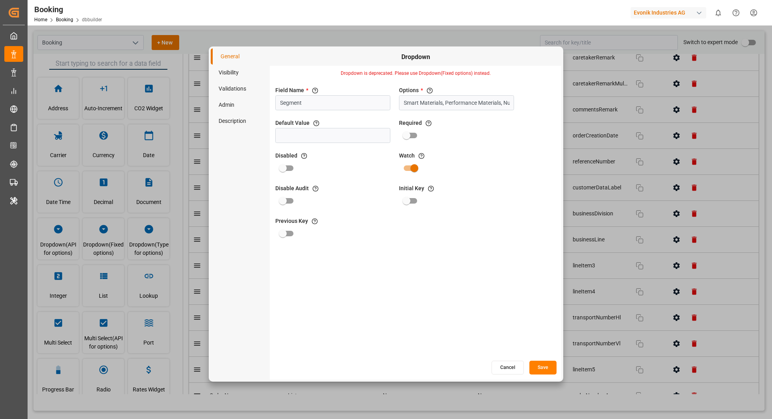
click at [510, 365] on button "Cancel" at bounding box center [507, 368] width 32 height 14
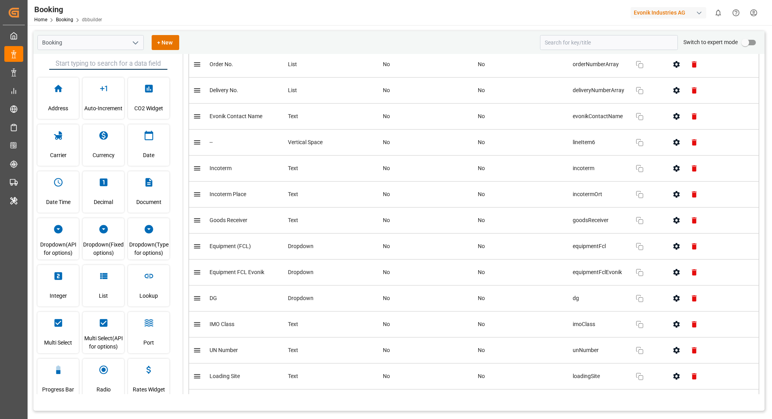
scroll to position [634, 0]
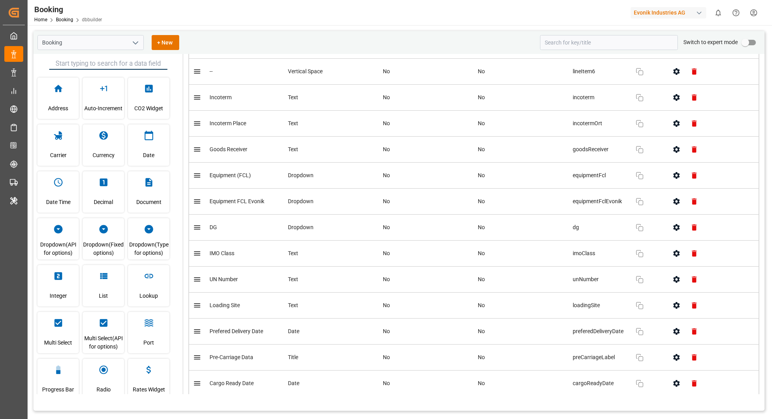
click at [672, 172] on icon "button" at bounding box center [676, 175] width 8 height 8
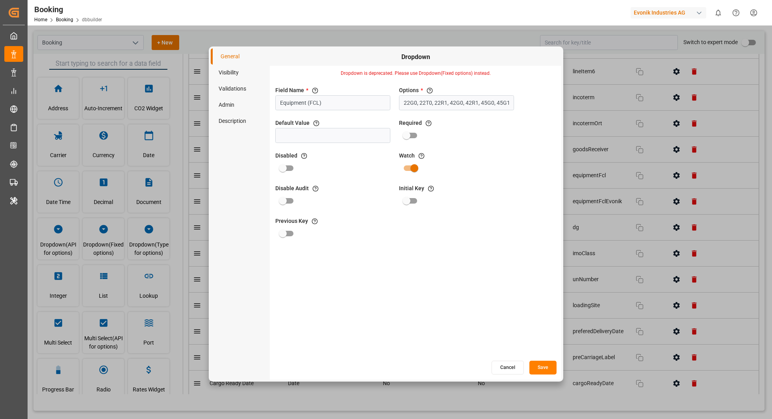
click at [504, 365] on button "Cancel" at bounding box center [507, 368] width 32 height 14
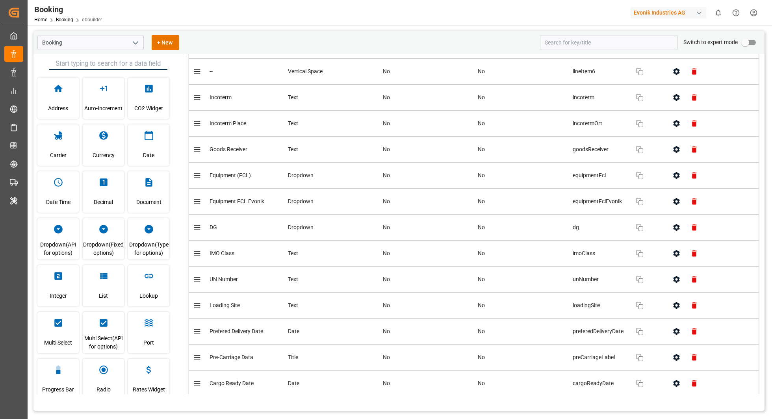
scroll to position [65, 0]
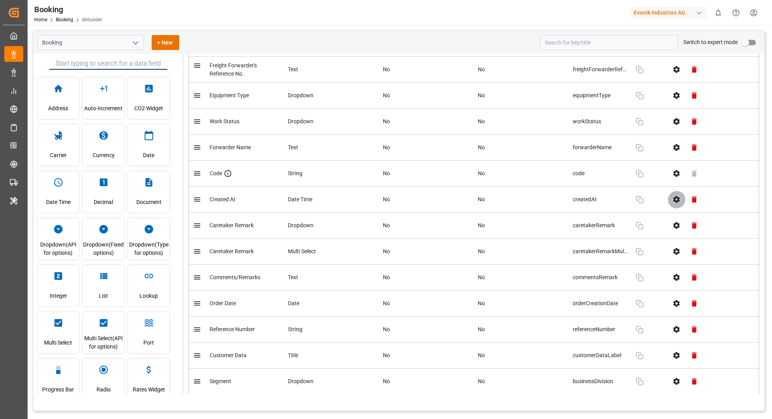
click at [677, 200] on icon "button" at bounding box center [676, 199] width 6 height 7
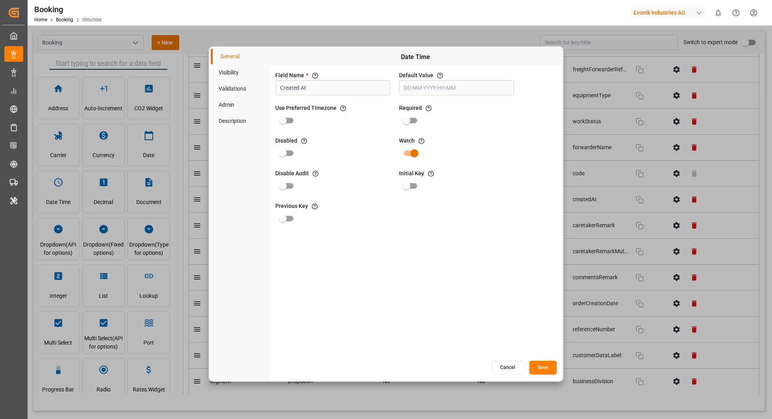
click at [518, 370] on button "Cancel" at bounding box center [507, 368] width 32 height 14
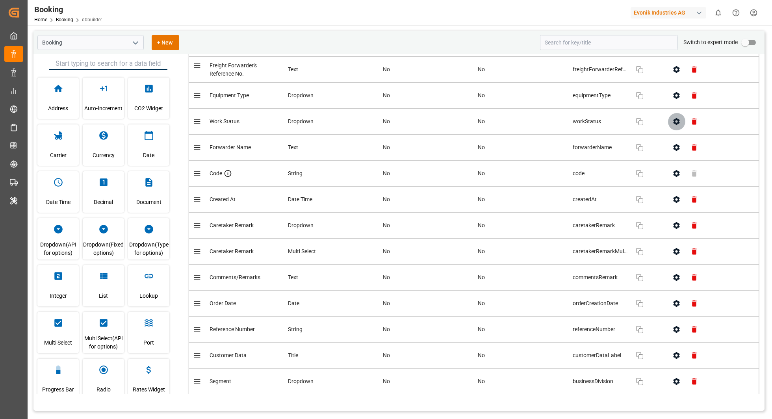
click at [672, 124] on icon "button" at bounding box center [676, 121] width 8 height 8
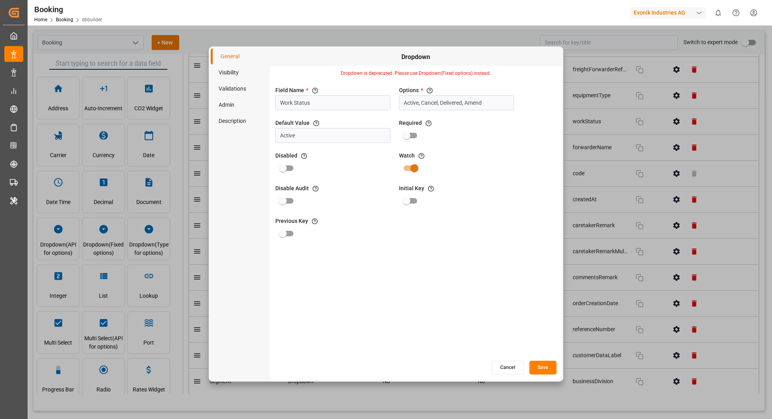
click at [511, 366] on button "Cancel" at bounding box center [507, 368] width 32 height 14
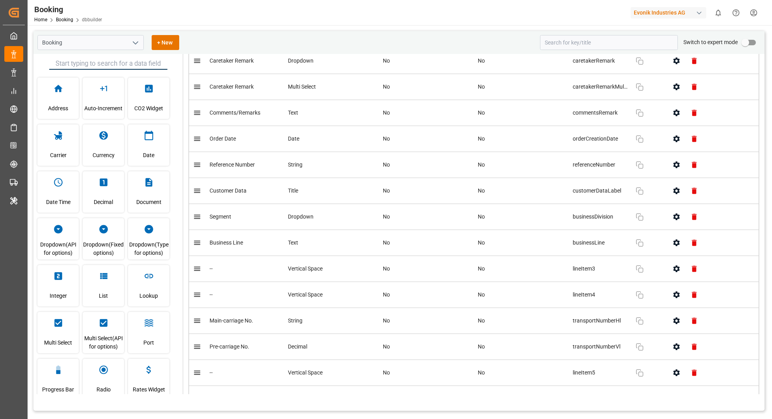
scroll to position [237, 0]
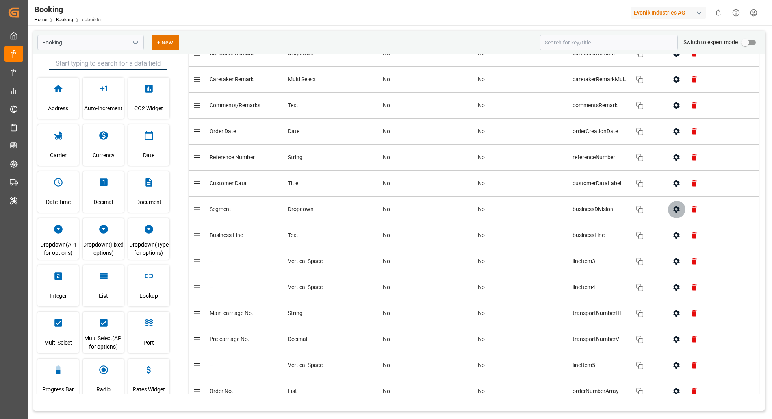
click at [676, 208] on icon "button" at bounding box center [676, 209] width 8 height 8
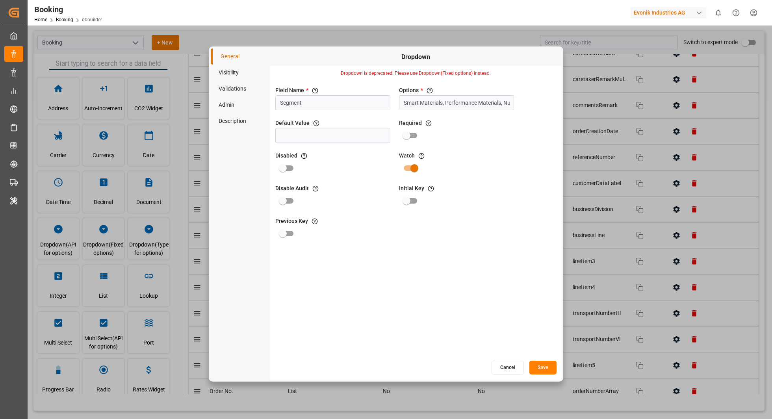
click at [499, 367] on button "Cancel" at bounding box center [507, 368] width 32 height 14
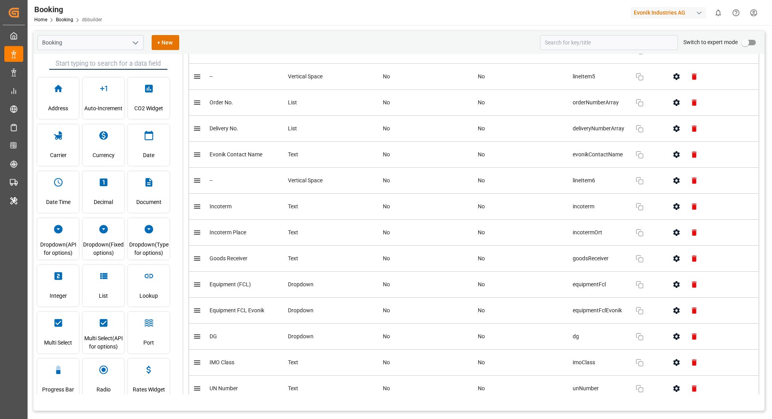
scroll to position [546, 0]
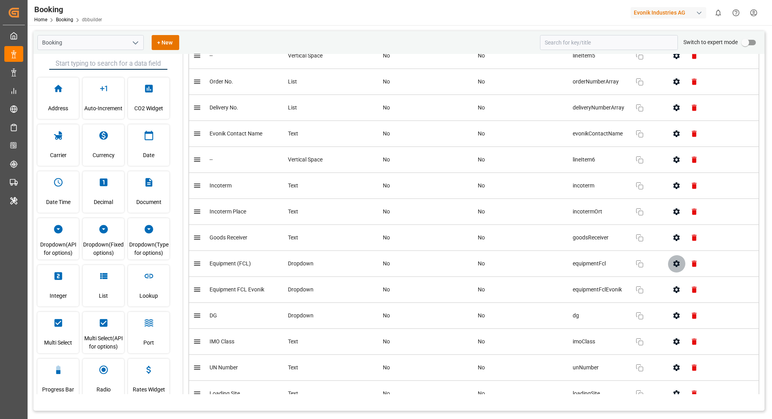
click at [673, 264] on button "button" at bounding box center [677, 264] width 18 height 18
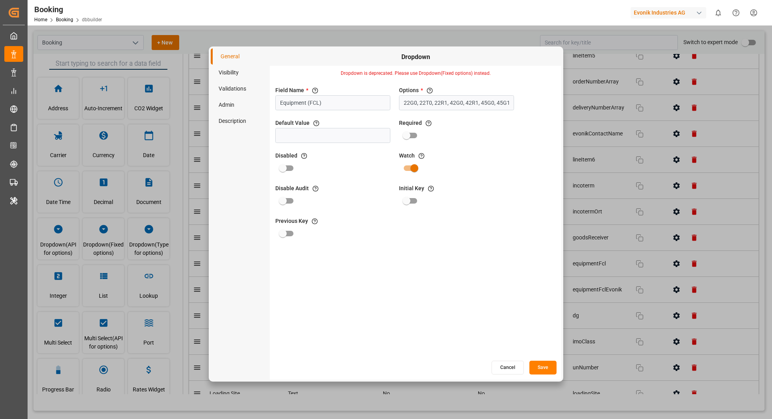
click at [506, 366] on button "Cancel" at bounding box center [507, 368] width 32 height 14
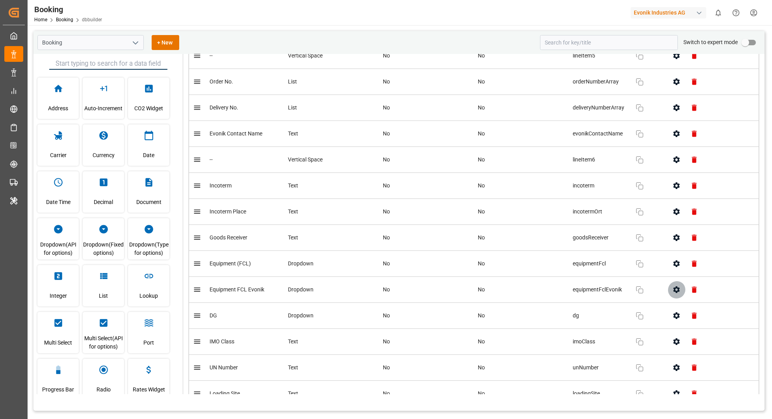
click at [671, 287] on button "button" at bounding box center [677, 290] width 18 height 18
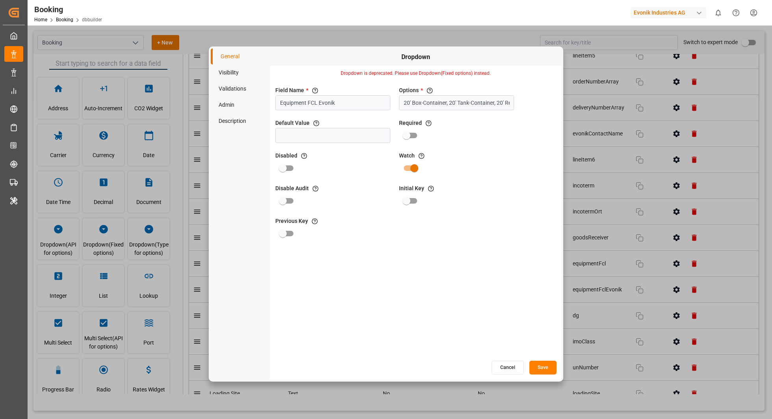
click at [504, 373] on button "Cancel" at bounding box center [507, 368] width 32 height 14
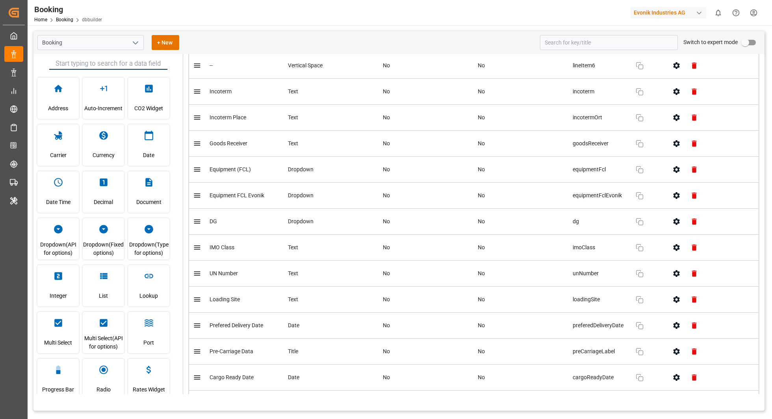
scroll to position [641, 0]
click at [673, 217] on icon "button" at bounding box center [676, 221] width 8 height 8
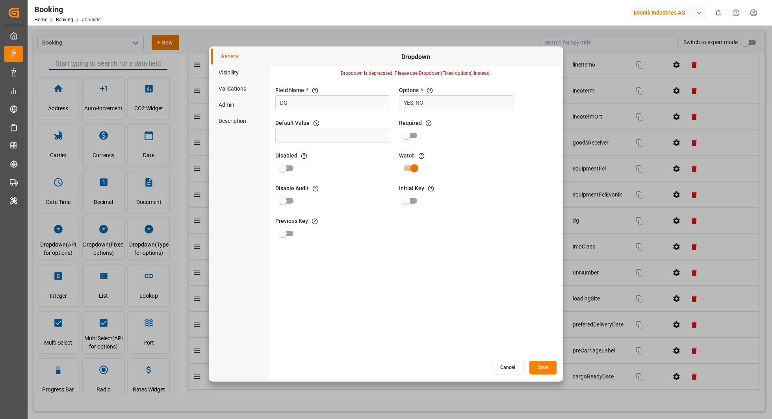
click at [507, 365] on button "Cancel" at bounding box center [507, 368] width 32 height 14
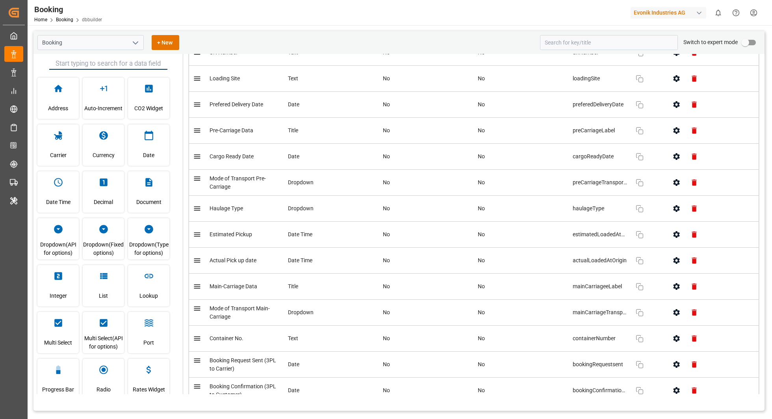
scroll to position [866, 0]
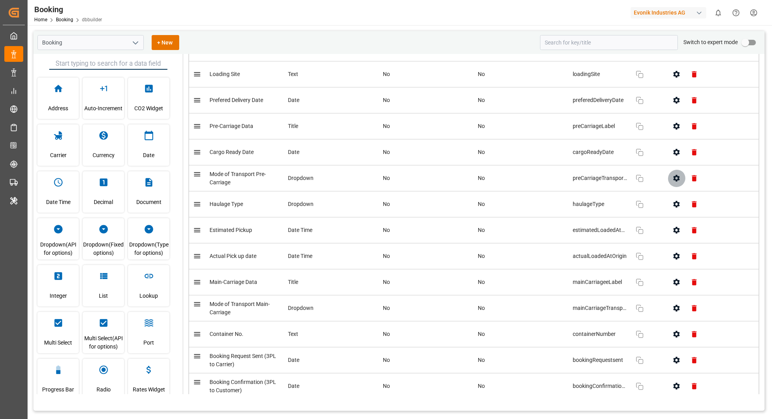
click at [673, 174] on icon "button" at bounding box center [676, 178] width 8 height 8
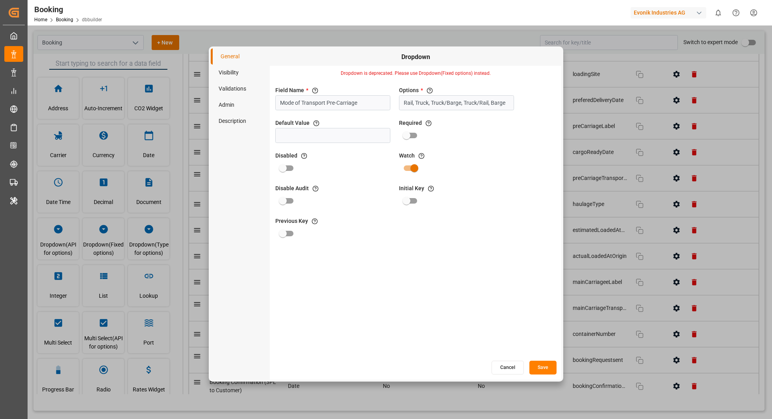
click at [508, 371] on button "Cancel" at bounding box center [507, 368] width 32 height 14
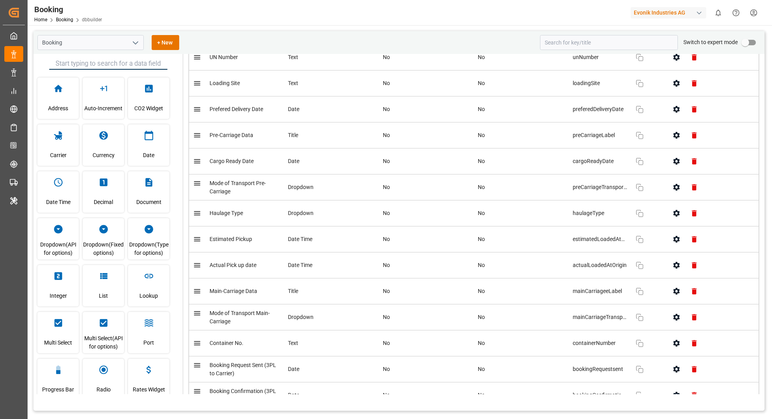
scroll to position [857, 0]
click at [679, 210] on icon "button" at bounding box center [676, 213] width 6 height 7
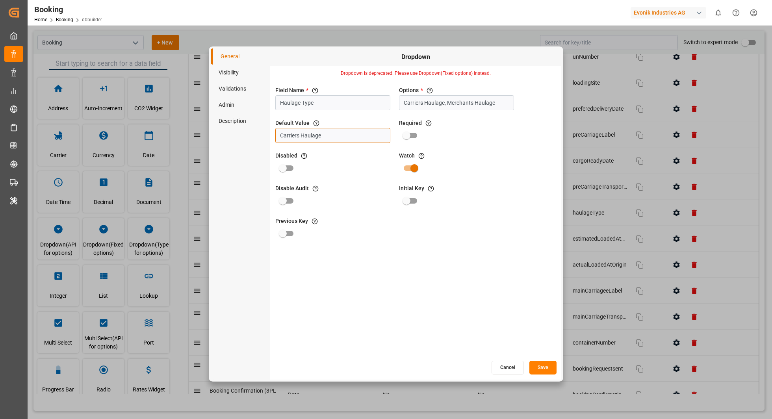
click at [334, 137] on input "Carriers Haulage" at bounding box center [332, 135] width 115 height 15
click at [507, 362] on button "Cancel" at bounding box center [507, 368] width 32 height 14
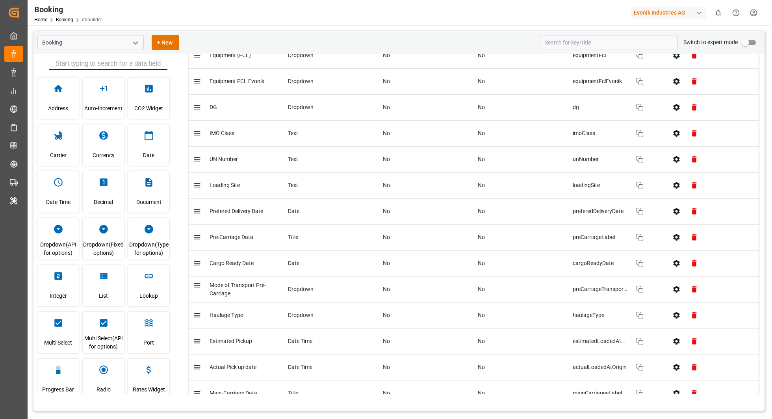
scroll to position [755, 0]
click at [669, 282] on button "button" at bounding box center [677, 289] width 18 height 18
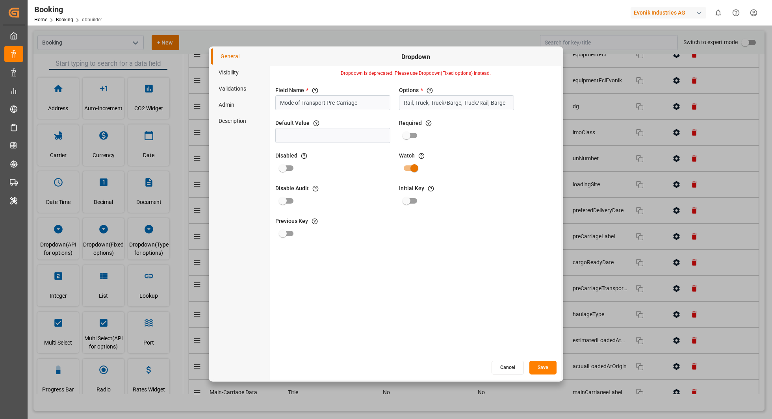
click at [499, 367] on button "Cancel" at bounding box center [507, 368] width 32 height 14
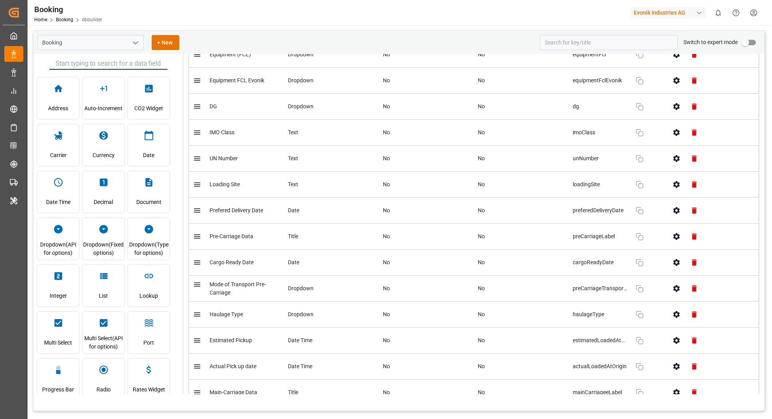
click at [672, 310] on icon "button" at bounding box center [676, 314] width 8 height 8
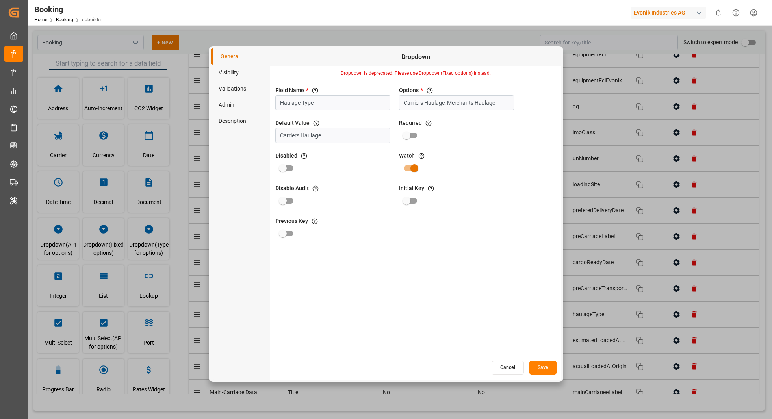
click at [502, 368] on button "Cancel" at bounding box center [507, 368] width 32 height 14
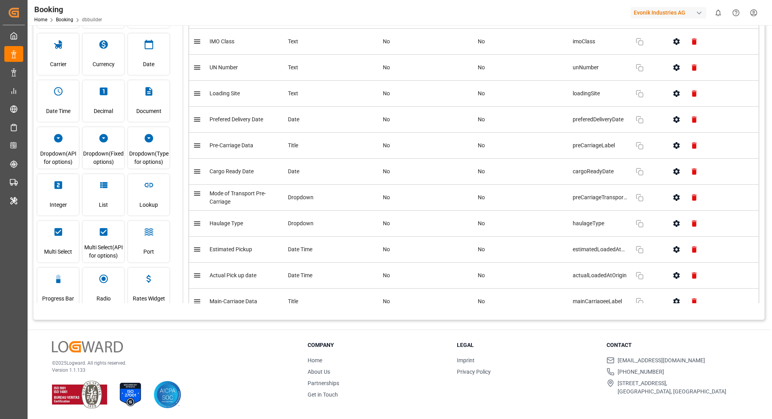
scroll to position [0, 0]
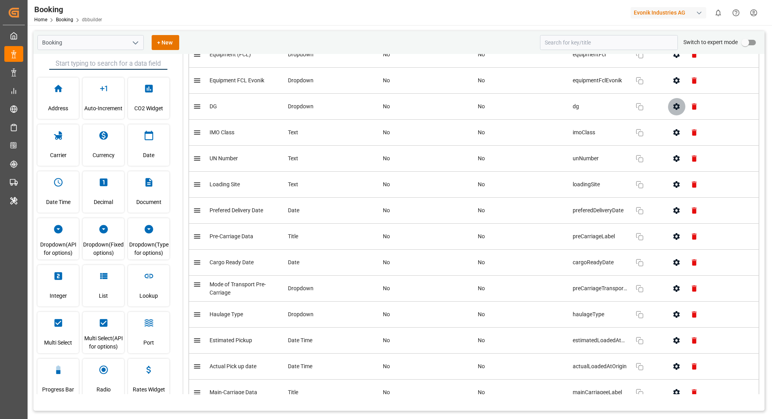
click at [671, 102] on button "button" at bounding box center [677, 107] width 18 height 18
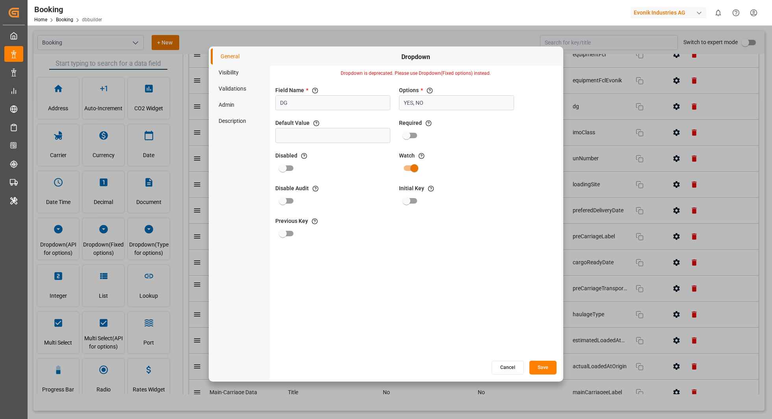
click at [506, 362] on button "Cancel" at bounding box center [507, 368] width 32 height 14
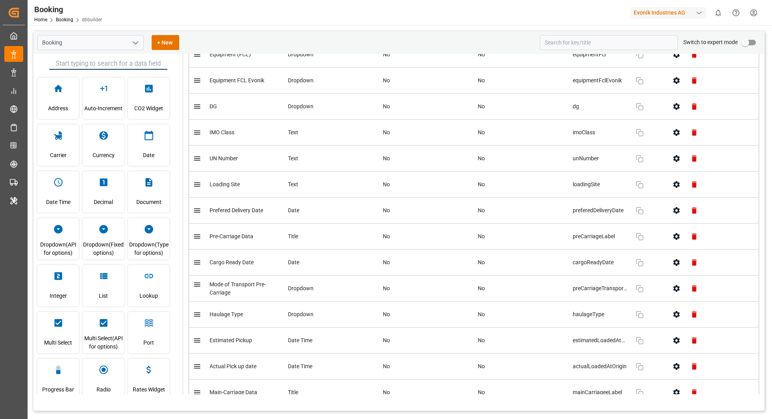
scroll to position [1668, 0]
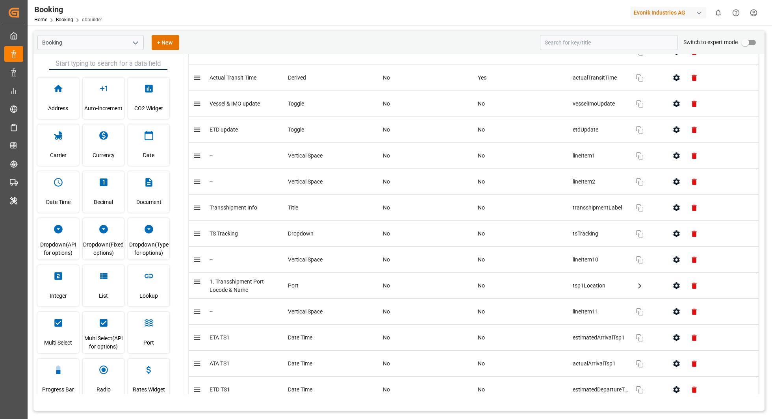
click at [673, 230] on icon "button" at bounding box center [676, 234] width 8 height 8
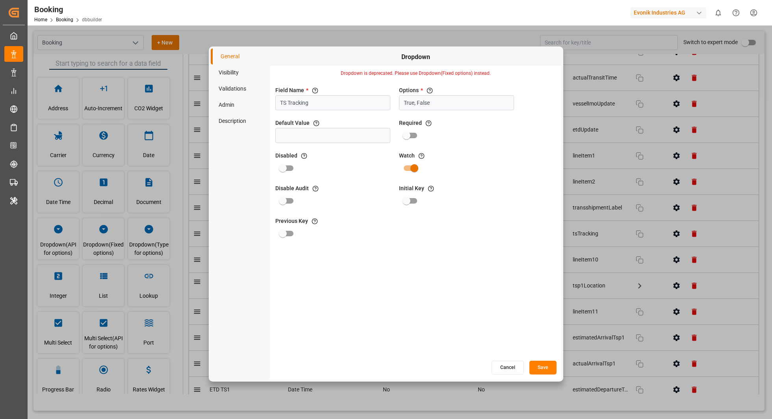
click at [502, 363] on button "Cancel" at bounding box center [507, 368] width 32 height 14
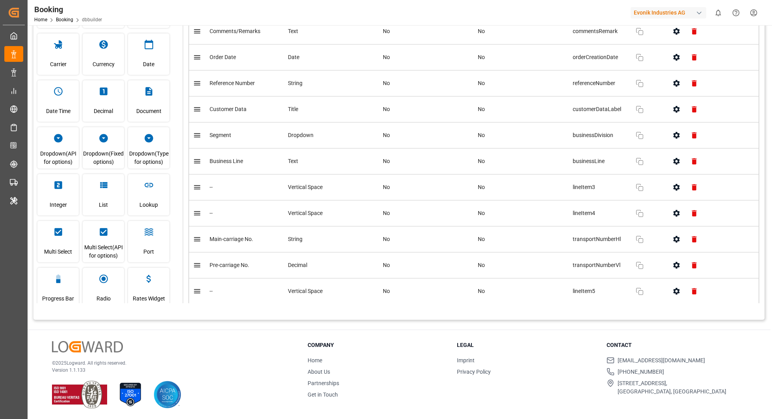
scroll to position [2547, 0]
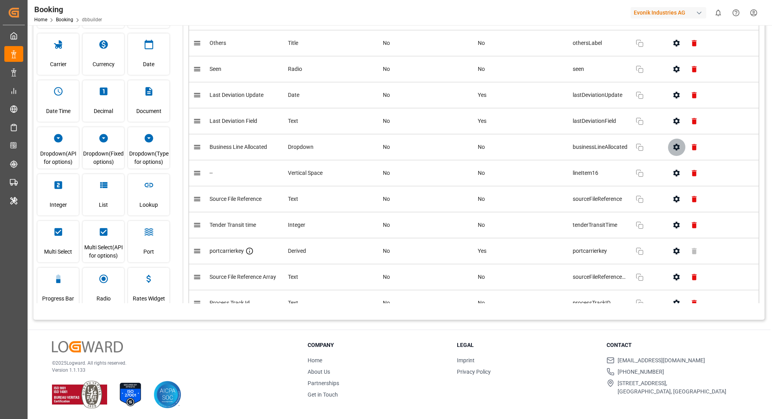
click at [672, 143] on icon "button" at bounding box center [676, 147] width 8 height 8
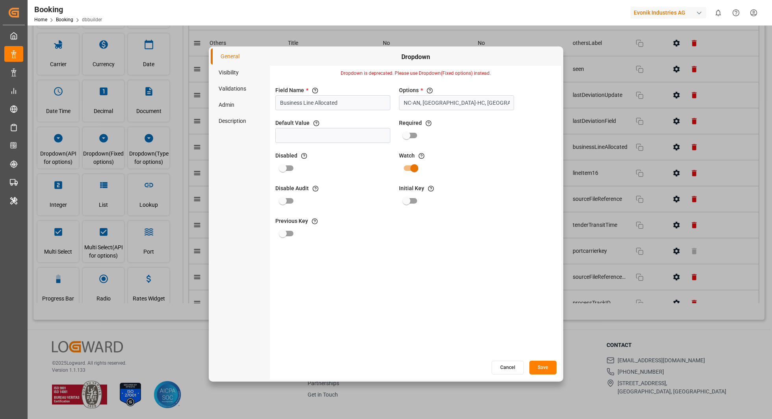
click at [491, 363] on div "Cancel Save" at bounding box center [415, 367] width 291 height 15
click at [503, 364] on button "Cancel" at bounding box center [507, 368] width 32 height 14
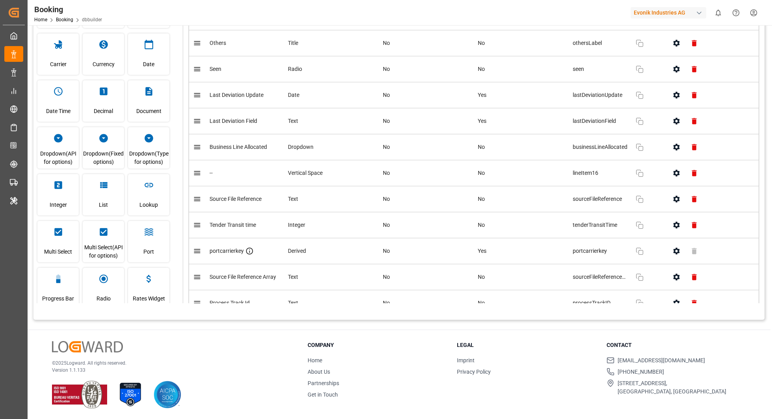
scroll to position [3375, 0]
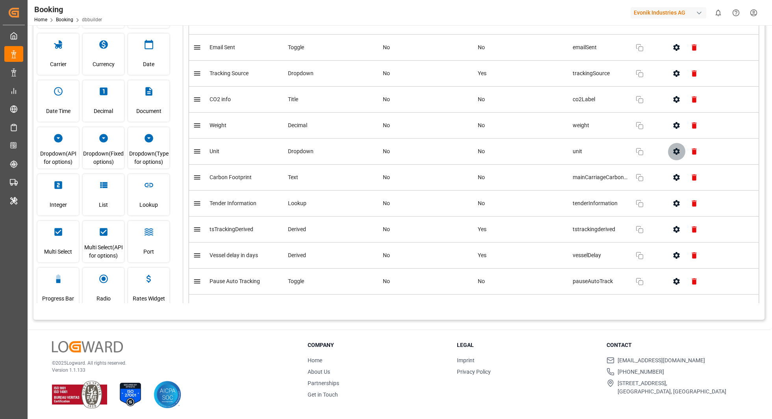
click at [675, 148] on icon "button" at bounding box center [676, 151] width 6 height 7
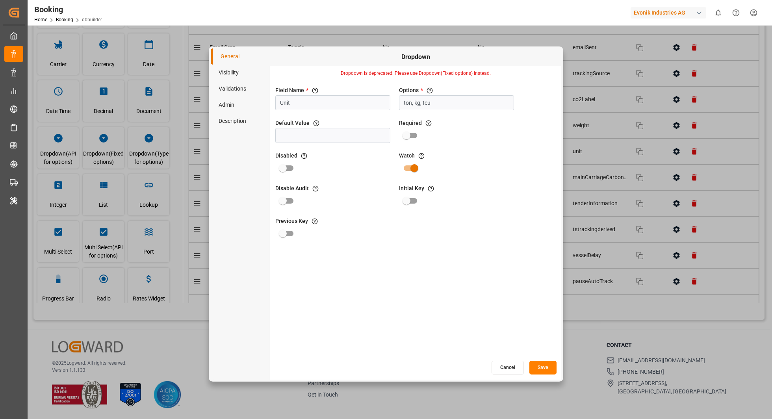
click at [503, 365] on button "Cancel" at bounding box center [507, 368] width 32 height 14
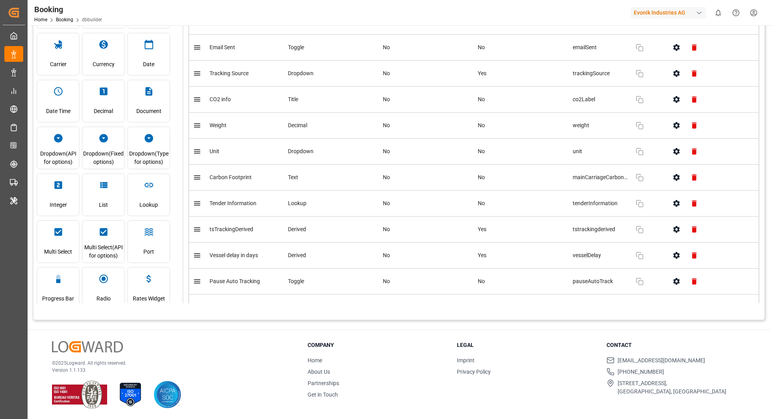
click at [672, 299] on button "button" at bounding box center [677, 308] width 18 height 18
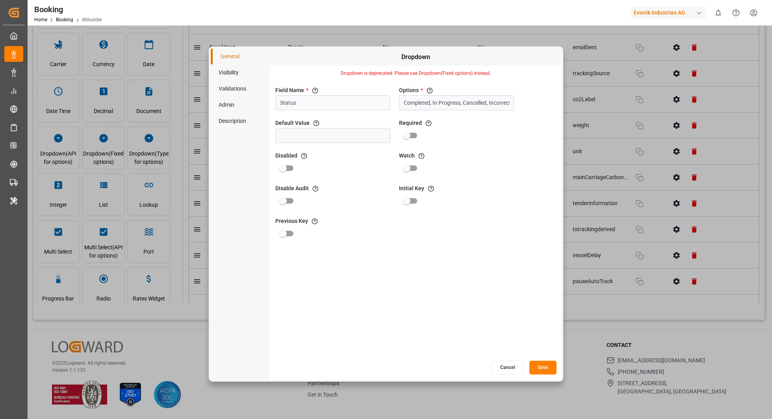
click at [501, 365] on button "Cancel" at bounding box center [507, 368] width 32 height 14
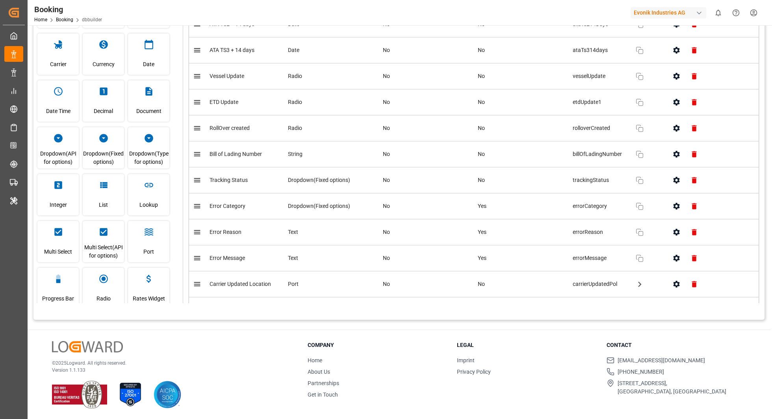
scroll to position [3762, 0]
click at [673, 145] on button "button" at bounding box center [677, 154] width 18 height 18
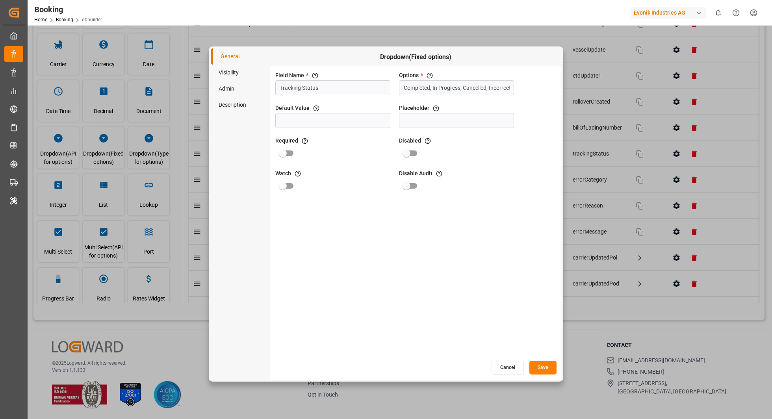
click at [510, 365] on button "Cancel" at bounding box center [507, 368] width 32 height 14
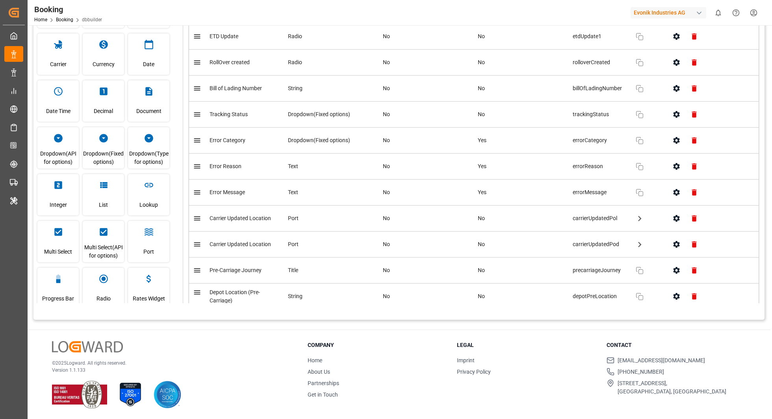
scroll to position [3804, 0]
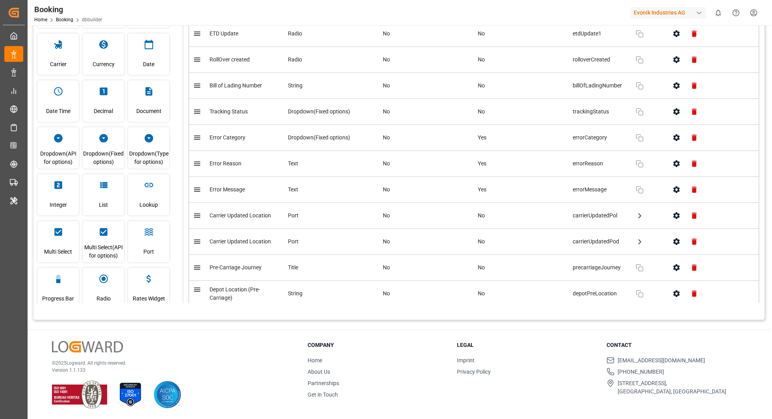
click at [674, 134] on icon "button" at bounding box center [676, 137] width 6 height 7
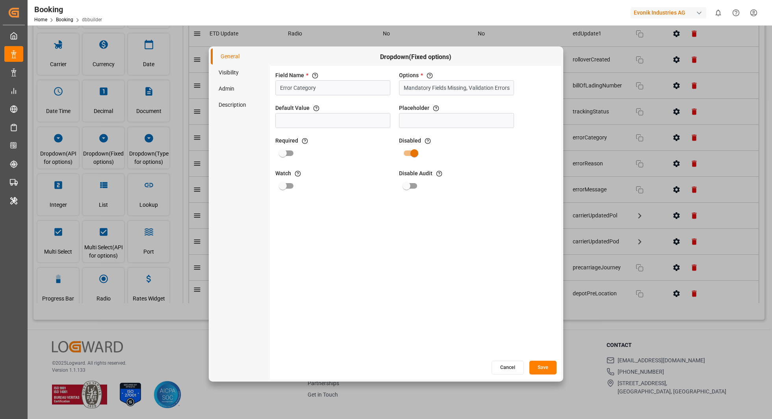
click at [506, 363] on button "Cancel" at bounding box center [507, 368] width 32 height 14
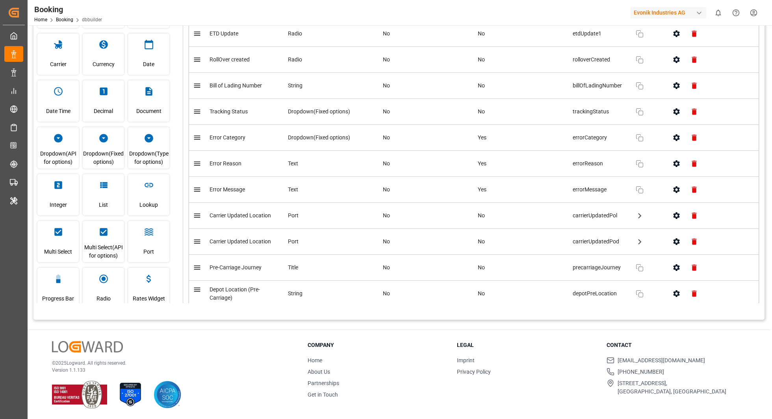
scroll to position [0, 0]
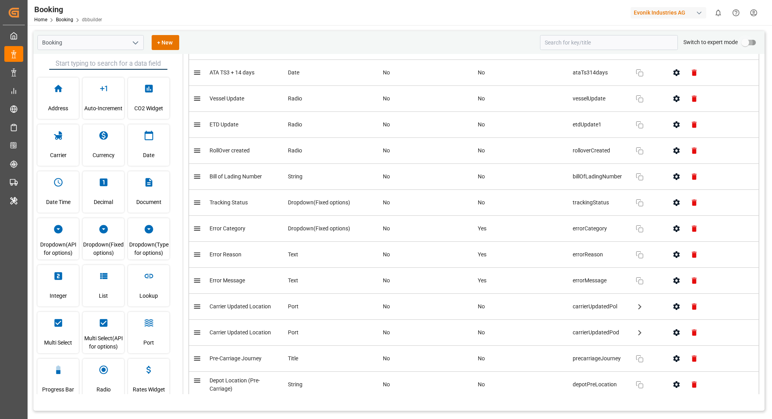
click at [756, 39] on input "primary checkbox" at bounding box center [745, 42] width 45 height 15
checkbox input "true"
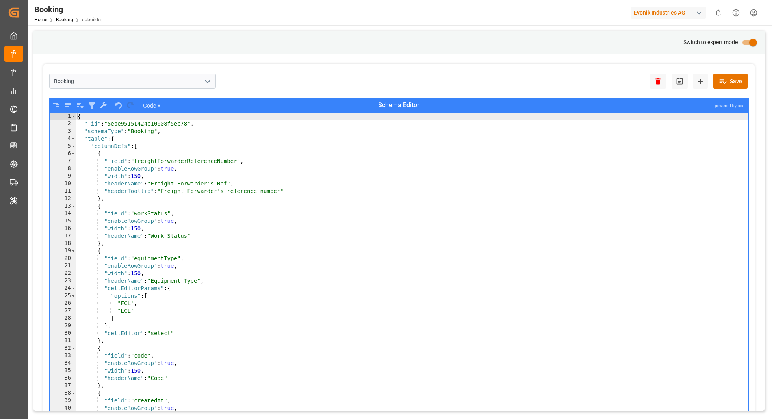
type textarea "{"
click at [682, 248] on div "{ "_id" : "5ebe95151424c10008f5ec78" , "schemaType" : "Booking" , "table" : { "…" at bounding box center [412, 279] width 673 height 332
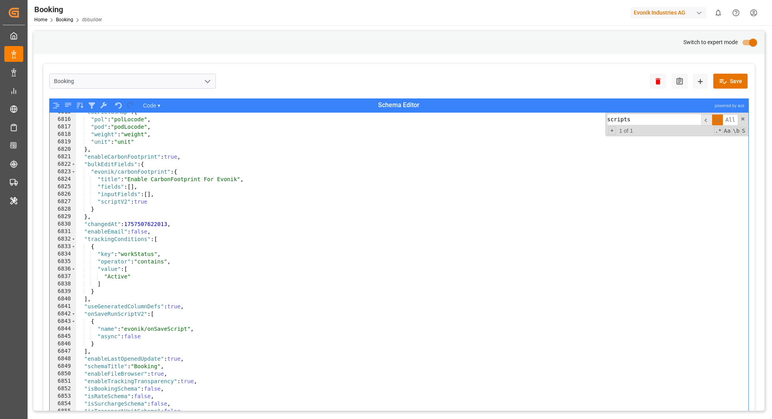
scroll to position [30, 0]
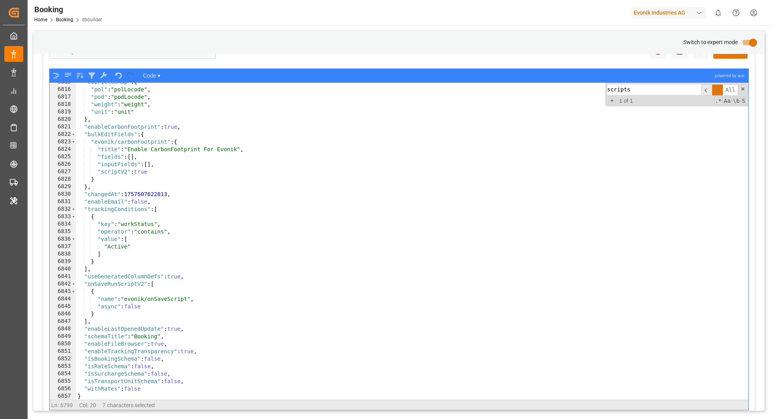
type input "scripts"
click at [61, 299] on div "6844" at bounding box center [63, 298] width 26 height 7
type textarea ""name": "evonik/onSaveScript", "async": false"
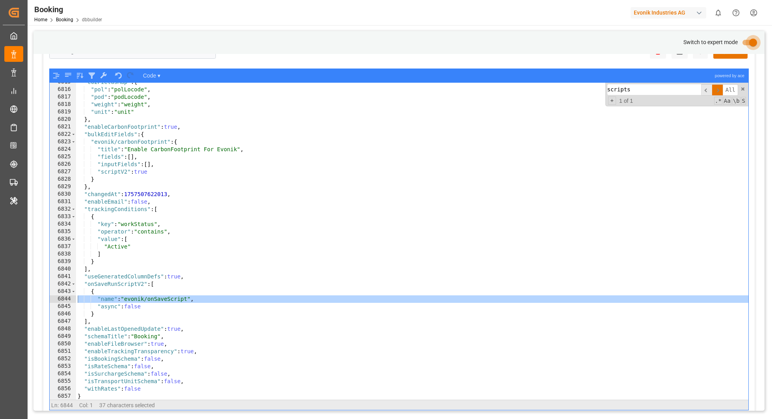
click at [749, 39] on input "primary checkbox" at bounding box center [753, 42] width 45 height 15
checkbox input "false"
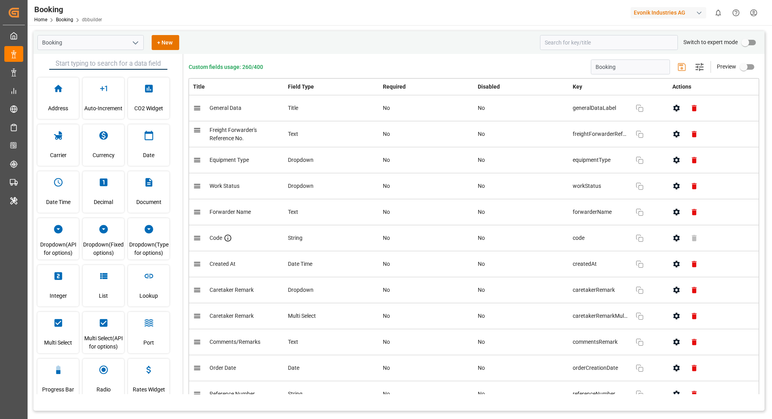
click at [133, 42] on polyline "open menu" at bounding box center [135, 43] width 5 height 2
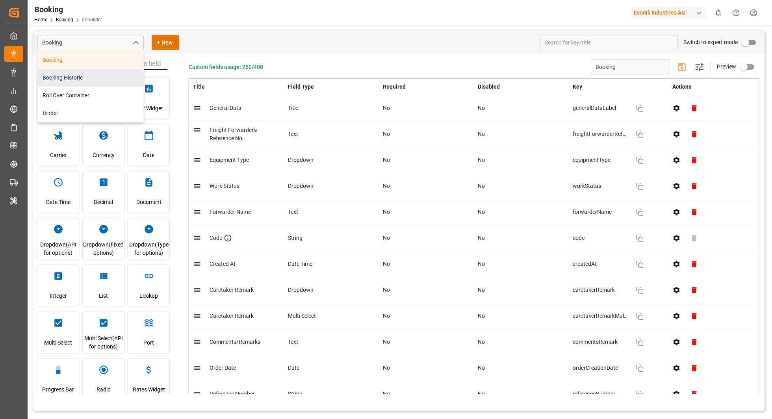
click at [87, 76] on div "Booking Historic" at bounding box center [91, 78] width 106 height 18
type input "Booking Historic"
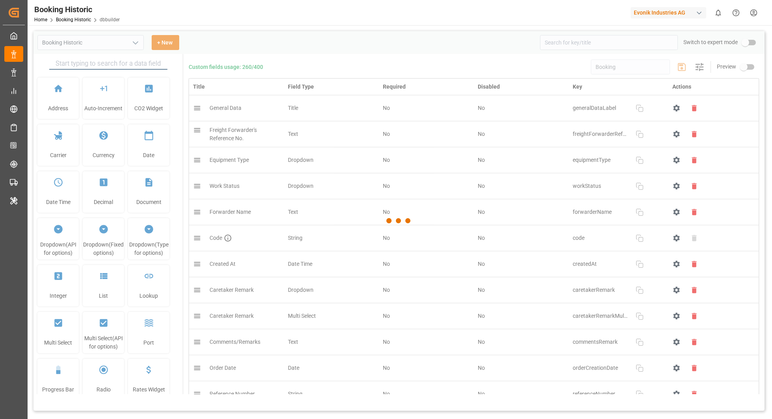
type input "Booking Historic"
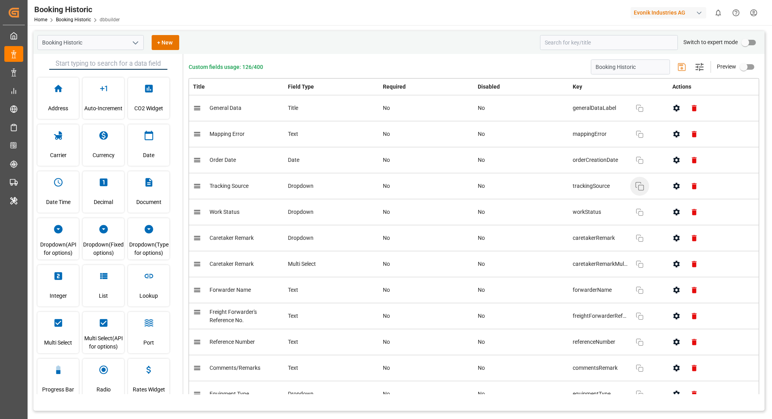
click at [645, 190] on button "Copy" at bounding box center [639, 186] width 19 height 19
click at [679, 185] on icon "button" at bounding box center [676, 186] width 6 height 7
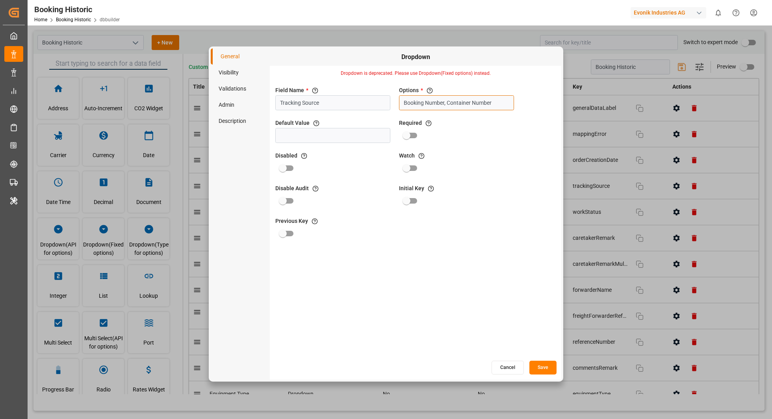
click at [486, 101] on input "Booking Number, Container Number" at bounding box center [456, 102] width 115 height 15
click at [505, 369] on button "Cancel" at bounding box center [507, 368] width 32 height 14
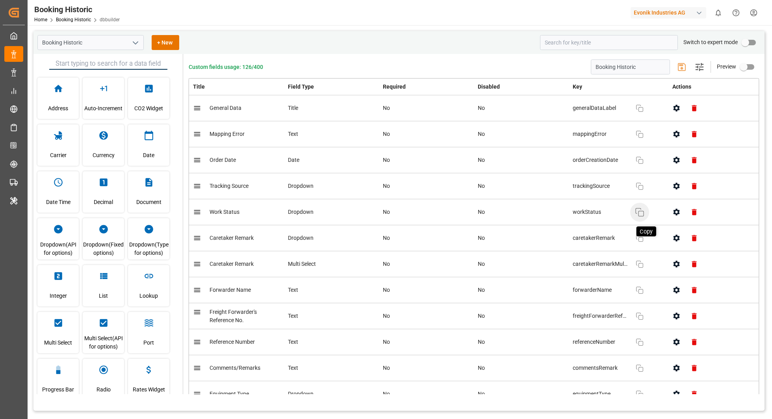
click at [639, 211] on icon "button" at bounding box center [639, 212] width 9 height 9
click at [674, 213] on icon "button" at bounding box center [676, 212] width 6 height 7
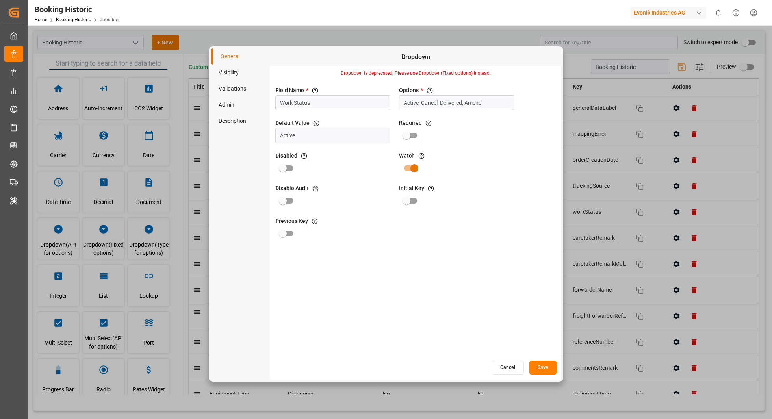
click at [505, 365] on button "Cancel" at bounding box center [507, 368] width 32 height 14
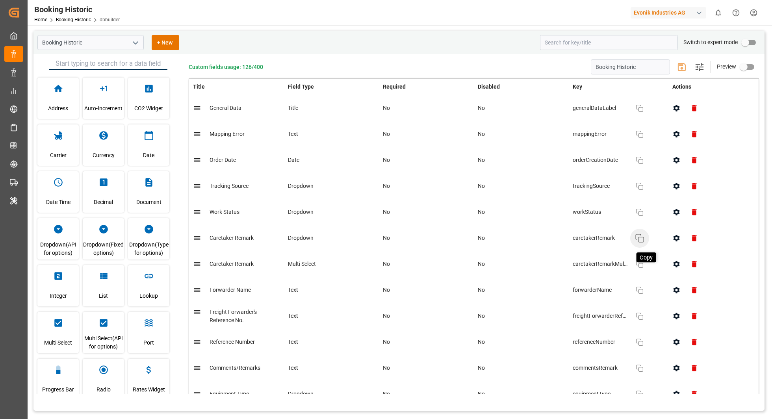
click at [639, 237] on icon "button" at bounding box center [639, 238] width 9 height 9
click at [673, 239] on icon "button" at bounding box center [676, 238] width 8 height 8
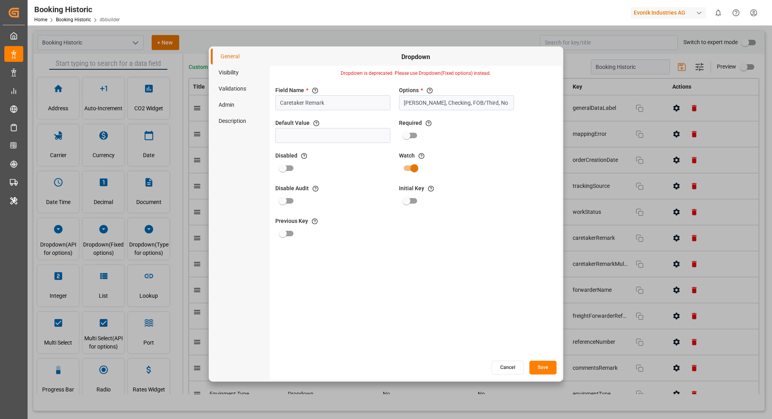
click at [501, 359] on div "Field Name * The title of the field that will be shown in UI Caretaker Remark O…" at bounding box center [415, 220] width 291 height 279
click at [501, 360] on div "Field Name * The title of the field that will be shown in UI Caretaker Remark O…" at bounding box center [415, 220] width 291 height 279
click at [503, 365] on button "Cancel" at bounding box center [507, 368] width 32 height 14
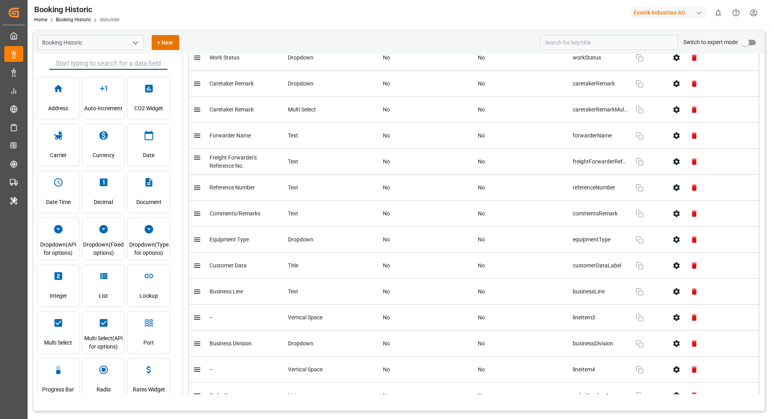
scroll to position [158, 0]
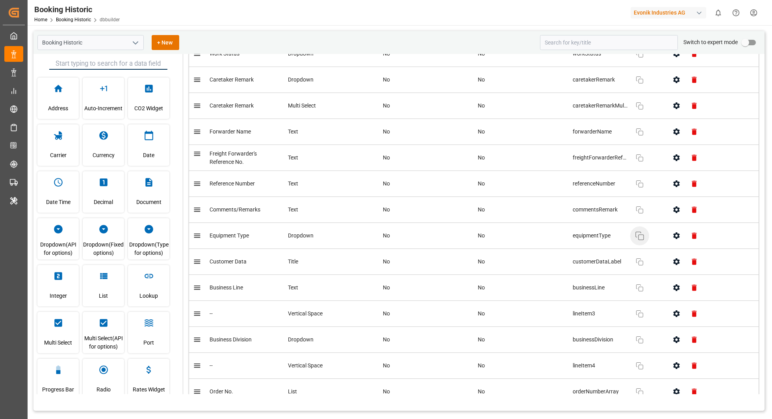
click at [634, 236] on button "Copy" at bounding box center [639, 235] width 19 height 19
click at [675, 237] on icon "button" at bounding box center [676, 236] width 8 height 8
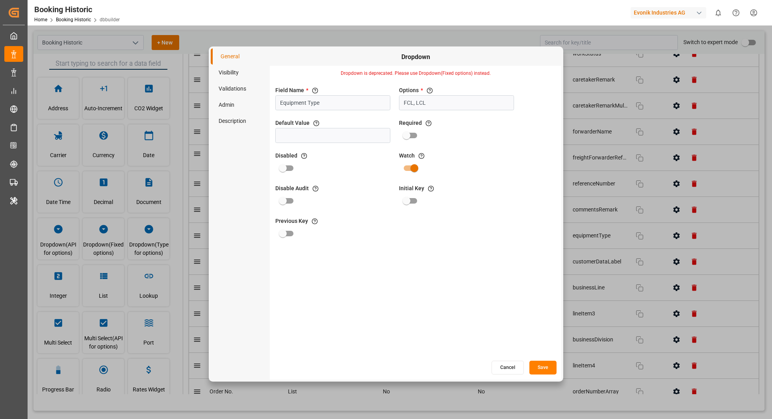
click at [504, 363] on button "Cancel" at bounding box center [507, 368] width 32 height 14
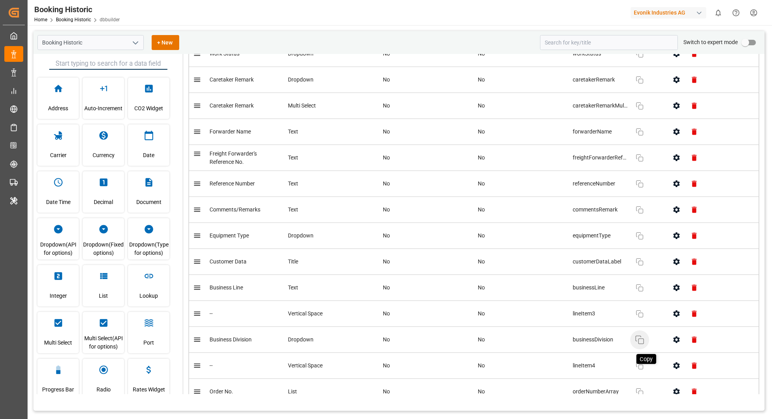
click at [640, 341] on icon "button" at bounding box center [639, 339] width 9 height 9
click at [673, 339] on icon "button" at bounding box center [676, 340] width 8 height 8
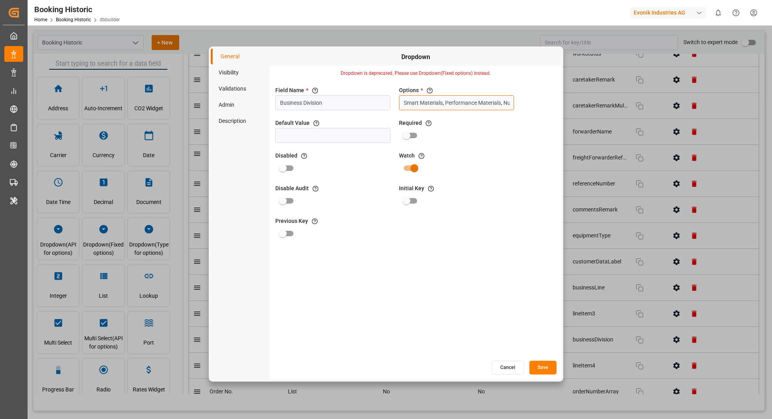
click at [456, 100] on input "Smart Materials, Performance Materials, Nutrition & Care, Specialty Additives" at bounding box center [456, 102] width 115 height 15
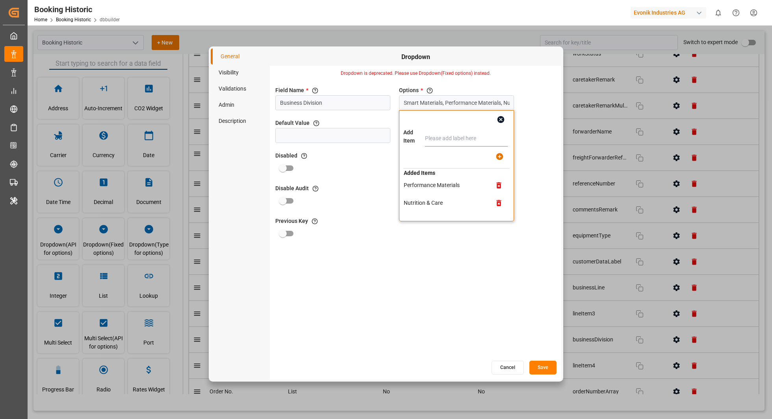
scroll to position [21, 0]
click at [451, 200] on td "Nutrition & Care" at bounding box center [444, 200] width 83 height 9
click at [501, 369] on button "Cancel" at bounding box center [507, 368] width 32 height 14
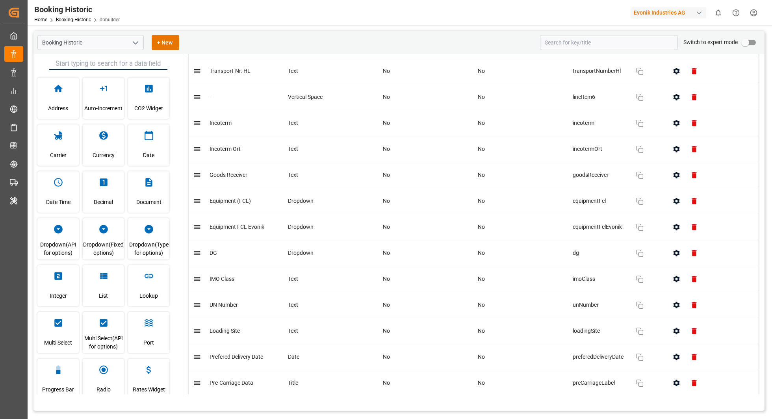
scroll to position [585, 0]
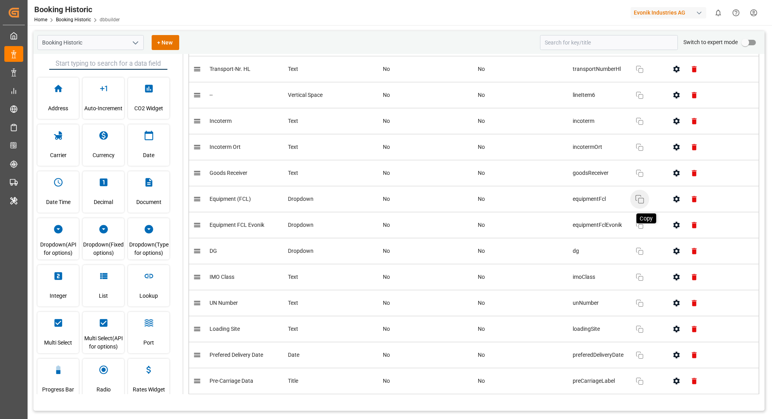
click at [639, 198] on icon "button" at bounding box center [639, 199] width 9 height 9
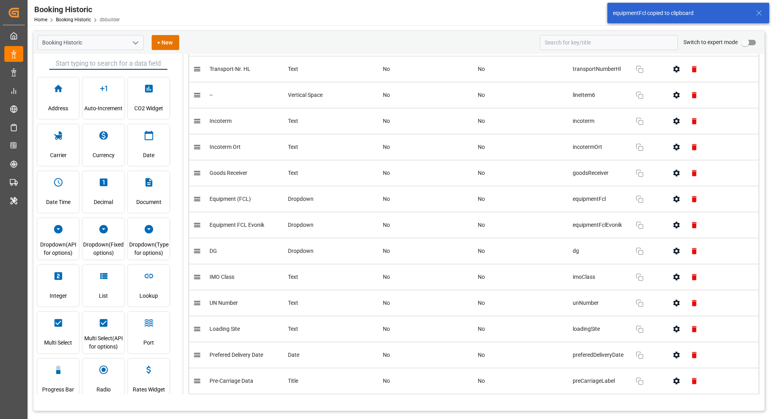
click at [676, 196] on icon "button" at bounding box center [676, 199] width 8 height 8
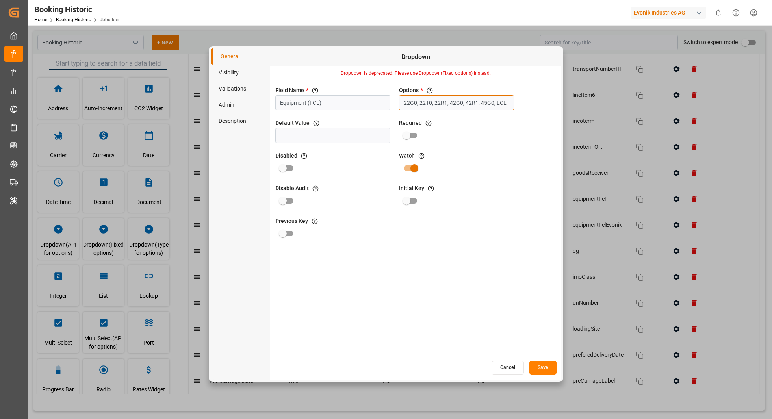
click at [479, 100] on input "22G0, 22T0, 22R1, 42G0, 42R1, 45G0, LCL" at bounding box center [456, 102] width 115 height 15
click at [505, 370] on button "Cancel" at bounding box center [507, 368] width 32 height 14
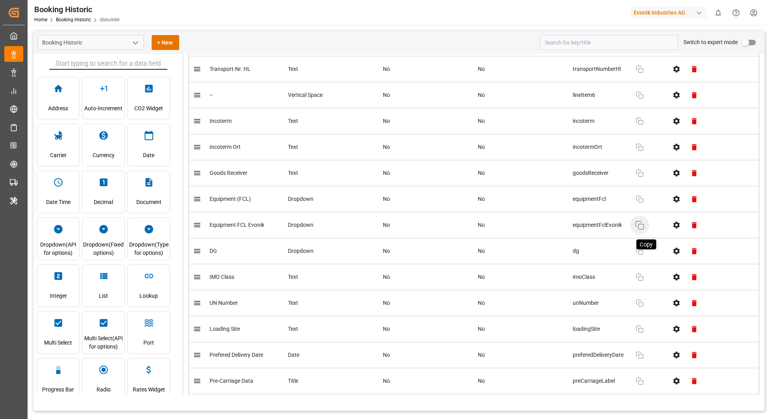
click at [638, 223] on icon "button" at bounding box center [639, 225] width 9 height 9
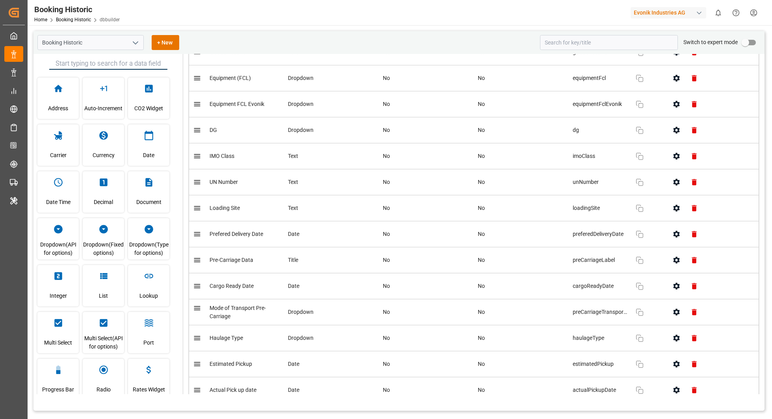
scroll to position [744, 0]
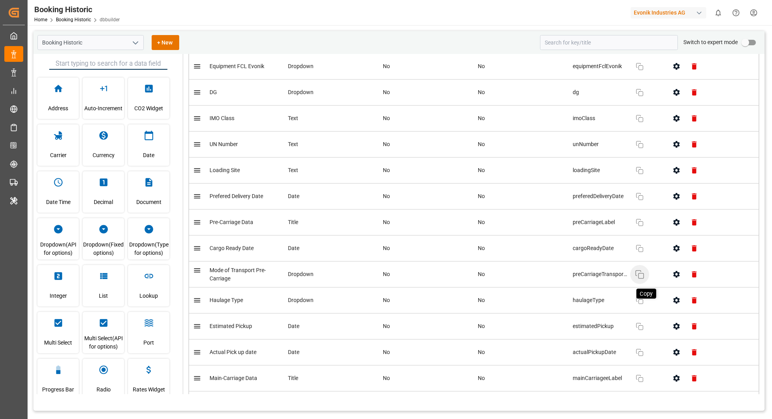
click at [635, 270] on icon "button" at bounding box center [639, 274] width 9 height 9
click at [642, 297] on icon "button" at bounding box center [639, 300] width 9 height 9
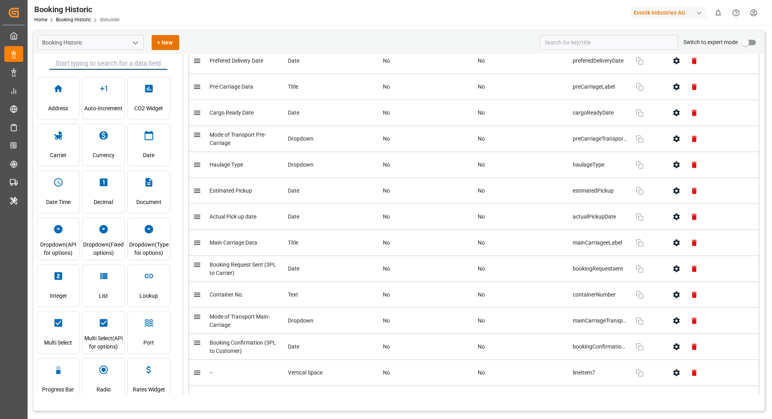
scroll to position [922, 0]
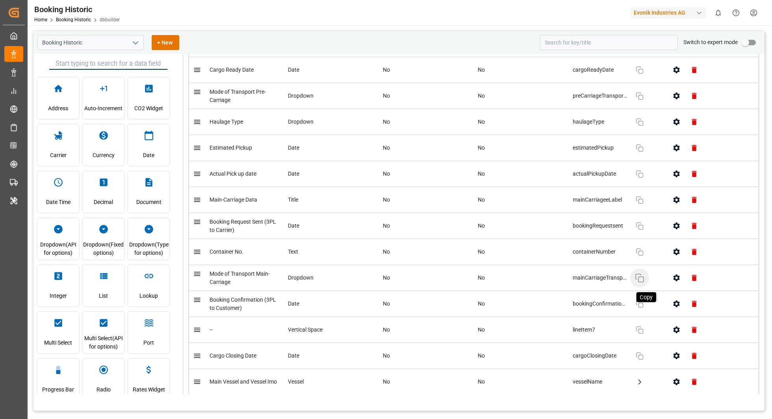
click at [644, 274] on icon "button" at bounding box center [639, 277] width 9 height 9
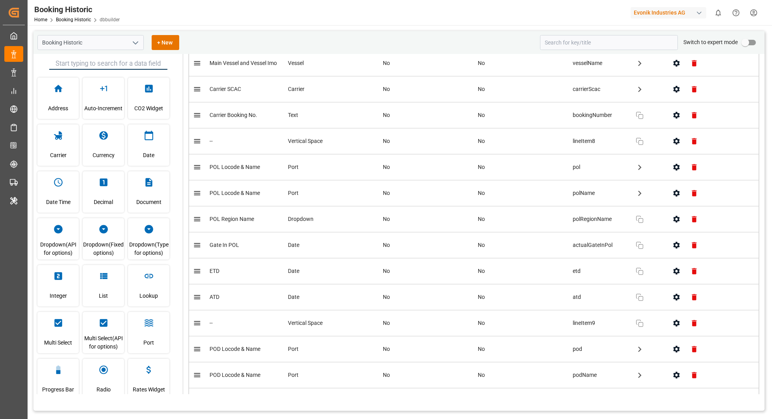
scroll to position [1253, 0]
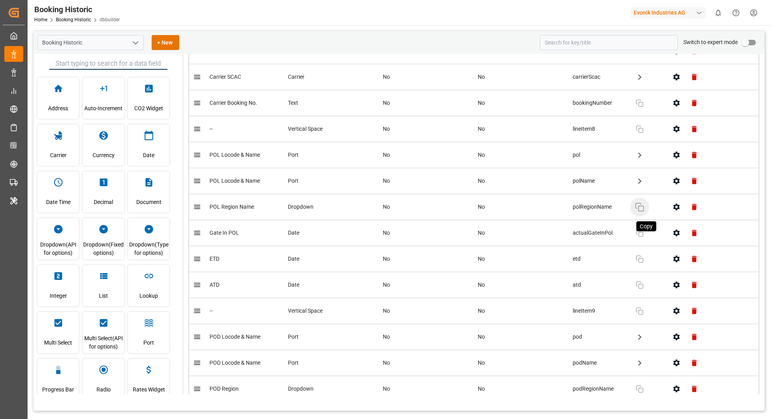
click at [636, 202] on icon "button" at bounding box center [639, 206] width 9 height 9
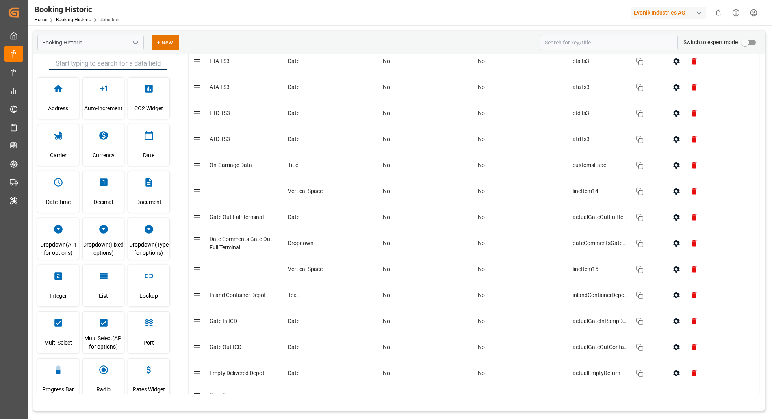
scroll to position [2167, 0]
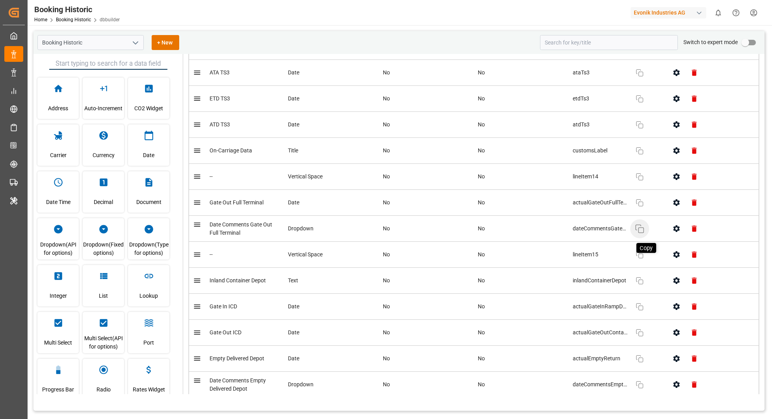
click at [637, 224] on icon "button" at bounding box center [639, 228] width 9 height 9
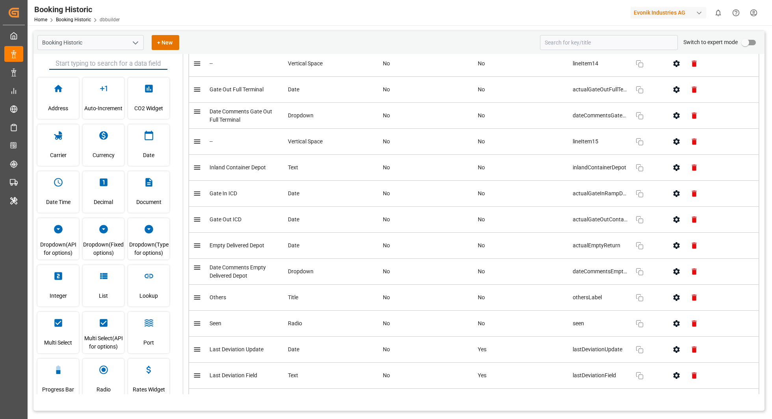
scroll to position [2305, 0]
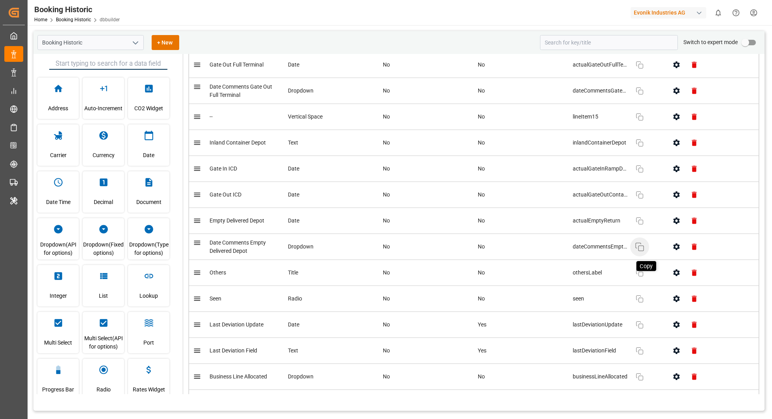
click at [637, 242] on icon "button" at bounding box center [639, 246] width 9 height 9
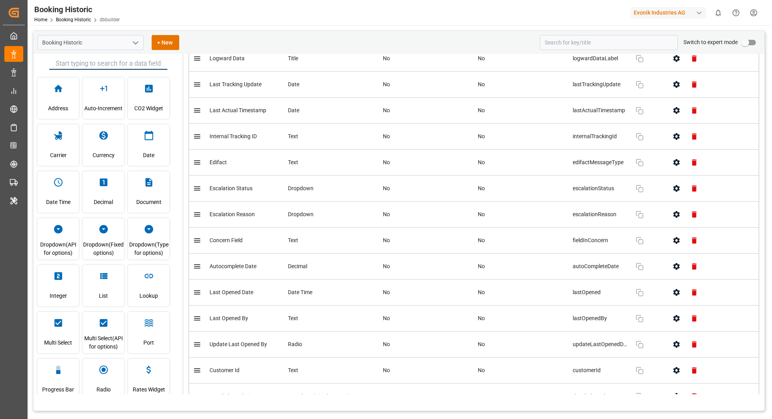
scroll to position [2853, 0]
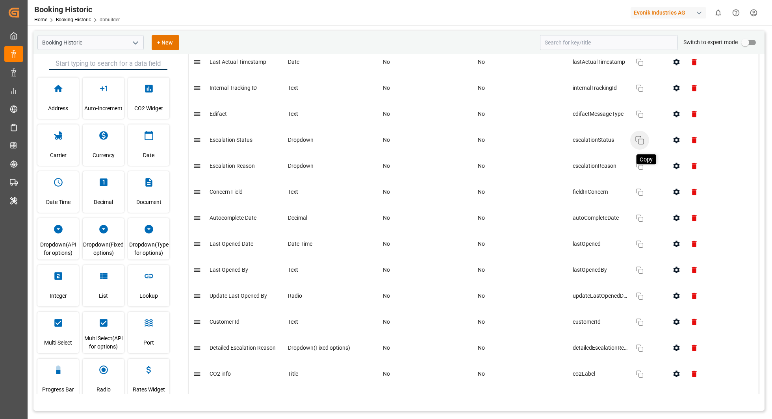
click at [639, 135] on icon "button" at bounding box center [639, 139] width 9 height 9
click at [640, 161] on icon "button" at bounding box center [639, 165] width 9 height 9
click at [642, 339] on button "Copy" at bounding box center [639, 348] width 19 height 19
click at [752, 46] on input "primary checkbox" at bounding box center [745, 42] width 45 height 15
checkbox input "true"
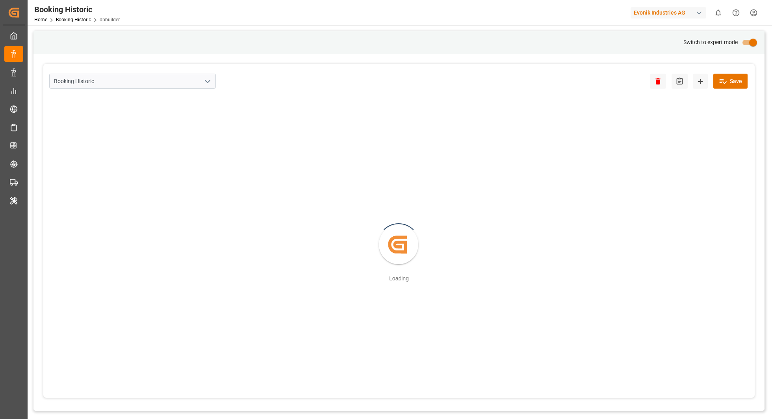
scroll to position [0, 0]
click at [627, 271] on div "Created by potrace 1.15, written by [PERSON_NAME] [DATE]-[DATE] Loading" at bounding box center [398, 244] width 699 height 293
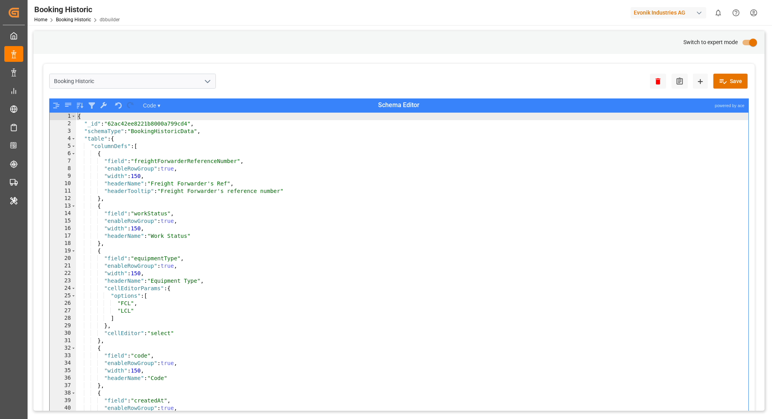
type textarea ""width": 150,"
click at [687, 227] on div "{ "_id" : "62ac42ee8221b8000a799cd4" , "schemaType" : "BookingHistoricData" , "…" at bounding box center [412, 279] width 673 height 332
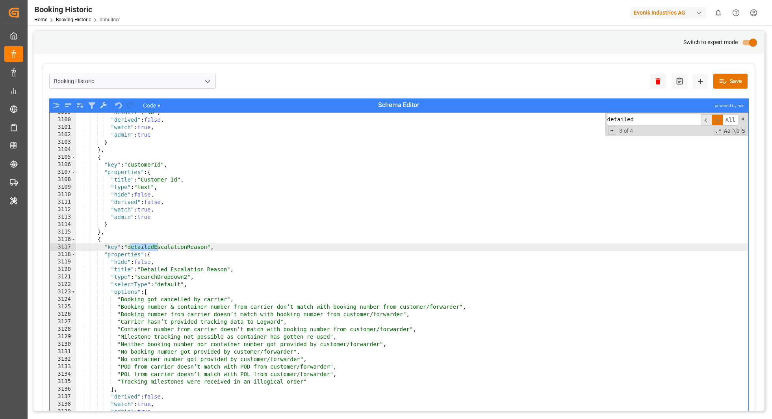
scroll to position [10897, 0]
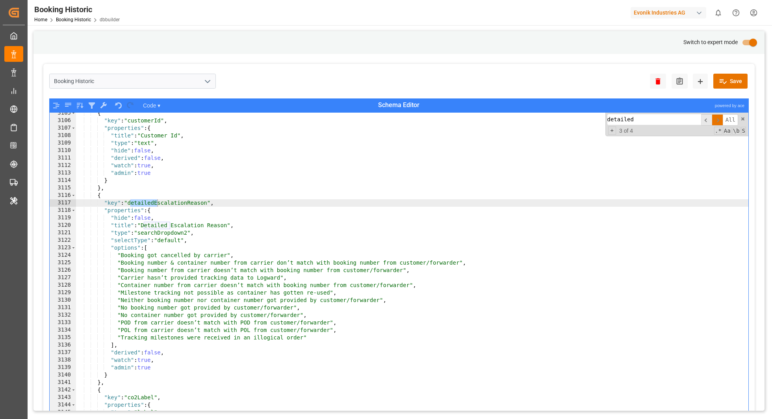
type input "detailed"
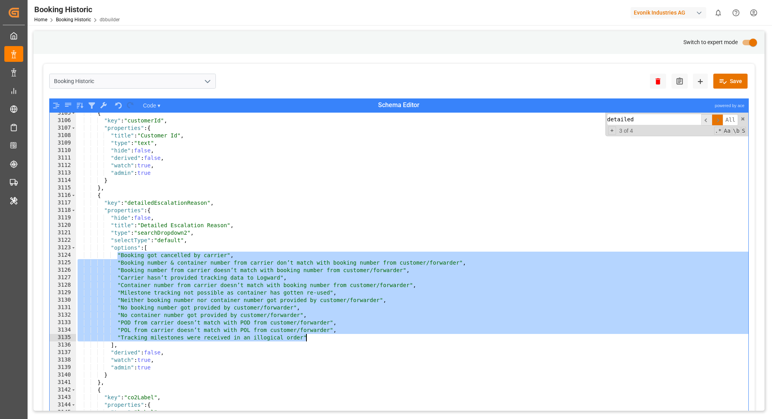
drag, startPoint x: 117, startPoint y: 254, endPoint x: 314, endPoint y: 335, distance: 213.5
click at [314, 335] on div "{ "key" : "customerId" , "properties" : { "title" : "Customer Id" , "type" : "t…" at bounding box center [412, 275] width 673 height 332
type textarea ""POL from carrier doesn’t match with POL from customer/forwarder", "Tracking mi…"
click at [745, 43] on input "primary checkbox" at bounding box center [753, 42] width 45 height 15
checkbox input "false"
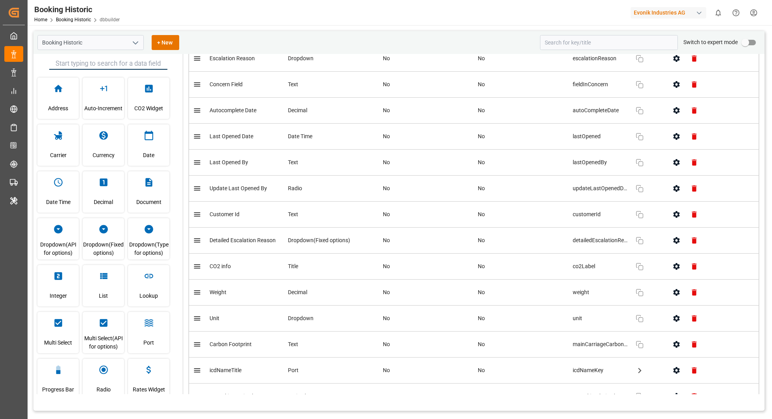
scroll to position [2992, 0]
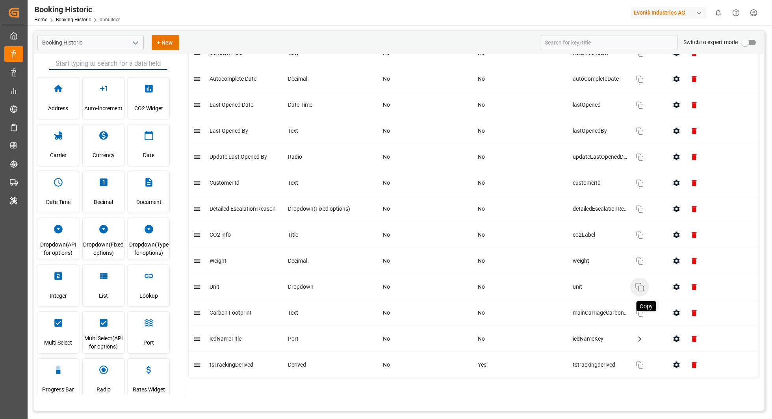
click at [639, 282] on icon "button" at bounding box center [639, 286] width 9 height 9
click at [137, 41] on icon "open menu" at bounding box center [135, 42] width 9 height 9
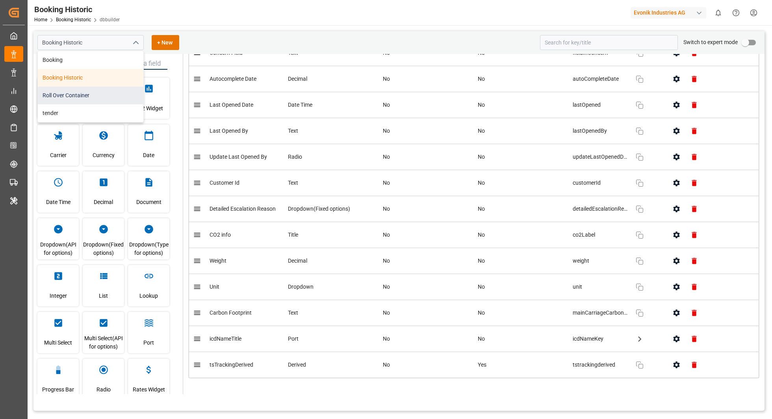
click at [83, 90] on div "Roll Over Container" at bounding box center [91, 96] width 106 height 18
type input "Roll Over Container"
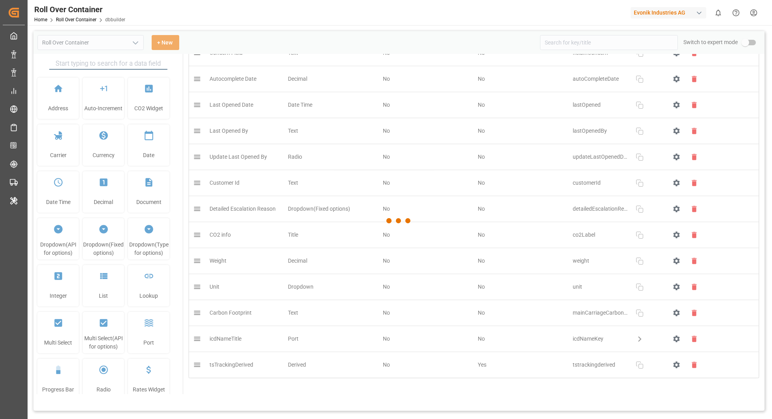
type input "Roll Over Container"
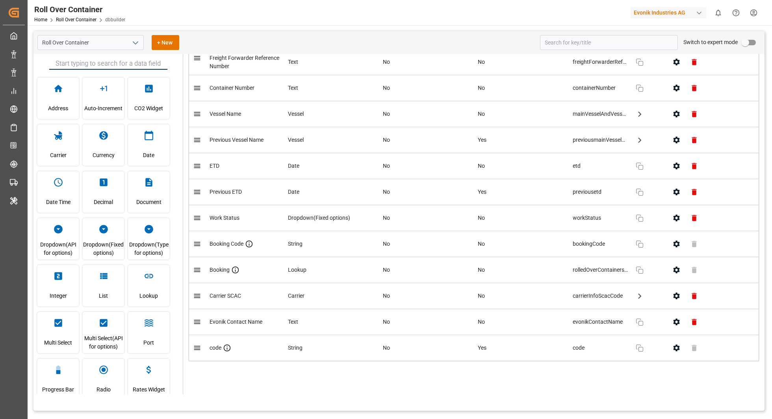
scroll to position [122, 0]
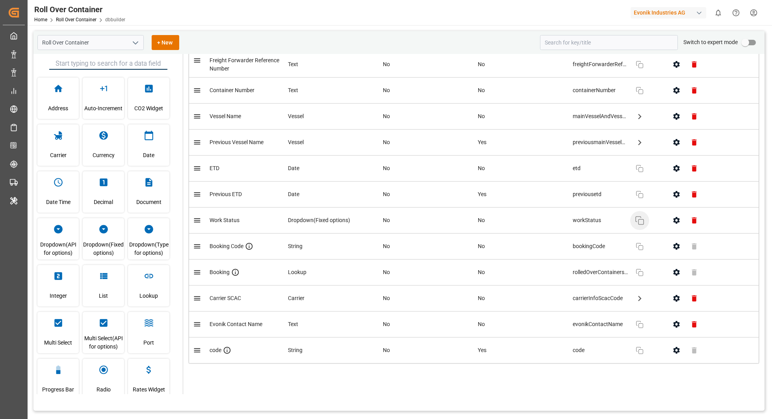
click at [646, 219] on button "Copy" at bounding box center [639, 220] width 19 height 19
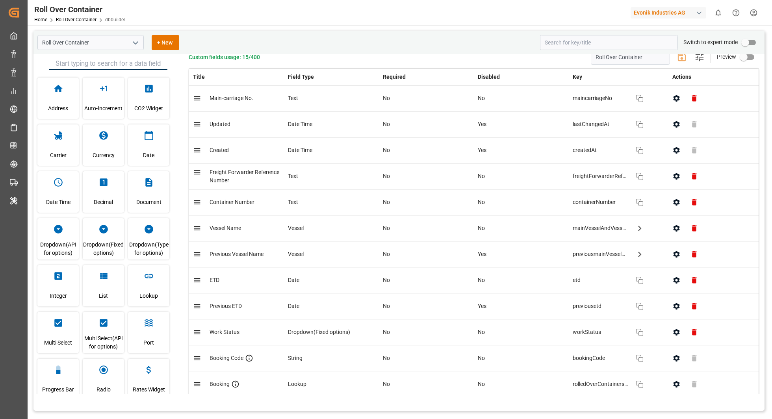
scroll to position [0, 0]
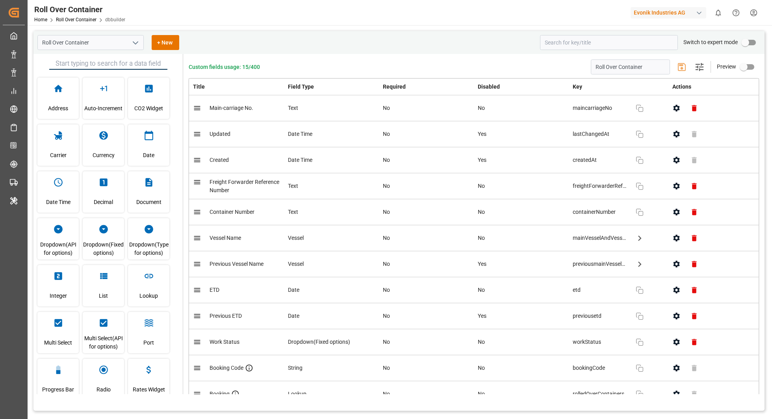
click at [135, 42] on icon "open menu" at bounding box center [135, 42] width 9 height 9
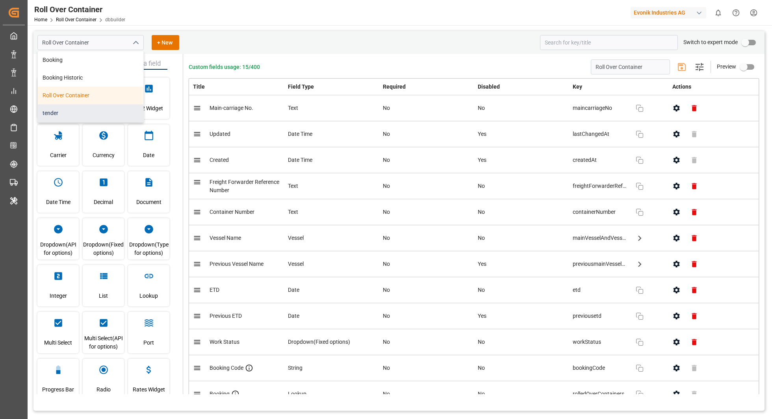
click at [114, 111] on div "tender" at bounding box center [91, 113] width 106 height 18
type input "tender"
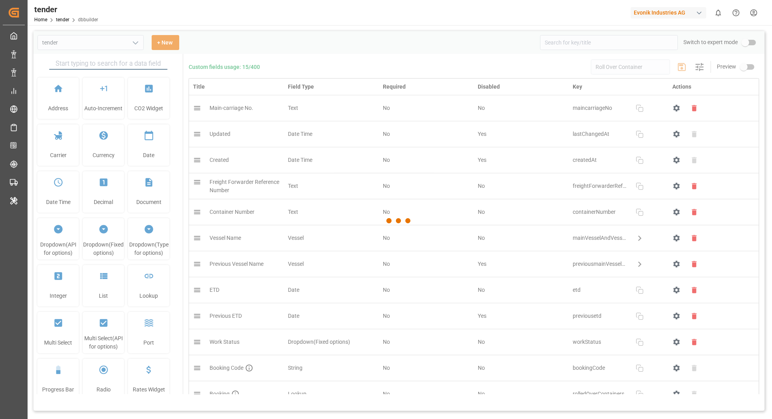
type input "tender"
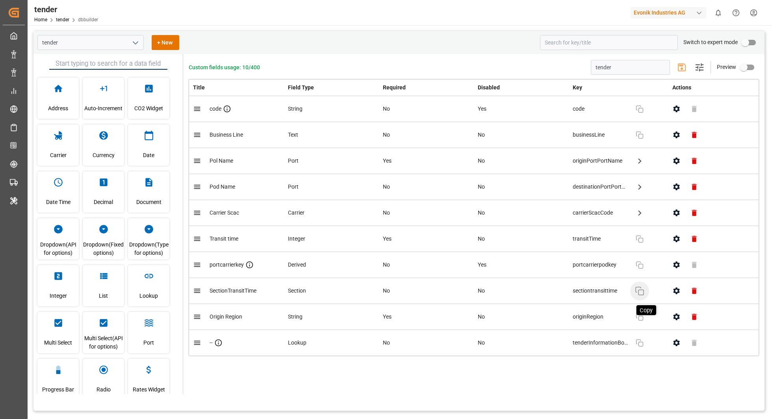
click at [638, 289] on icon "button" at bounding box center [639, 290] width 9 height 9
click at [679, 339] on icon "button" at bounding box center [676, 343] width 8 height 8
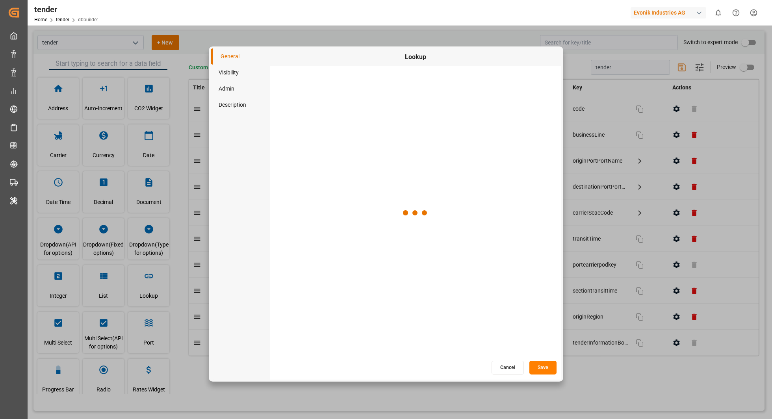
click at [510, 367] on button "Cancel" at bounding box center [507, 368] width 32 height 14
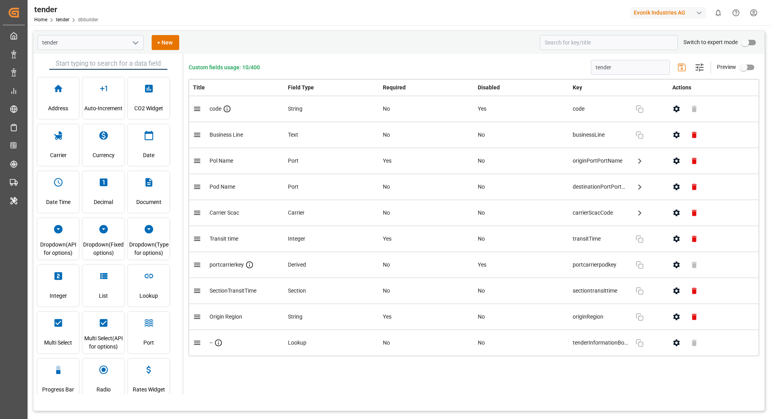
click at [677, 290] on icon "button" at bounding box center [676, 291] width 8 height 8
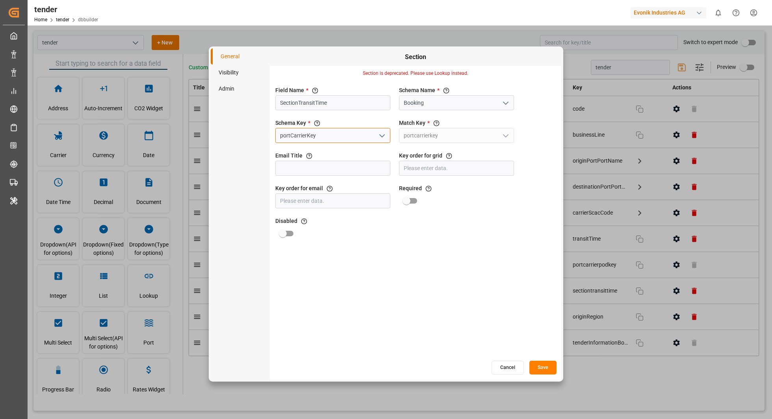
click at [328, 134] on input "portCarrierKey" at bounding box center [332, 135] width 115 height 15
click at [220, 74] on li "Visibility" at bounding box center [240, 73] width 59 height 16
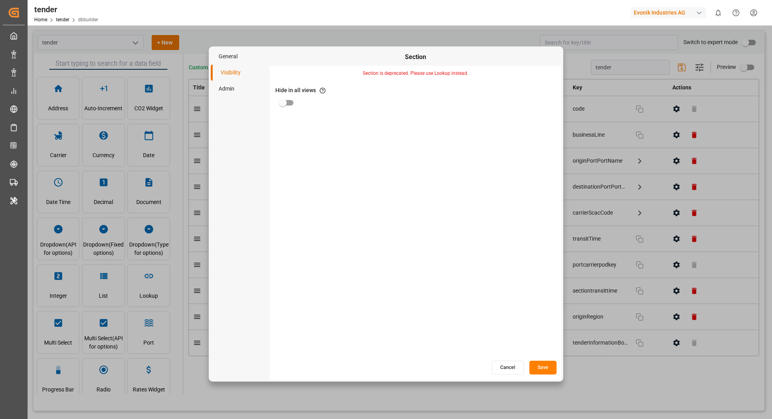
click at [226, 90] on li "Admin" at bounding box center [240, 89] width 59 height 16
click at [229, 56] on li "General" at bounding box center [240, 56] width 59 height 16
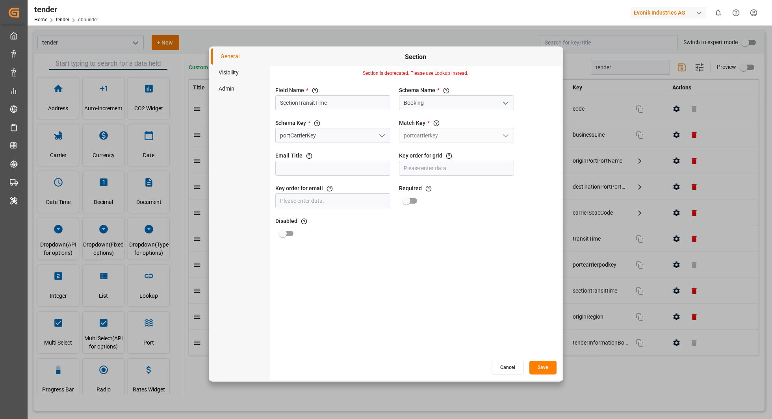
click at [511, 371] on button "Cancel" at bounding box center [507, 368] width 32 height 14
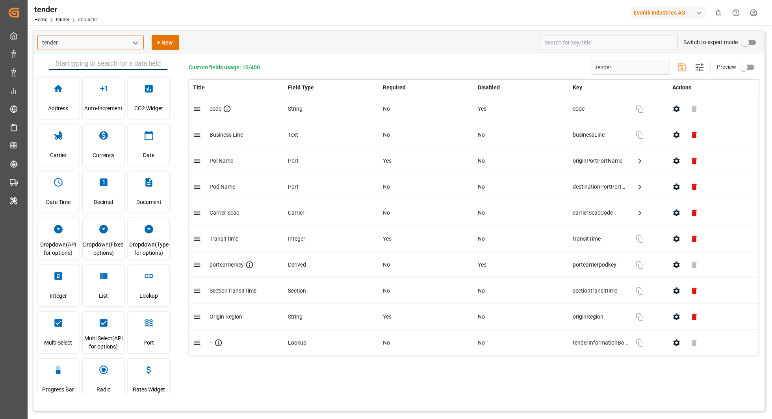
click at [128, 49] on input "tender" at bounding box center [90, 42] width 106 height 15
click at [133, 42] on icon "open menu" at bounding box center [135, 42] width 9 height 9
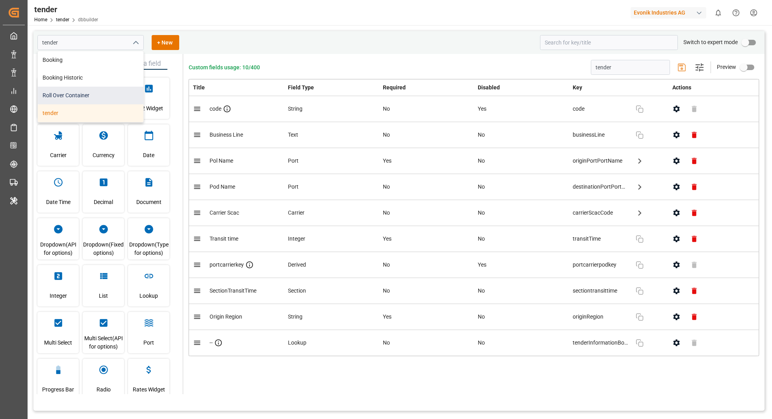
click at [99, 95] on div "Roll Over Container" at bounding box center [91, 96] width 106 height 18
type input "Roll Over Container"
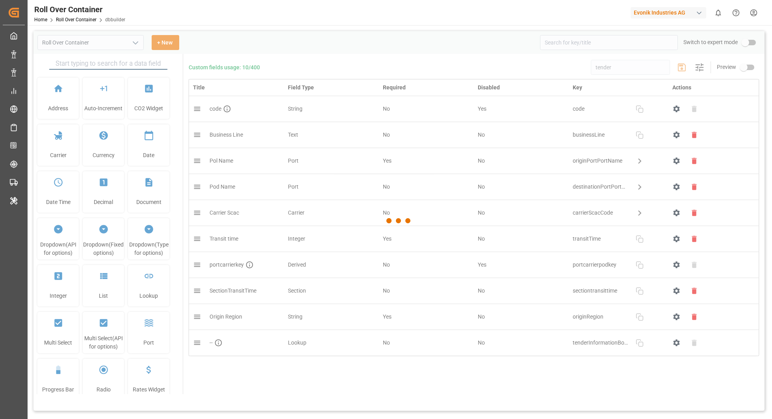
type input "Roll Over Container"
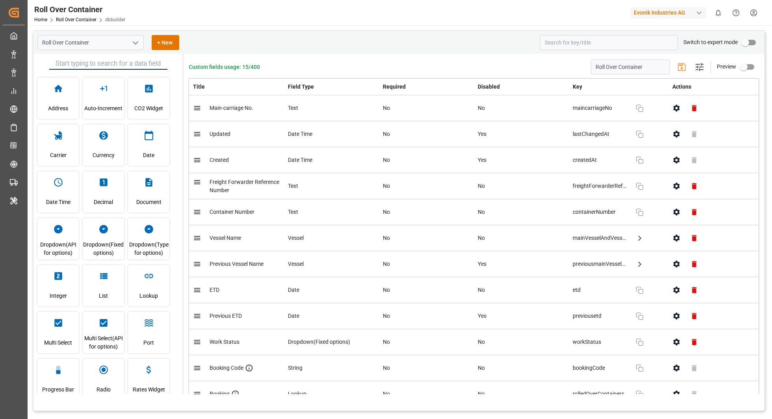
click at [134, 43] on polyline "open menu" at bounding box center [135, 43] width 5 height 2
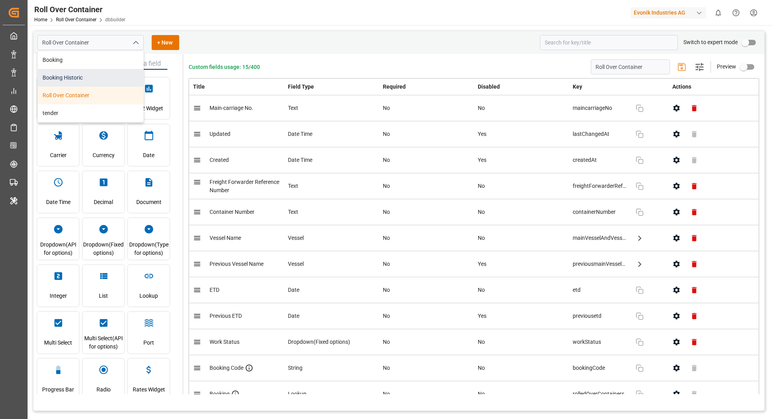
click at [93, 76] on div "Booking Historic" at bounding box center [91, 78] width 106 height 18
type input "Booking Historic"
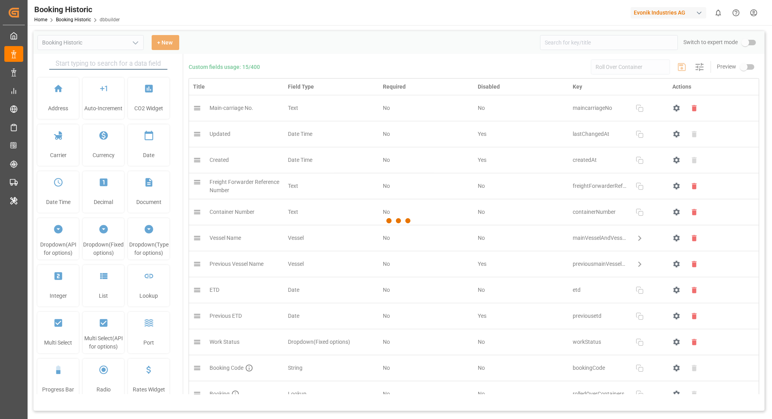
type input "Booking Historic"
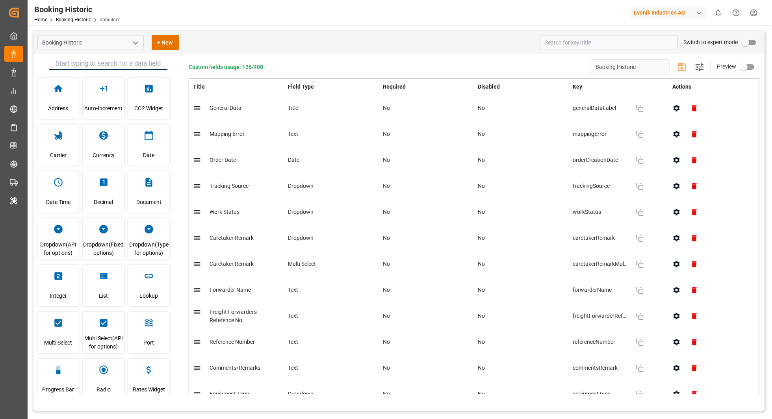
click at [136, 47] on icon "open menu" at bounding box center [135, 42] width 9 height 9
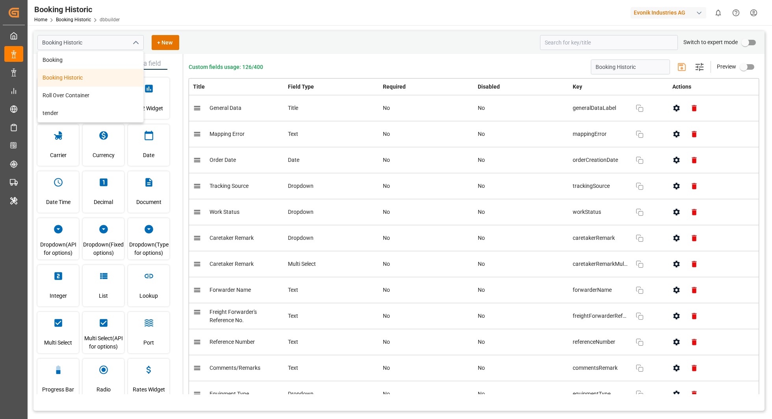
click at [99, 69] on div "Booking Historic" at bounding box center [91, 78] width 106 height 18
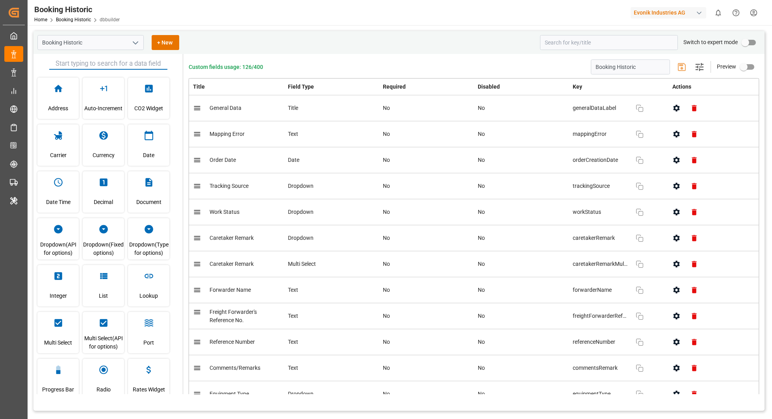
click at [102, 66] on input "text" at bounding box center [108, 64] width 118 height 12
click at [130, 46] on button "open menu" at bounding box center [135, 43] width 12 height 12
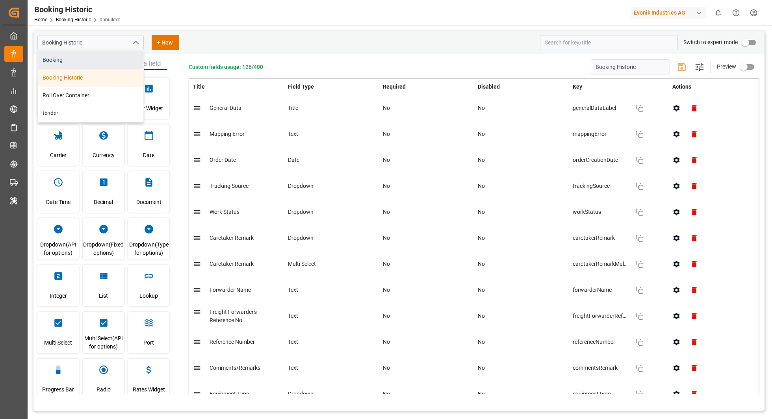
click at [108, 53] on div "Booking" at bounding box center [91, 60] width 106 height 18
type input "Booking"
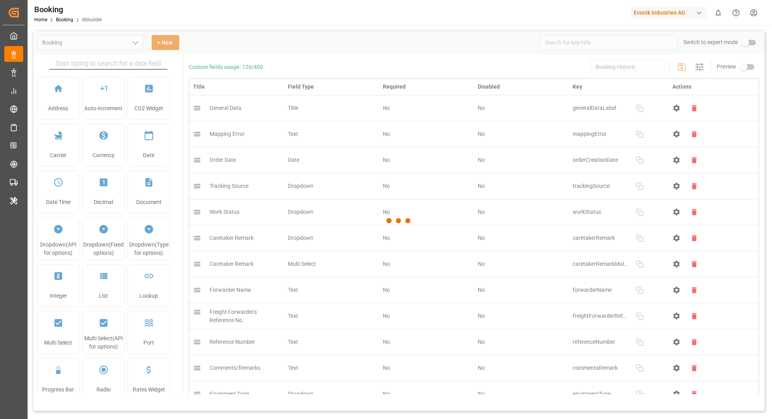
type input "Booking"
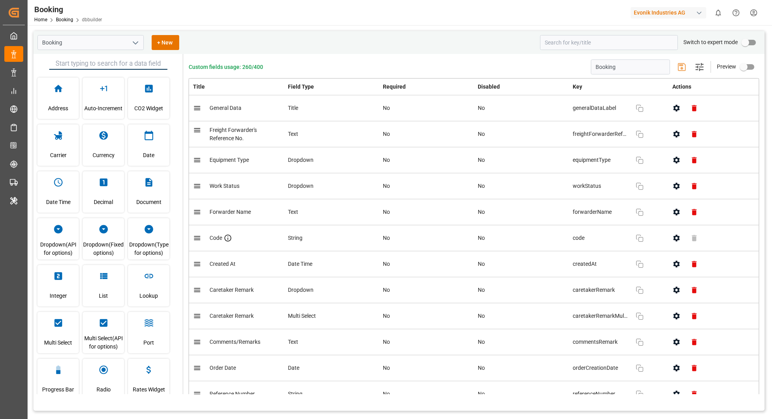
click at [135, 46] on icon "open menu" at bounding box center [135, 42] width 9 height 9
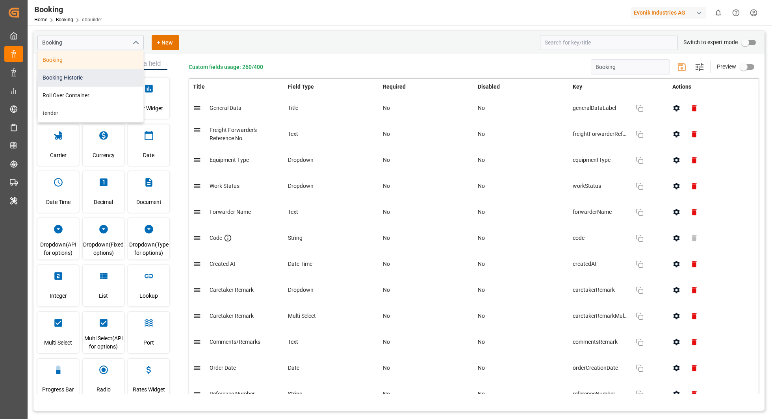
click at [116, 78] on div "Booking Historic" at bounding box center [91, 78] width 106 height 18
type input "Booking Historic"
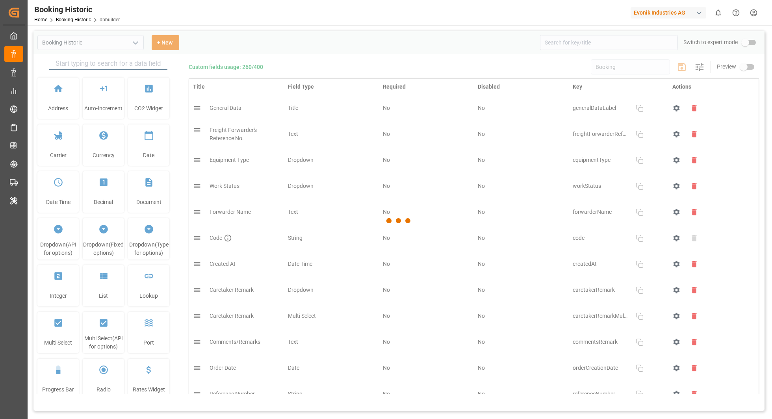
type input "Booking Historic"
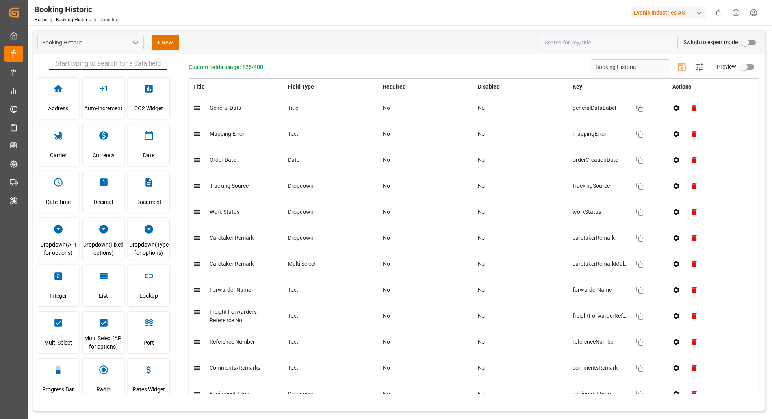
scroll to position [154, 0]
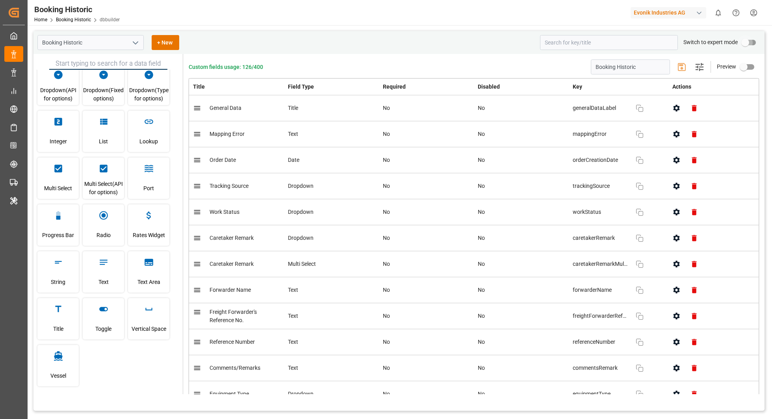
click at [750, 39] on input "primary checkbox" at bounding box center [745, 42] width 45 height 15
checkbox input "true"
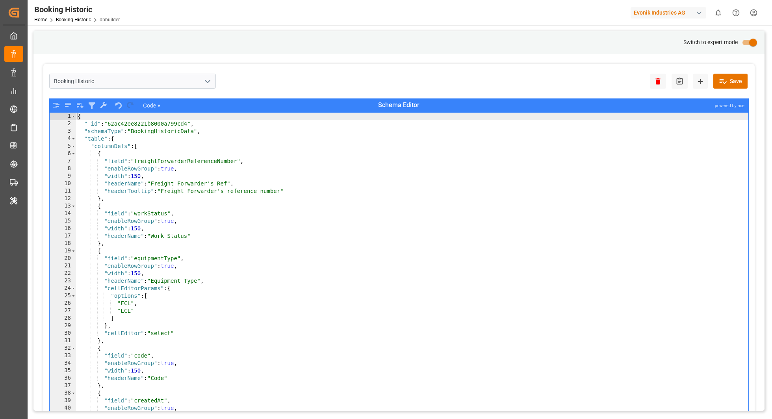
click at [614, 176] on div "{ "_id" : "62ac42ee8221b8000a799cd4" , "schemaType" : "BookingHistoricData" , "…" at bounding box center [412, 279] width 673 height 332
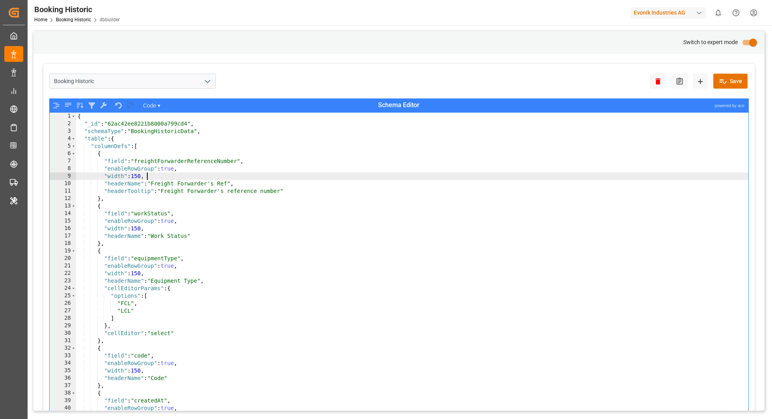
type textarea ""enableFileBrowser": true }"
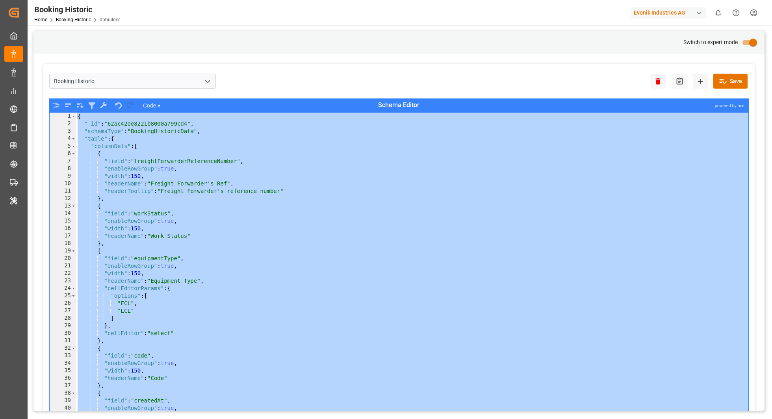
click at [748, 41] on input "primary checkbox" at bounding box center [753, 42] width 45 height 15
checkbox input "false"
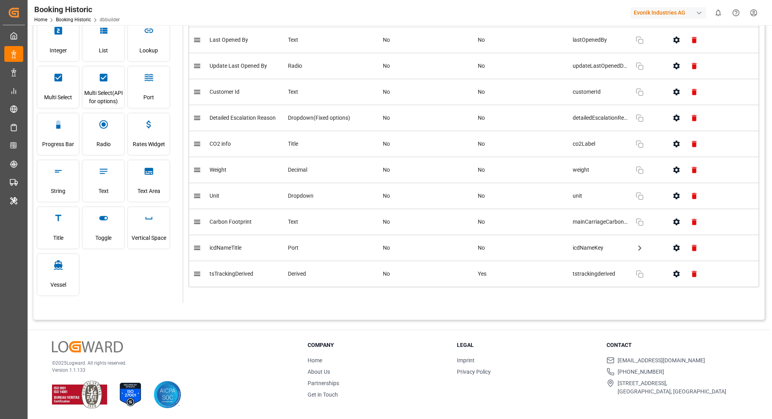
scroll to position [0, 0]
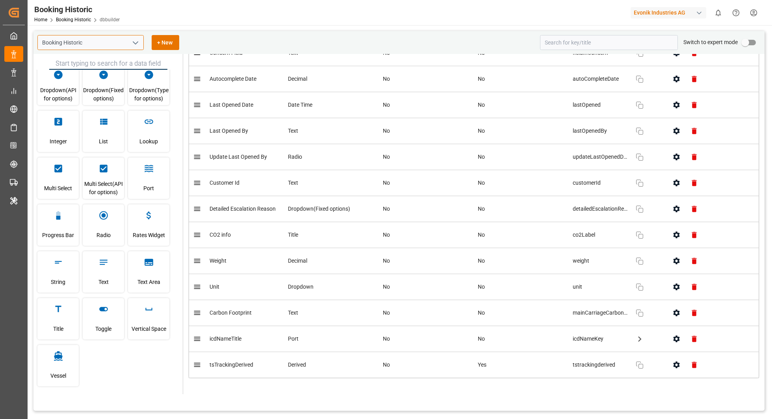
click at [137, 49] on input "Booking Historic" at bounding box center [90, 42] width 106 height 15
click at [137, 48] on button "open menu" at bounding box center [135, 43] width 12 height 12
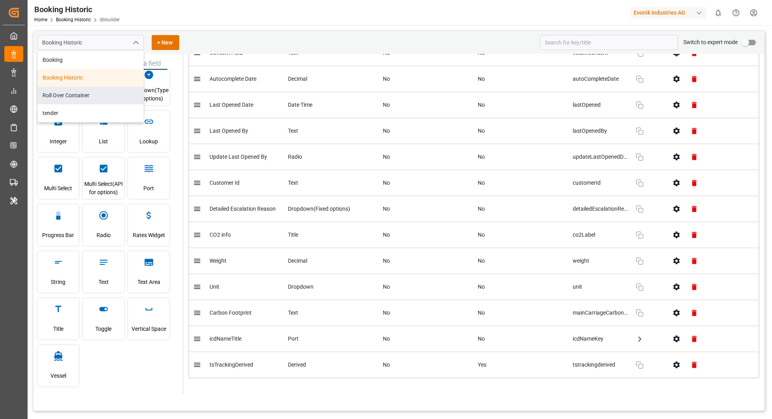
click at [106, 93] on div "Roll Over Container" at bounding box center [91, 96] width 106 height 18
type input "Roll Over Container"
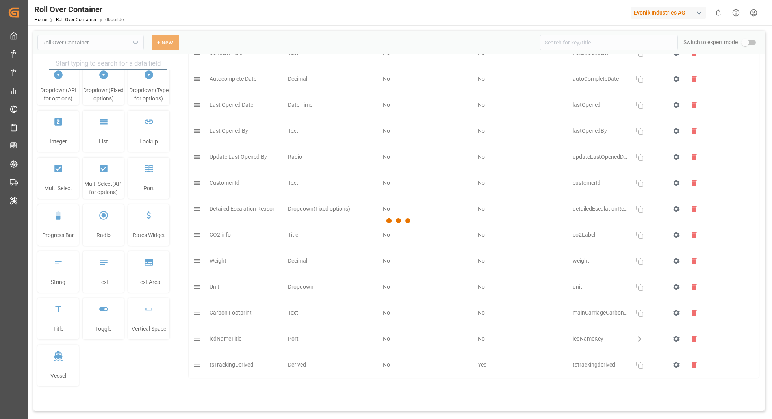
type input "Roll Over Container"
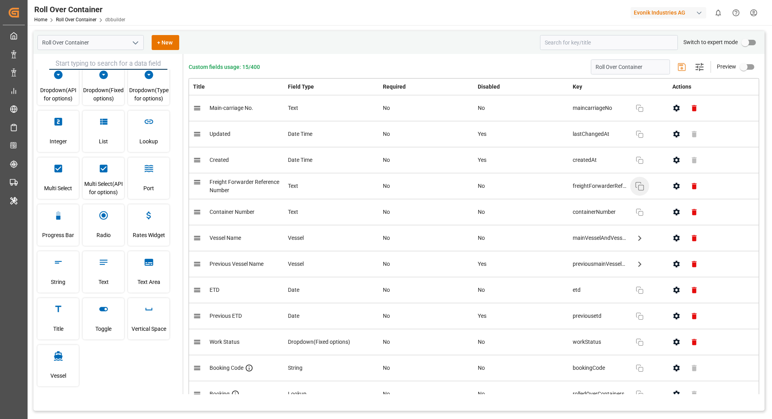
click at [638, 178] on button "Copy" at bounding box center [639, 186] width 19 height 19
click at [673, 187] on icon "button" at bounding box center [676, 186] width 8 height 8
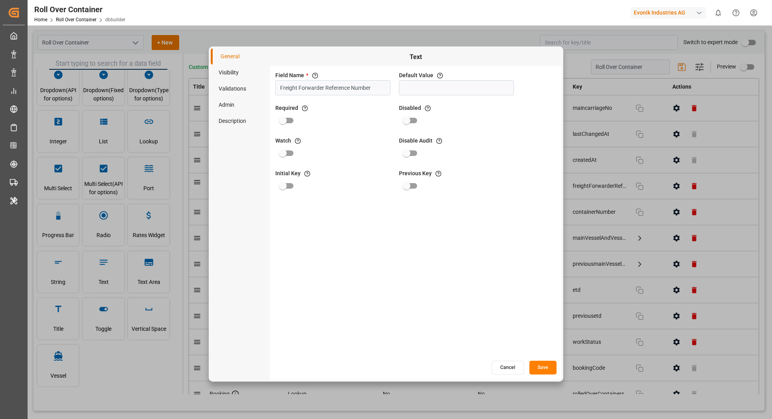
click at [521, 375] on div "Cancel Save" at bounding box center [415, 367] width 291 height 15
click at [499, 365] on button "Cancel" at bounding box center [507, 368] width 32 height 14
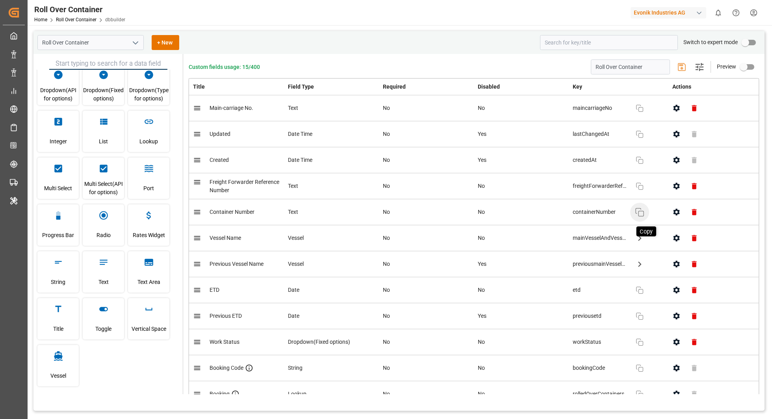
click at [638, 211] on icon "button" at bounding box center [639, 212] width 9 height 9
click at [643, 211] on icon "button" at bounding box center [639, 212] width 9 height 9
click at [135, 43] on icon "open menu" at bounding box center [135, 42] width 9 height 9
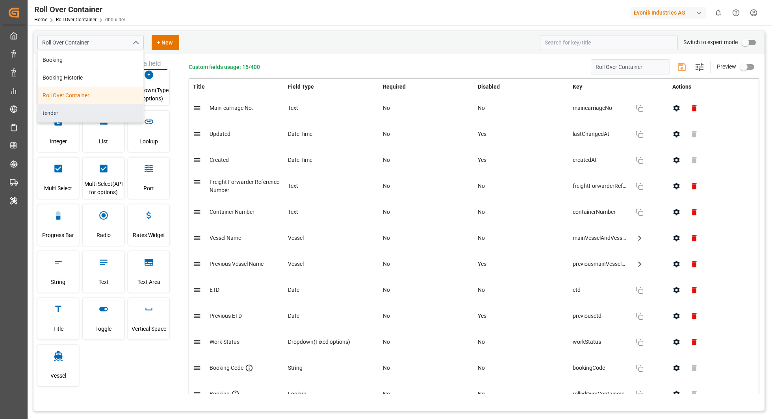
click at [111, 117] on div "tender" at bounding box center [91, 113] width 106 height 18
type input "tender"
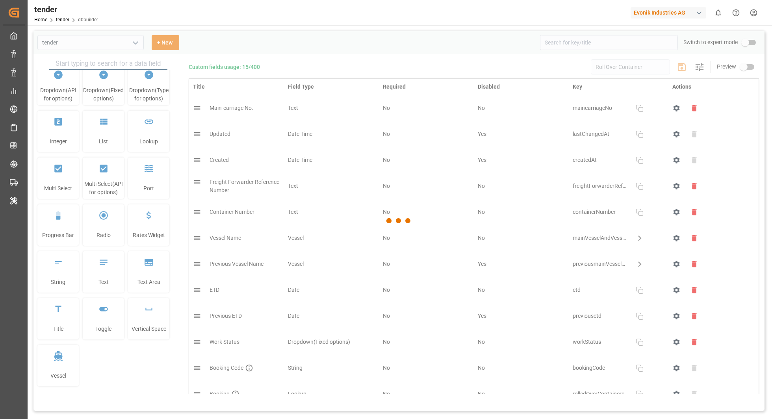
type input "tender"
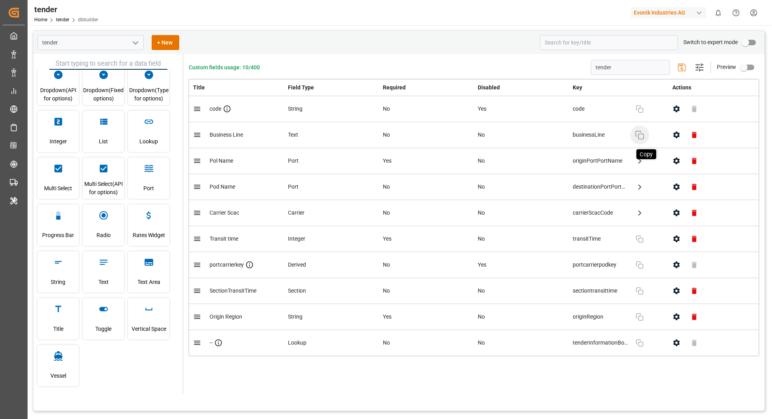
click at [643, 136] on rect "button" at bounding box center [640, 136] width 5 height 5
click at [134, 45] on icon "open menu" at bounding box center [135, 42] width 9 height 9
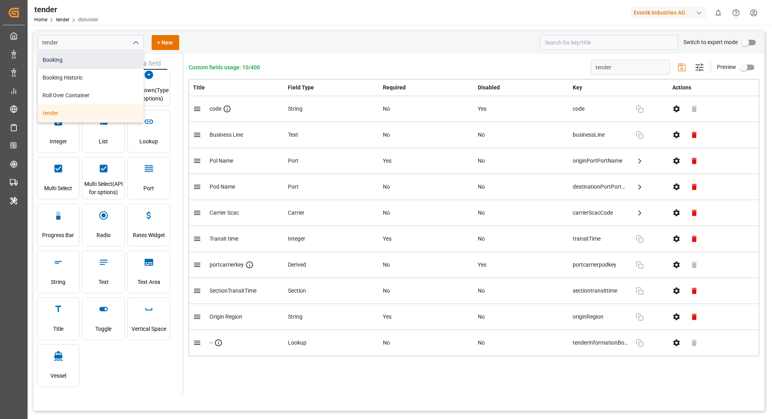
click at [98, 67] on div "Booking" at bounding box center [91, 60] width 106 height 18
type input "Booking"
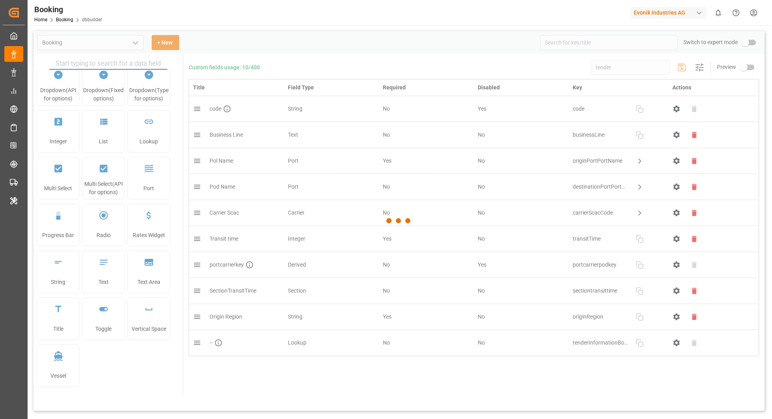
type input "Booking"
